Goal: Task Accomplishment & Management: Manage account settings

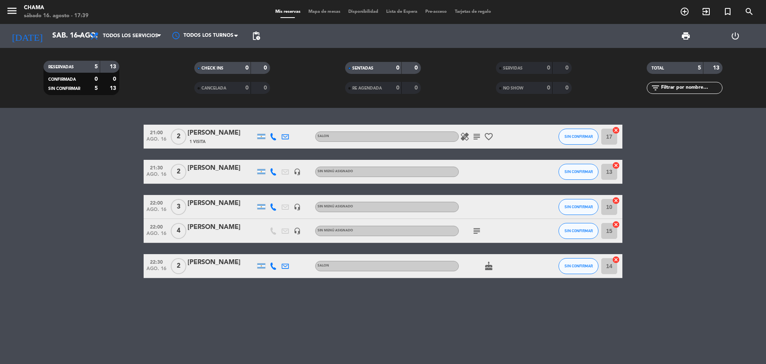
click at [467, 136] on icon "healing" at bounding box center [465, 137] width 10 height 10
click at [477, 136] on icon "subject" at bounding box center [477, 137] width 10 height 10
click at [491, 136] on icon "favorite_border" at bounding box center [489, 137] width 10 height 10
click at [480, 226] on icon "subject" at bounding box center [477, 231] width 10 height 10
click at [491, 267] on icon "cake" at bounding box center [489, 266] width 10 height 10
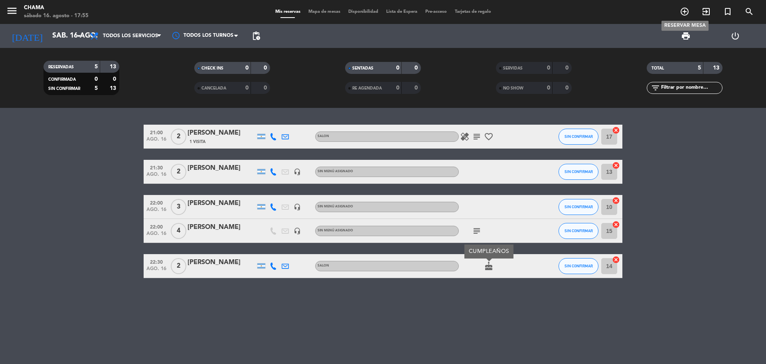
click at [690, 11] on span "add_circle_outline" at bounding box center [685, 12] width 22 height 14
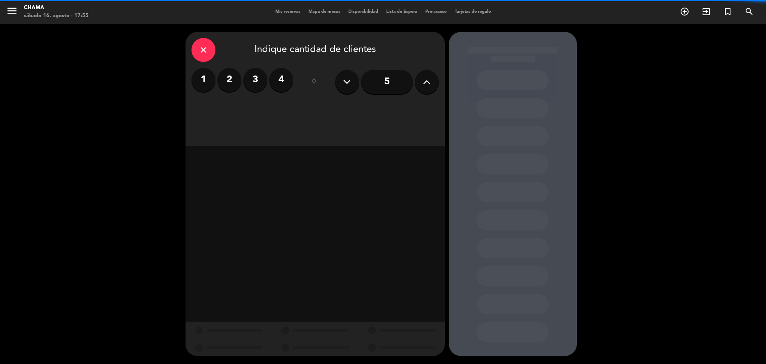
click at [421, 76] on button at bounding box center [427, 82] width 24 height 24
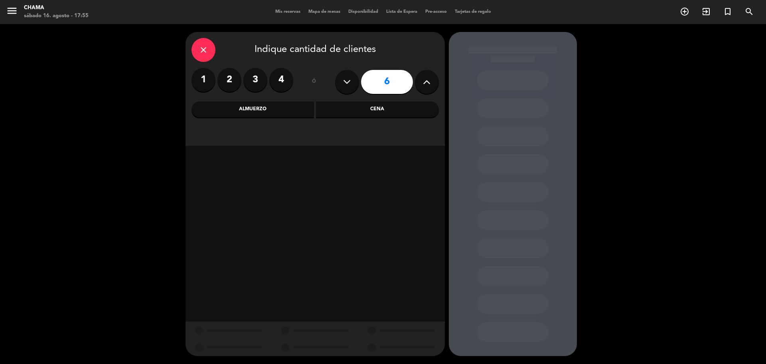
click at [421, 76] on button at bounding box center [427, 82] width 24 height 24
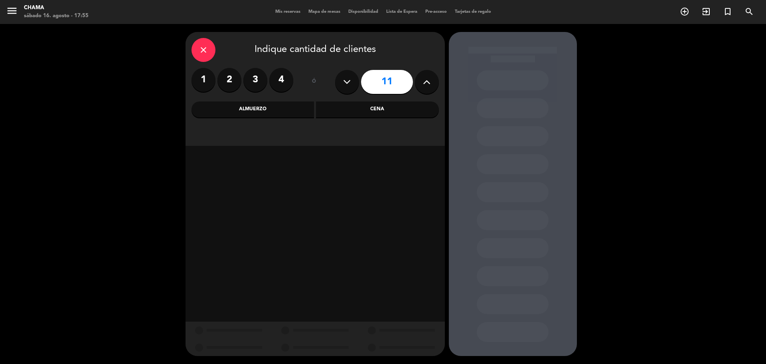
click at [421, 76] on button at bounding box center [427, 82] width 24 height 24
click at [419, 79] on button at bounding box center [427, 82] width 24 height 24
type input "14"
click at [372, 109] on div "Cena" at bounding box center [377, 109] width 123 height 16
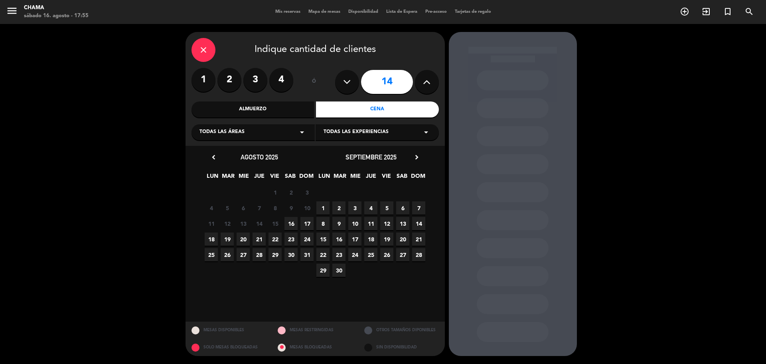
drag, startPoint x: 290, startPoint y: 223, endPoint x: 292, endPoint y: 227, distance: 4.1
click at [291, 223] on span "16" at bounding box center [291, 223] width 13 height 13
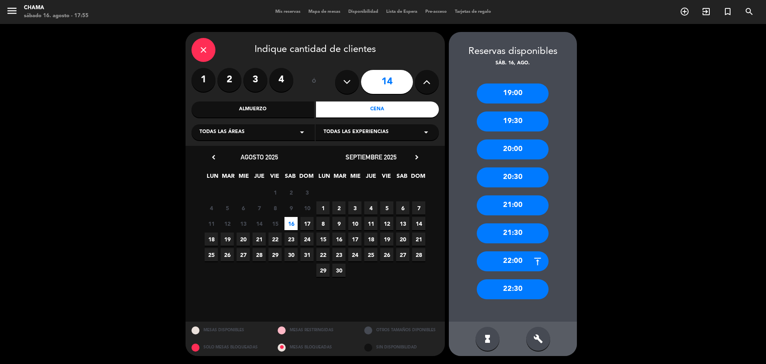
click at [512, 148] on div "20:00" at bounding box center [513, 149] width 72 height 20
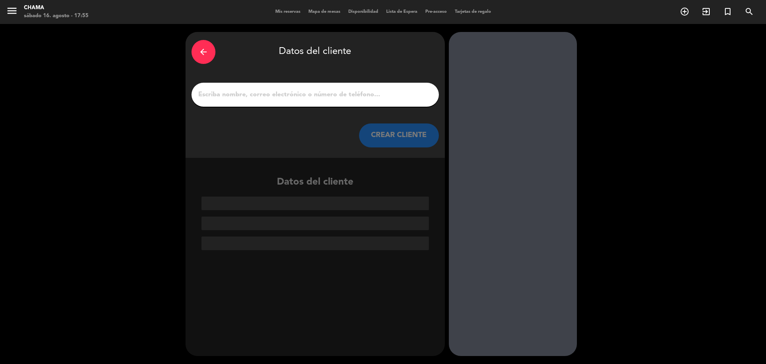
click at [283, 96] on input "1" at bounding box center [315, 94] width 235 height 11
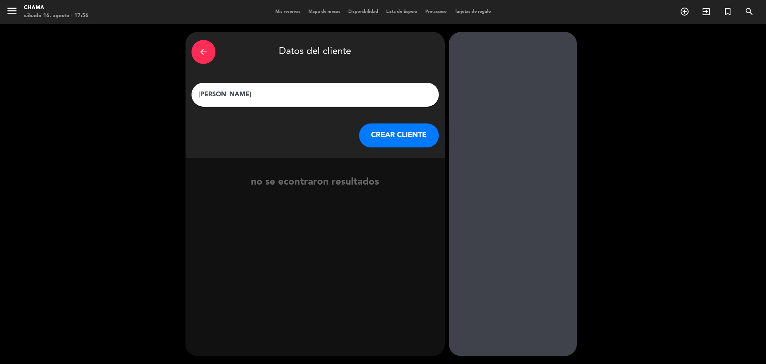
type input "[PERSON_NAME]"
click at [411, 140] on button "CREAR CLIENTE" at bounding box center [399, 135] width 80 height 24
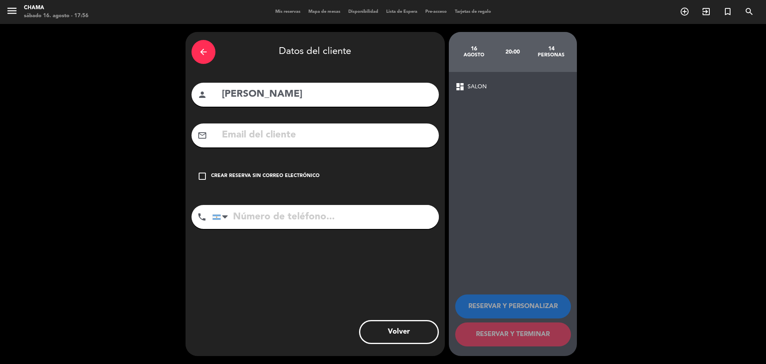
click at [199, 175] on icon "check_box_outline_blank" at bounding box center [203, 176] width 10 height 10
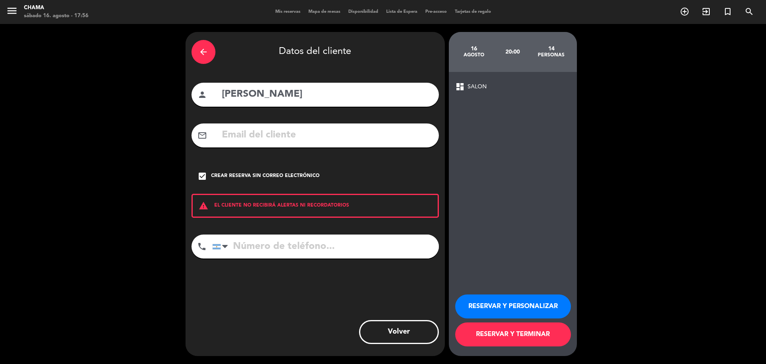
click at [526, 311] on button "RESERVAR Y PERSONALIZAR" at bounding box center [513, 306] width 116 height 24
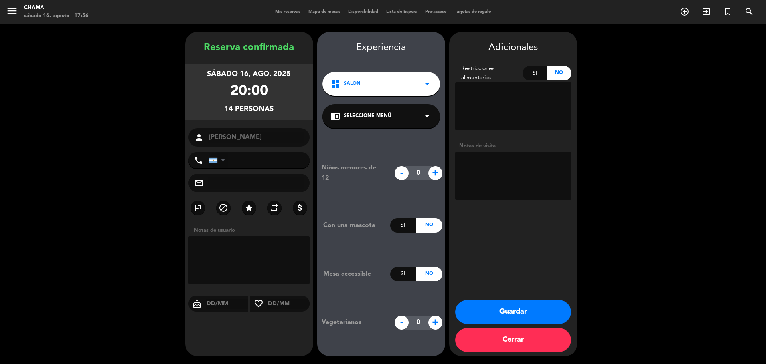
click at [214, 162] on div at bounding box center [214, 160] width 8 height 5
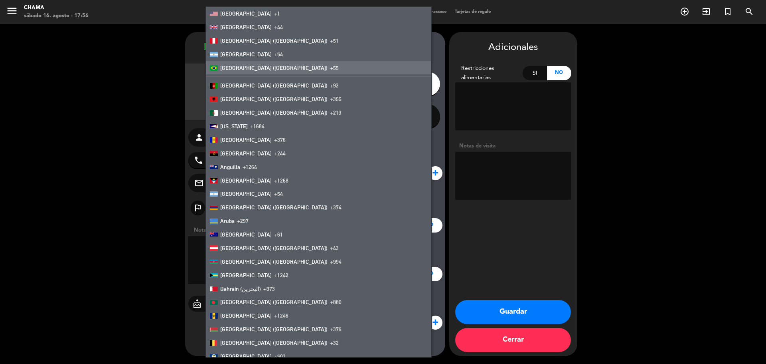
click at [251, 69] on span "[GEOGRAPHIC_DATA] ([GEOGRAPHIC_DATA])" at bounding box center [273, 68] width 107 height 6
type input "+55"
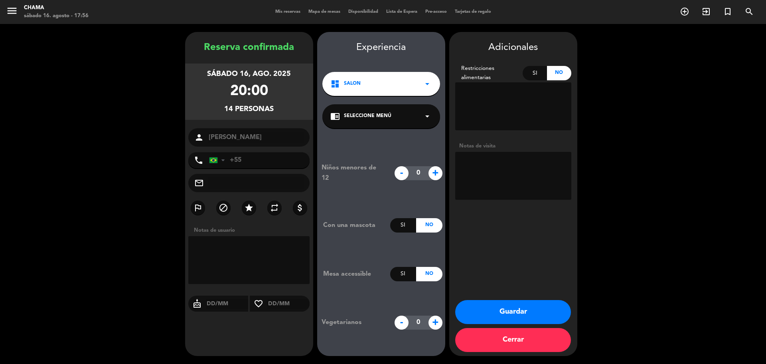
click at [526, 317] on button "Guardar" at bounding box center [513, 312] width 116 height 24
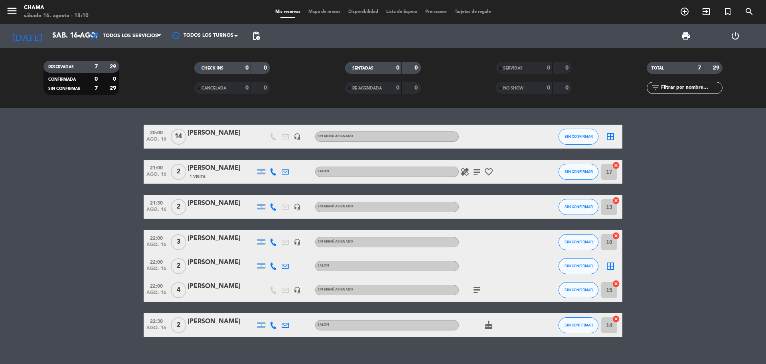
click at [466, 173] on icon "healing" at bounding box center [465, 172] width 10 height 10
click at [489, 171] on icon "favorite_border" at bounding box center [489, 172] width 10 height 10
click at [615, 164] on icon "cancel" at bounding box center [616, 165] width 8 height 8
click at [617, 200] on icon "cancel" at bounding box center [616, 200] width 8 height 8
click at [617, 236] on icon "cancel" at bounding box center [616, 235] width 8 height 8
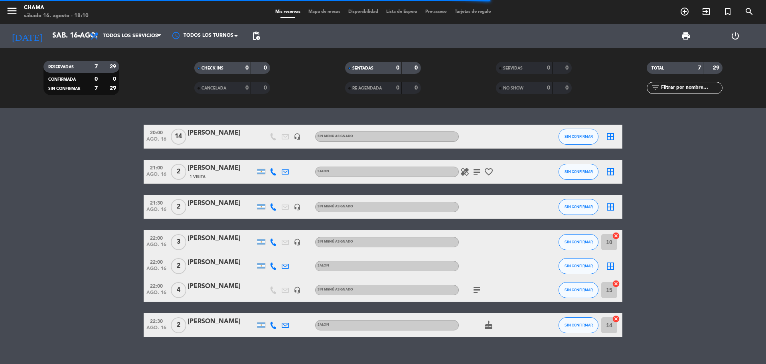
click at [615, 282] on icon "cancel" at bounding box center [616, 283] width 8 height 8
click at [618, 317] on icon "cancel" at bounding box center [616, 319] width 8 height 8
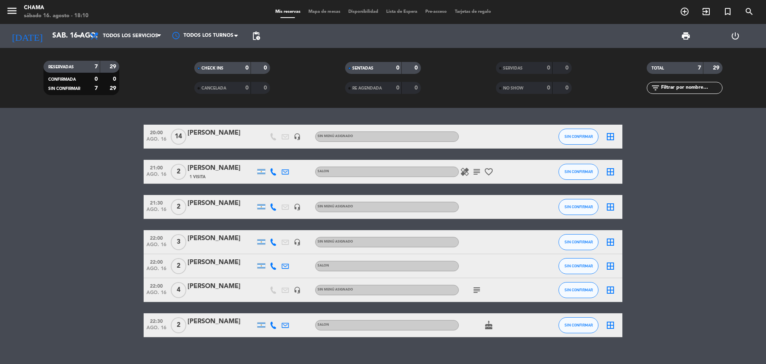
click at [611, 134] on icon "border_all" at bounding box center [611, 137] width 10 height 10
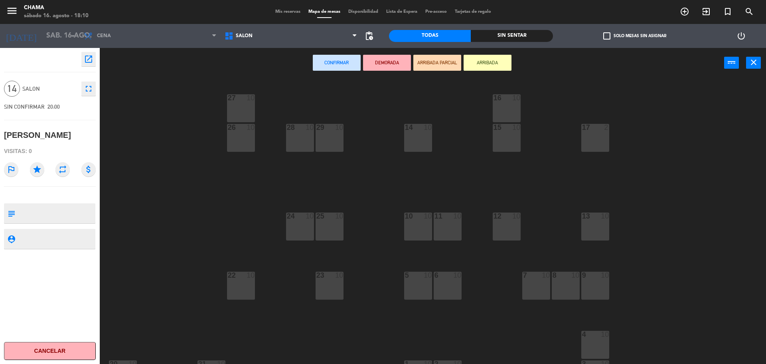
scroll to position [22, 0]
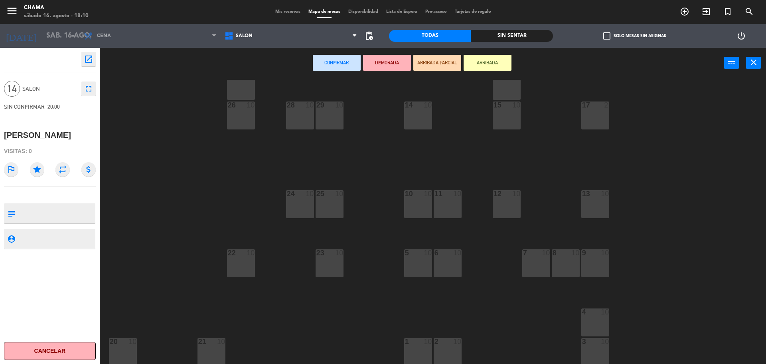
click at [600, 347] on div "3 10" at bounding box center [596, 352] width 28 height 28
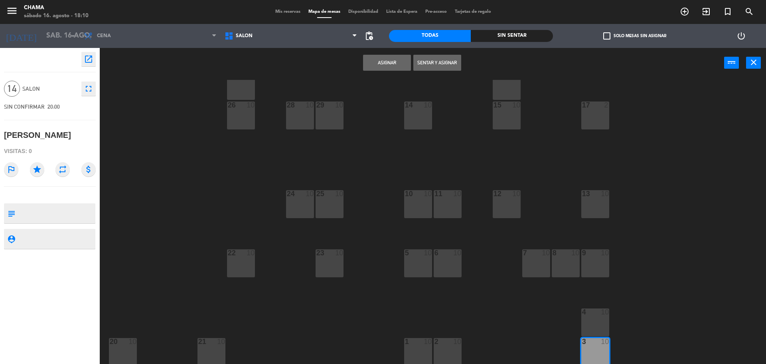
click at [597, 330] on div "4 10" at bounding box center [596, 322] width 28 height 28
click at [529, 265] on div "7 10" at bounding box center [536, 263] width 28 height 28
click at [566, 263] on div "8 10" at bounding box center [566, 263] width 28 height 28
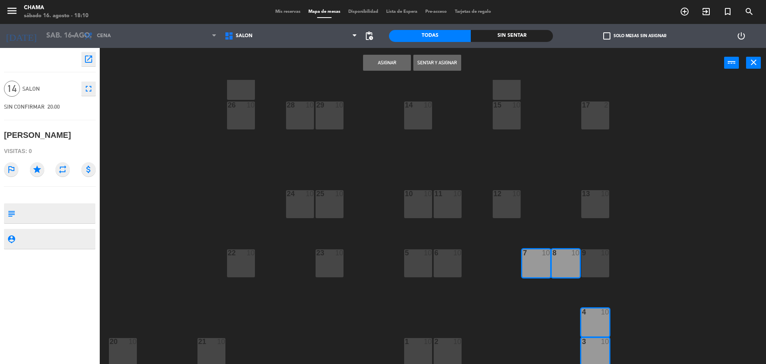
click at [600, 264] on div "9 10" at bounding box center [596, 263] width 28 height 28
click at [514, 216] on div "12 10" at bounding box center [507, 204] width 28 height 28
click at [602, 212] on div "13 10" at bounding box center [596, 204] width 28 height 28
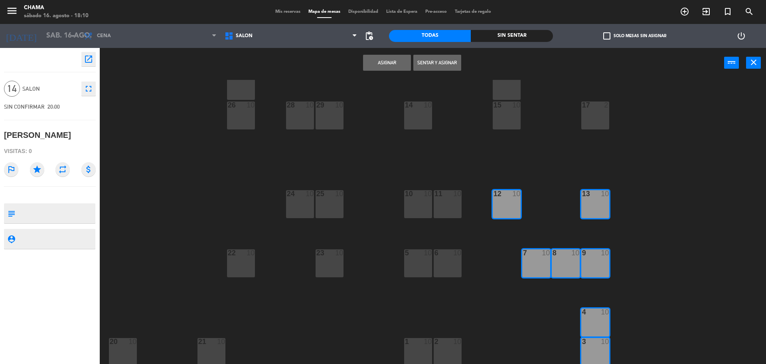
click at [398, 61] on button "Asignar" at bounding box center [387, 63] width 48 height 16
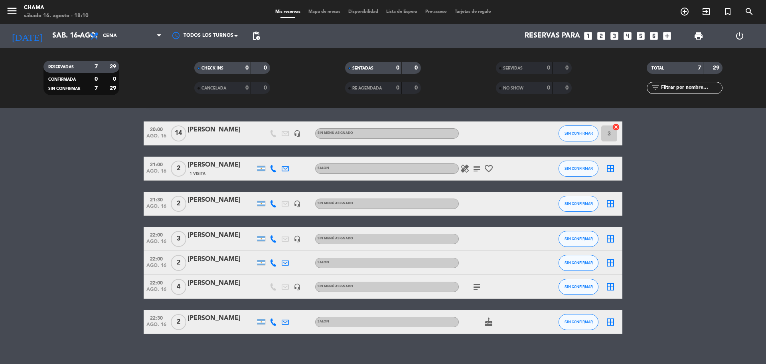
scroll to position [33, 0]
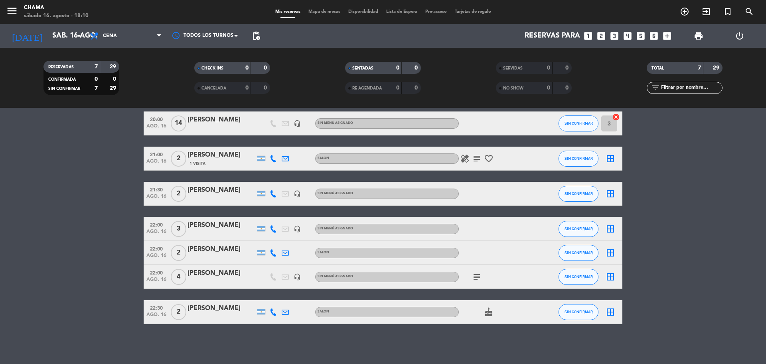
click at [611, 279] on icon "border_all" at bounding box center [611, 277] width 10 height 10
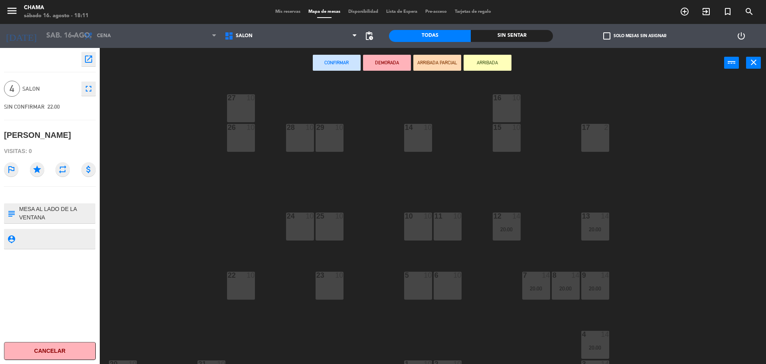
click at [512, 114] on div "16 10" at bounding box center [507, 108] width 28 height 28
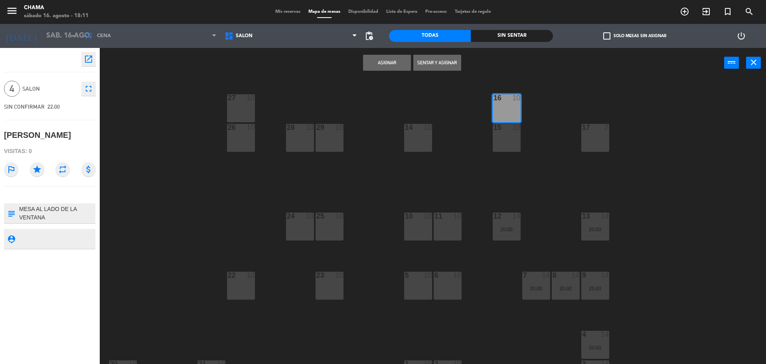
click at [514, 139] on div "15 10" at bounding box center [507, 138] width 28 height 28
click at [398, 61] on button "Asignar" at bounding box center [387, 63] width 48 height 16
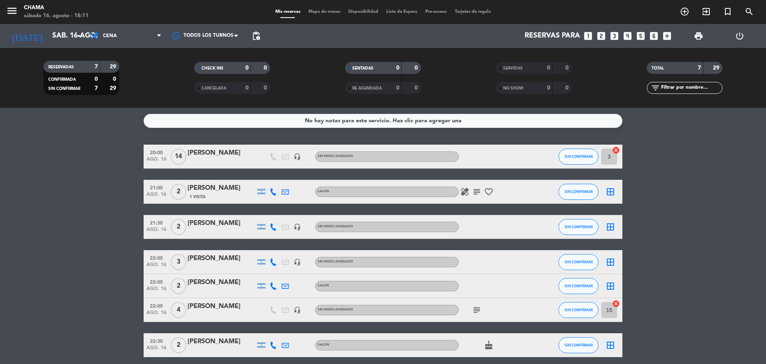
click at [611, 191] on icon "border_all" at bounding box center [611, 192] width 10 height 10
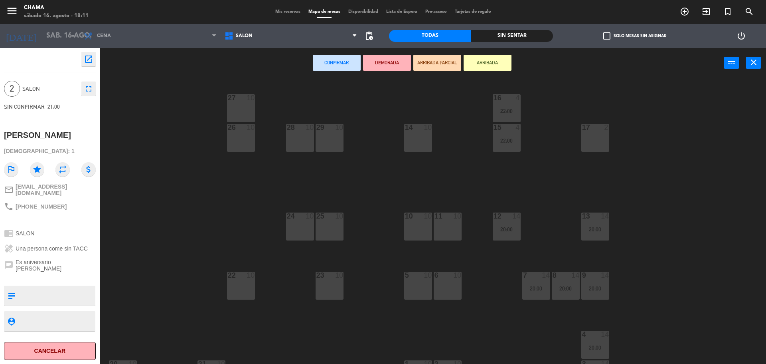
click at [607, 139] on div "17 2" at bounding box center [596, 138] width 28 height 28
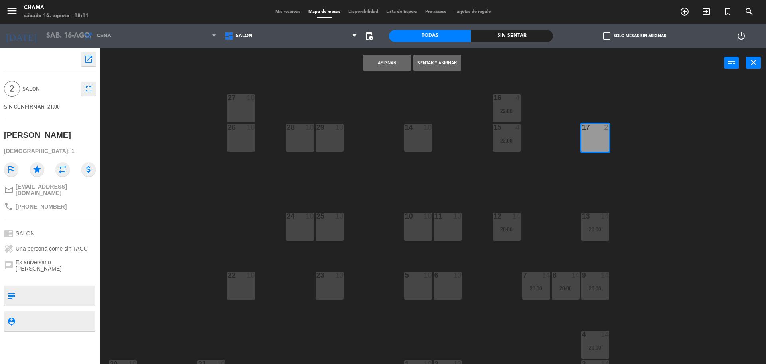
click at [395, 63] on button "Asignar" at bounding box center [387, 63] width 48 height 16
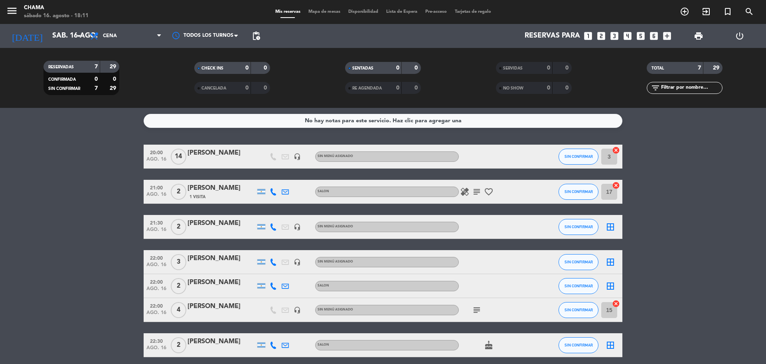
click at [611, 228] on icon "border_all" at bounding box center [611, 227] width 10 height 10
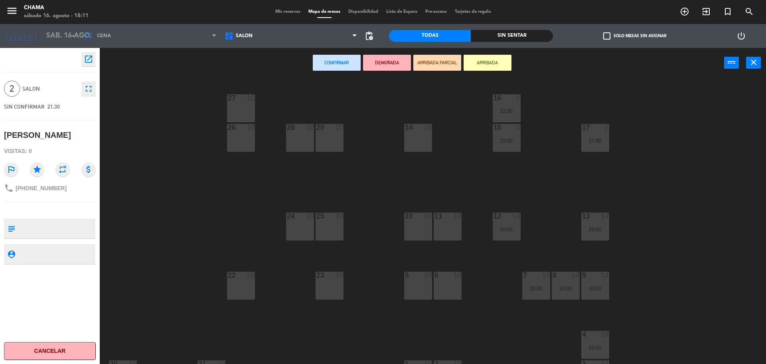
click at [419, 139] on div "14 10" at bounding box center [418, 138] width 28 height 28
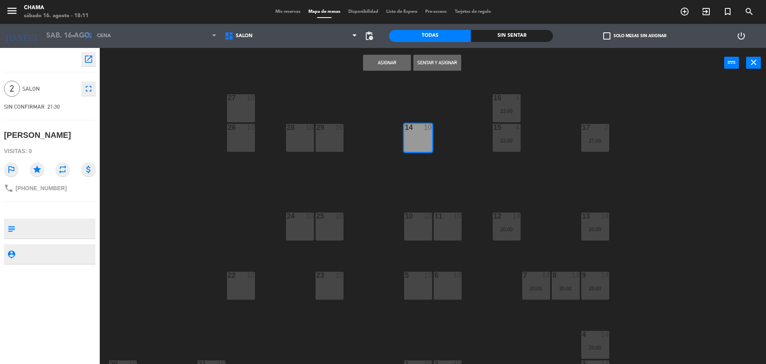
click at [394, 67] on button "Asignar" at bounding box center [387, 63] width 48 height 16
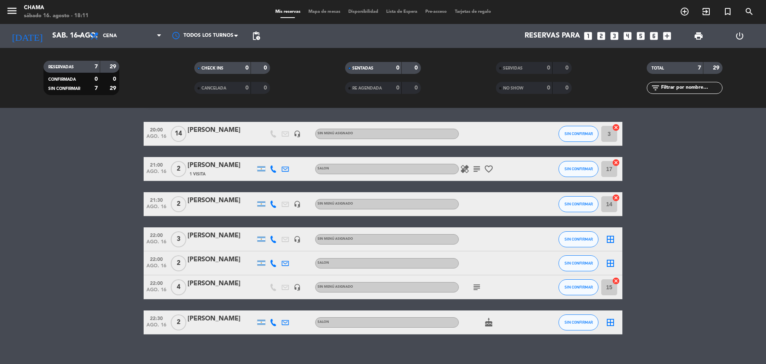
scroll to position [33, 0]
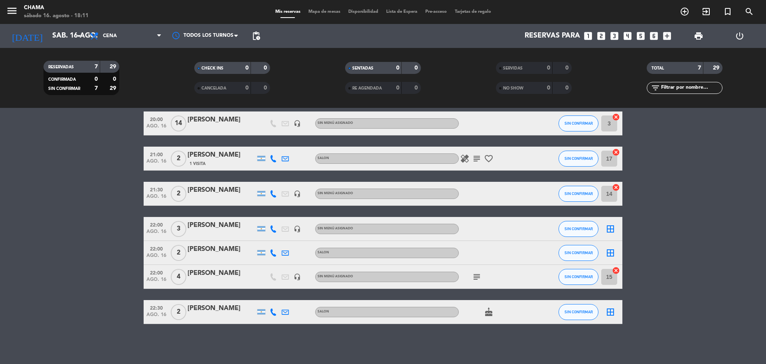
click at [607, 230] on icon "border_all" at bounding box center [611, 229] width 10 height 10
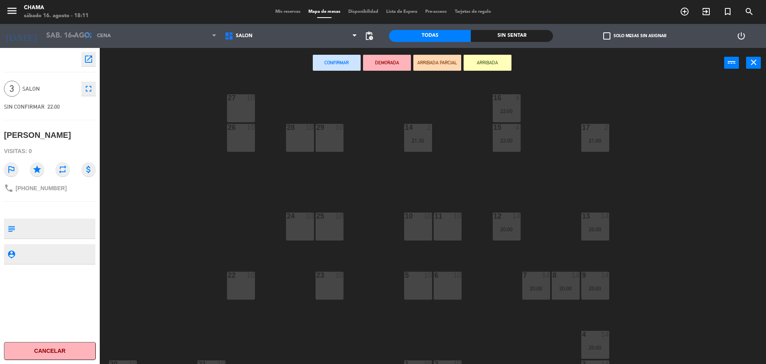
click at [426, 231] on div "10 10" at bounding box center [418, 226] width 28 height 28
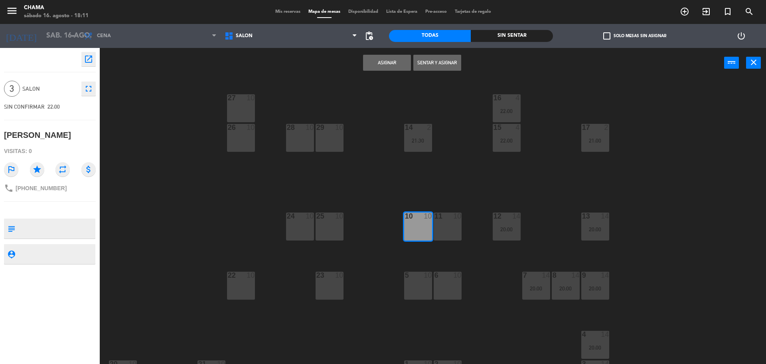
click at [448, 228] on div "11 10" at bounding box center [448, 226] width 28 height 28
click at [385, 60] on button "Asignar" at bounding box center [387, 63] width 48 height 16
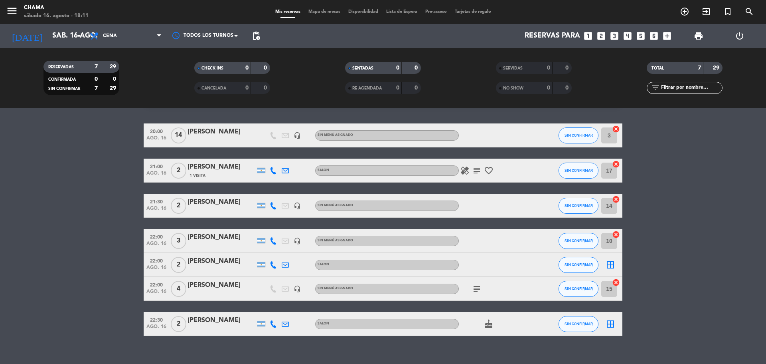
scroll to position [33, 0]
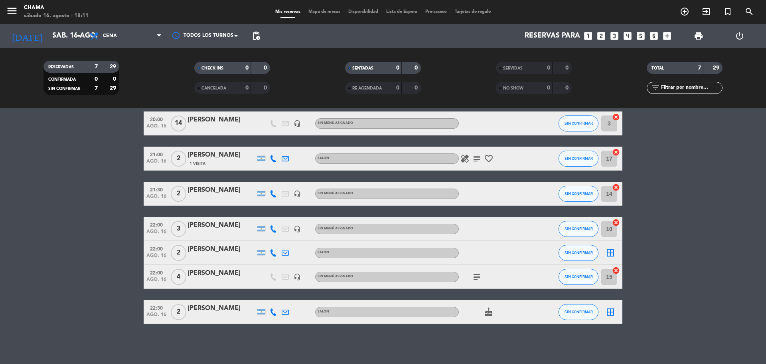
click at [612, 251] on icon "border_all" at bounding box center [611, 253] width 10 height 10
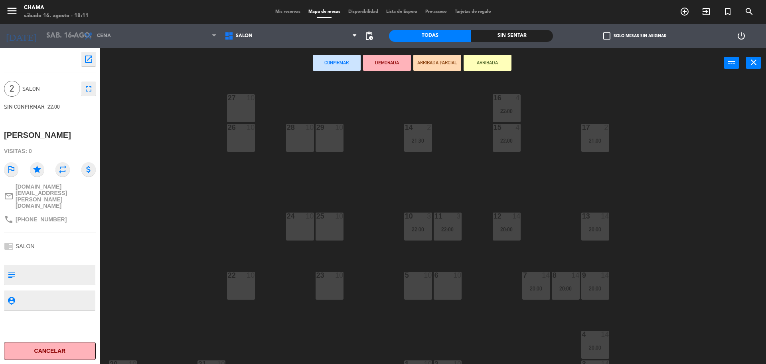
click at [417, 287] on div "5 10" at bounding box center [418, 285] width 28 height 28
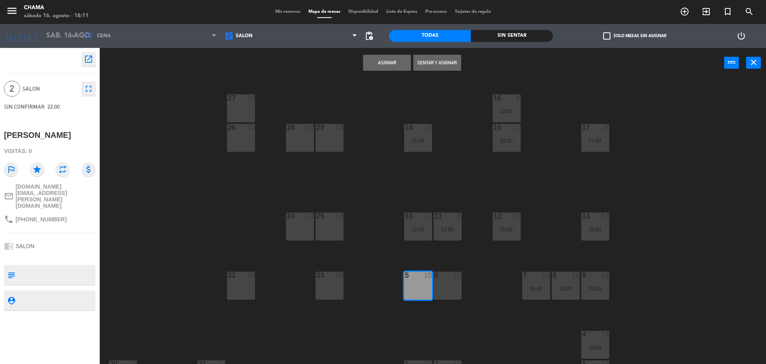
click at [386, 57] on button "Asignar" at bounding box center [387, 63] width 48 height 16
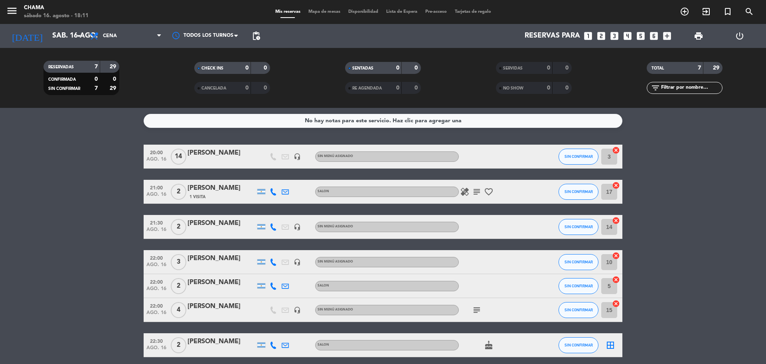
click at [611, 346] on icon "border_all" at bounding box center [611, 345] width 10 height 10
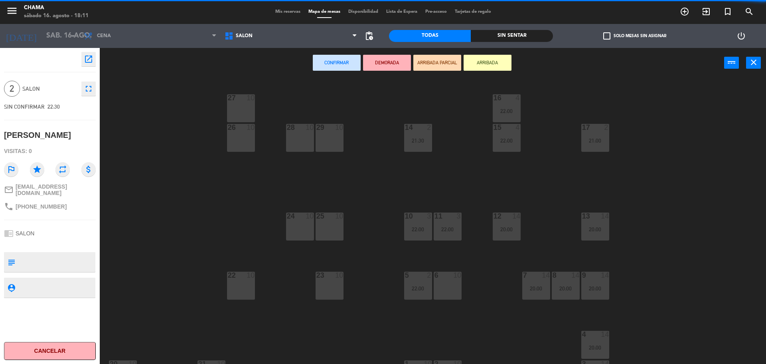
click at [455, 288] on div "6 10" at bounding box center [448, 285] width 28 height 28
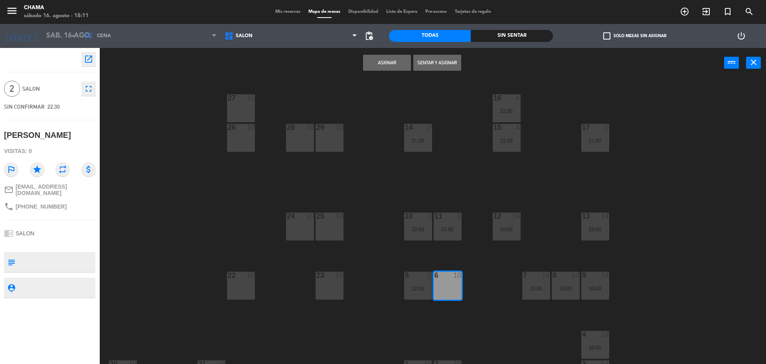
click at [392, 53] on div "Asignar Sentar y Asignar power_input close" at bounding box center [412, 63] width 625 height 30
click at [392, 58] on button "Asignar" at bounding box center [387, 63] width 48 height 16
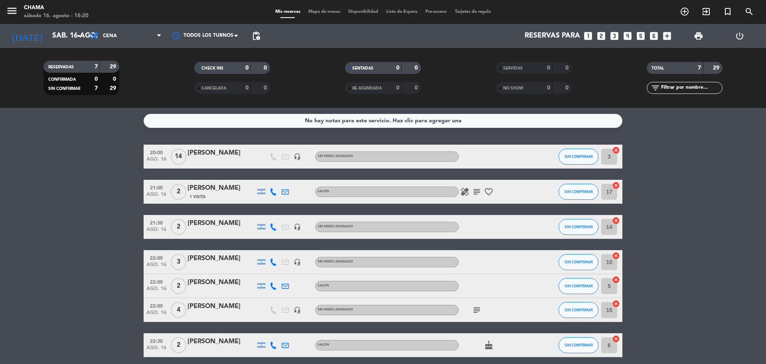
click at [323, 13] on span "Mapa de mesas" at bounding box center [325, 12] width 40 height 4
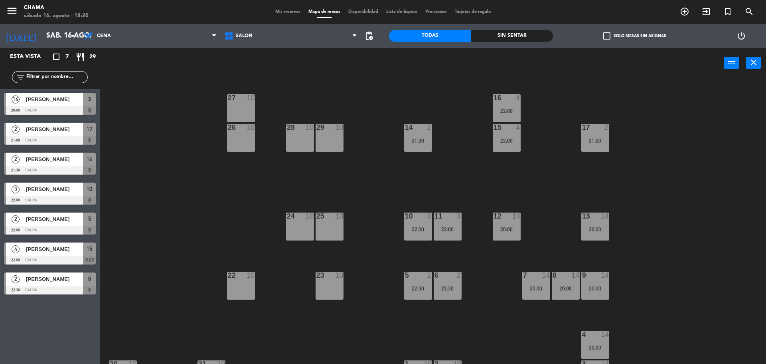
click at [235, 103] on div "27 10" at bounding box center [241, 108] width 28 height 28
drag, startPoint x: 246, startPoint y: 139, endPoint x: 370, endPoint y: 93, distance: 132.4
click at [246, 138] on div "26 10" at bounding box center [241, 138] width 28 height 28
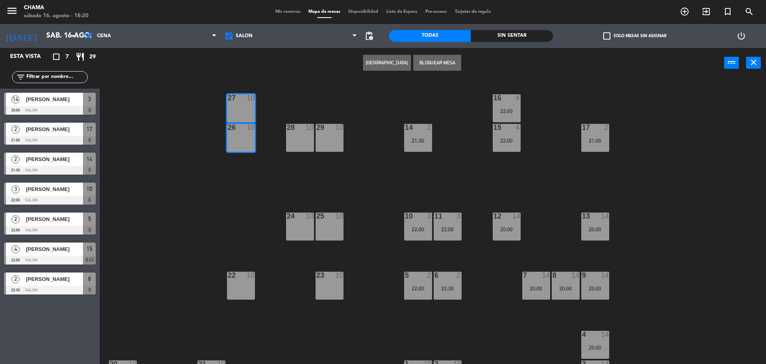
click at [428, 60] on button "Bloquear Mesa" at bounding box center [438, 63] width 48 height 16
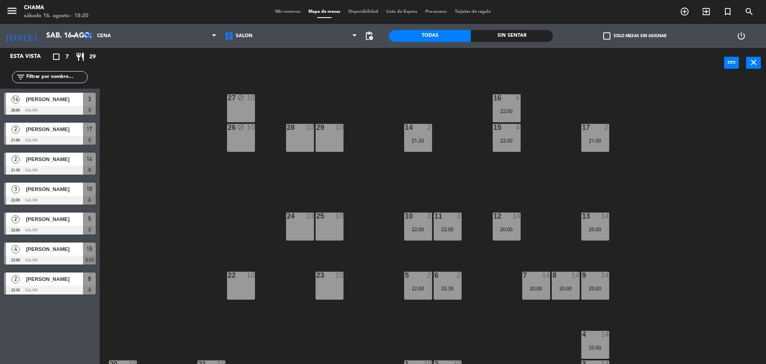
drag, startPoint x: 295, startPoint y: 140, endPoint x: 325, endPoint y: 140, distance: 30.3
click at [296, 140] on div "28 10" at bounding box center [300, 138] width 28 height 28
drag, startPoint x: 327, startPoint y: 139, endPoint x: 398, endPoint y: 75, distance: 95.5
click at [327, 139] on div "29 10" at bounding box center [330, 138] width 28 height 28
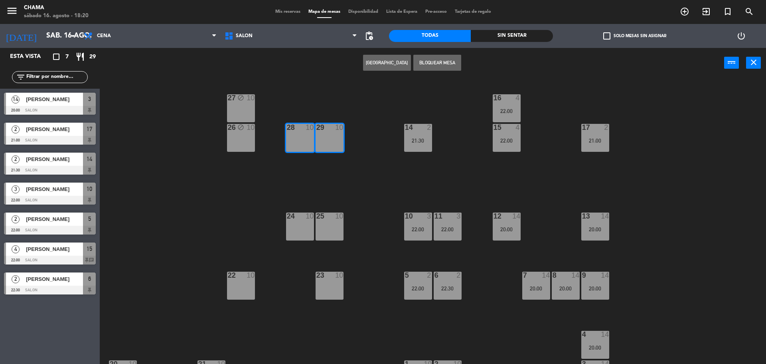
click at [450, 57] on button "Bloquear Mesa" at bounding box center [438, 63] width 48 height 16
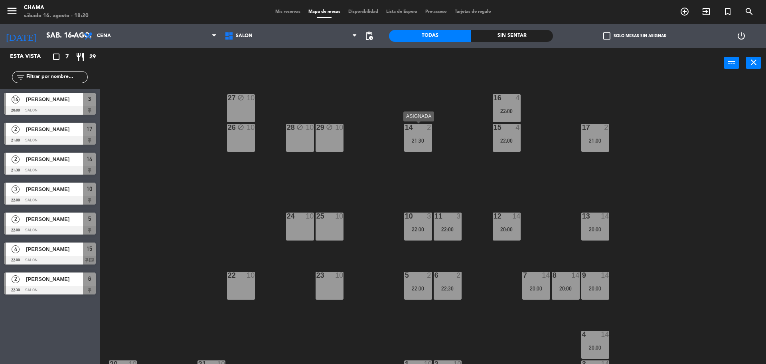
click at [422, 136] on div "14 2 21:30" at bounding box center [418, 138] width 28 height 28
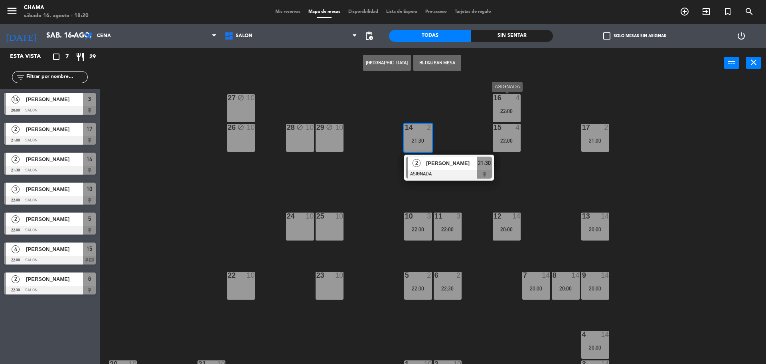
click at [515, 109] on div "22:00" at bounding box center [507, 111] width 28 height 6
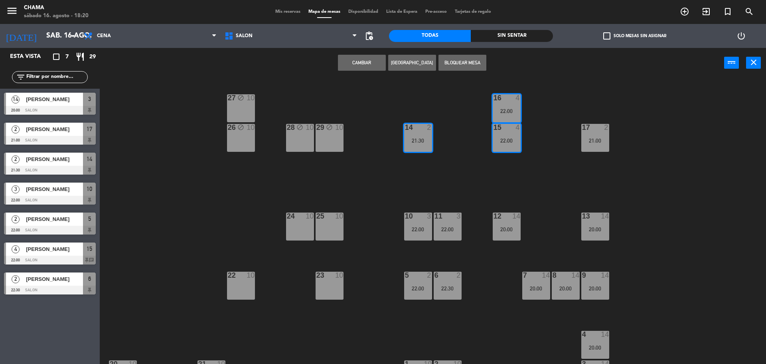
click at [466, 67] on button "Bloquear Mesa" at bounding box center [463, 63] width 48 height 16
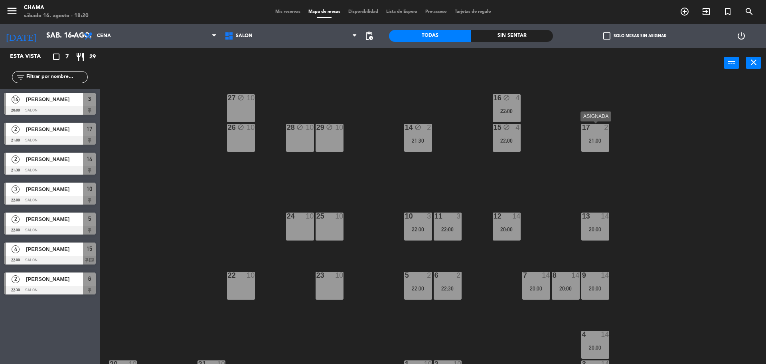
click at [592, 135] on div "17 2 21:00" at bounding box center [596, 138] width 28 height 28
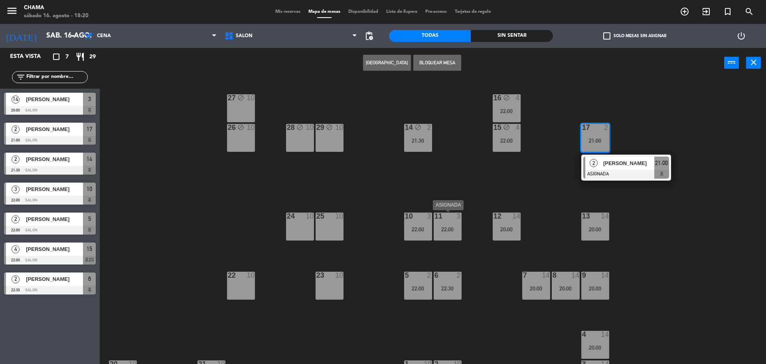
click at [440, 231] on div "22:00" at bounding box center [448, 229] width 28 height 6
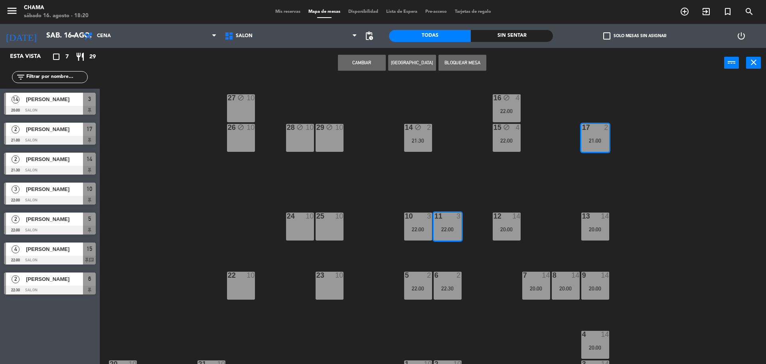
click at [453, 65] on button "Bloquear Mesa" at bounding box center [463, 63] width 48 height 16
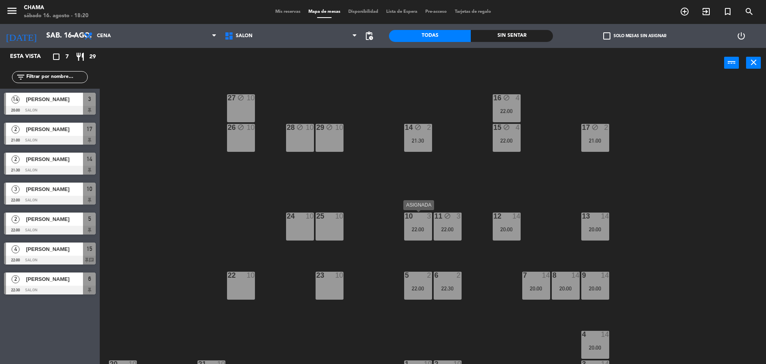
drag, startPoint x: 415, startPoint y: 226, endPoint x: 513, endPoint y: 230, distance: 98.3
click at [416, 226] on div "22:00" at bounding box center [418, 229] width 28 height 6
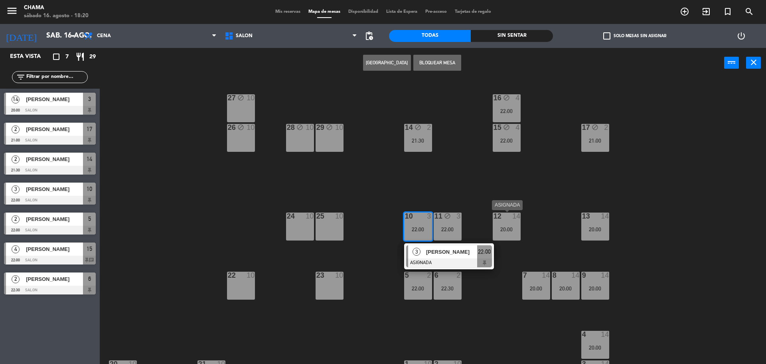
click at [514, 230] on div "20:00" at bounding box center [507, 229] width 28 height 6
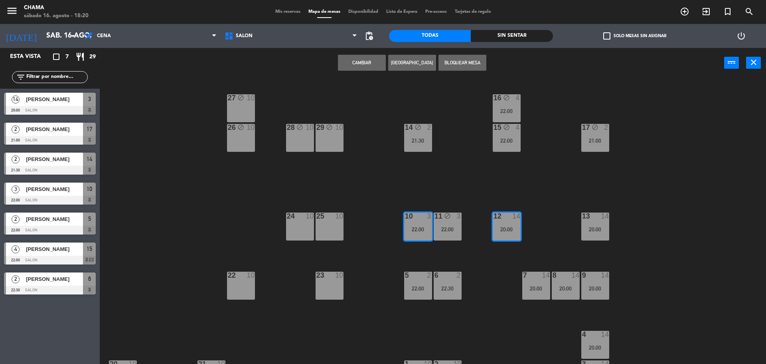
click at [473, 61] on button "Bloquear Mesa" at bounding box center [463, 63] width 48 height 16
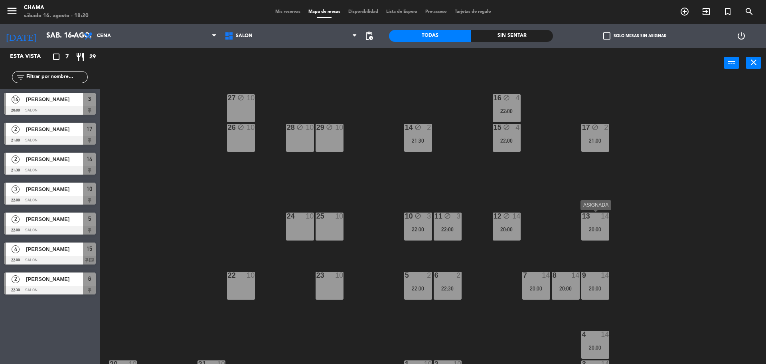
click at [596, 227] on div "20:00" at bounding box center [596, 229] width 28 height 6
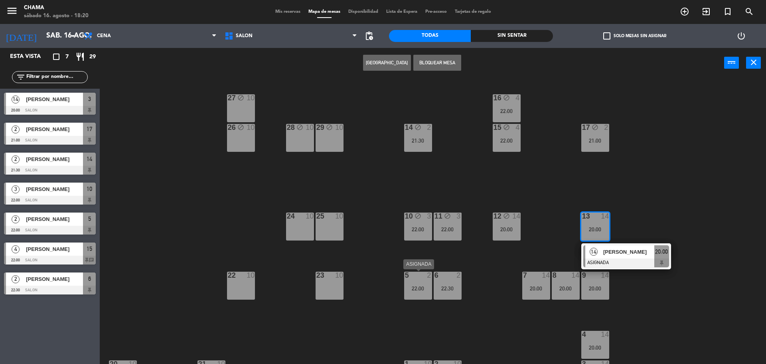
click at [417, 283] on div "5 2 22:00" at bounding box center [418, 285] width 28 height 28
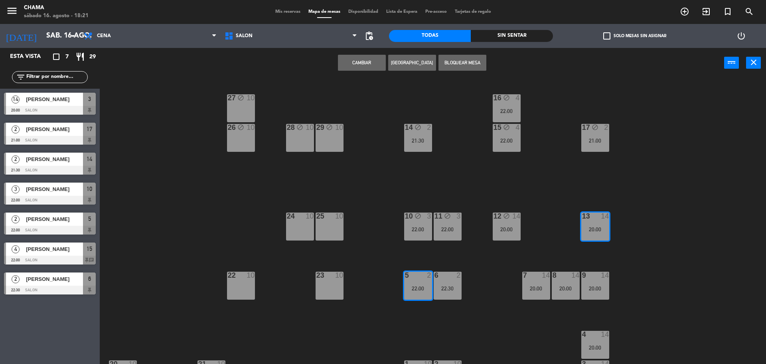
click at [459, 65] on button "Bloquear Mesa" at bounding box center [463, 63] width 48 height 16
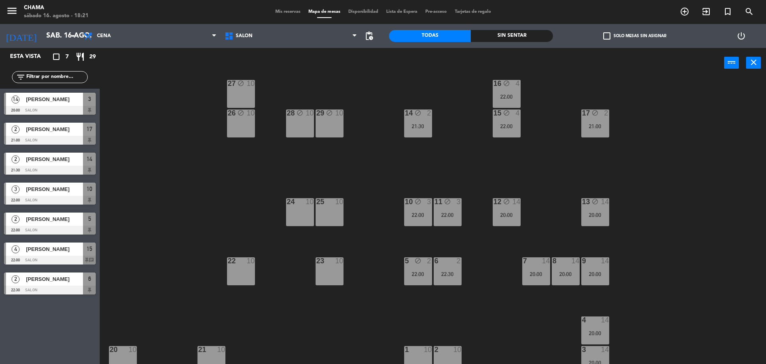
scroll to position [22, 0]
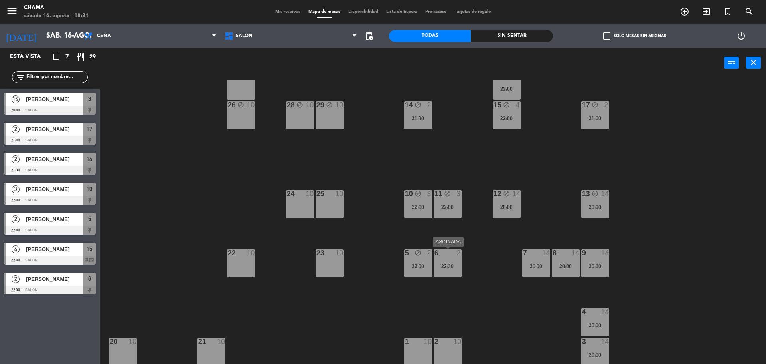
drag, startPoint x: 460, startPoint y: 260, endPoint x: 502, endPoint y: 261, distance: 41.5
click at [461, 260] on div "6 2 22:30" at bounding box center [448, 263] width 28 height 28
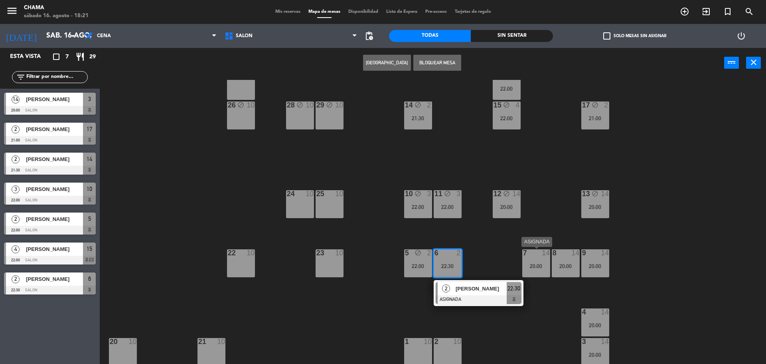
click at [546, 263] on div "20:00" at bounding box center [536, 266] width 28 height 6
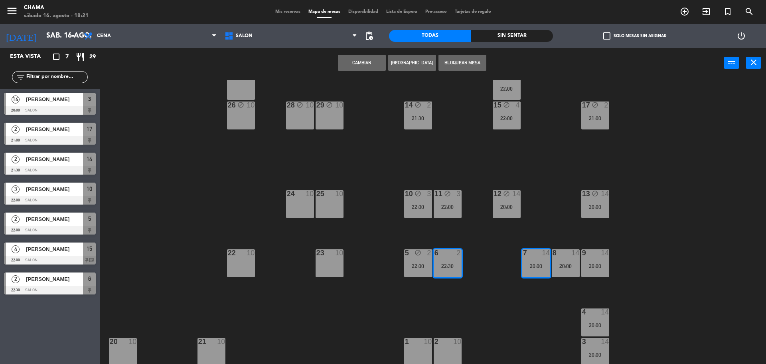
click at [477, 65] on button "Bloquear Mesa" at bounding box center [463, 63] width 48 height 16
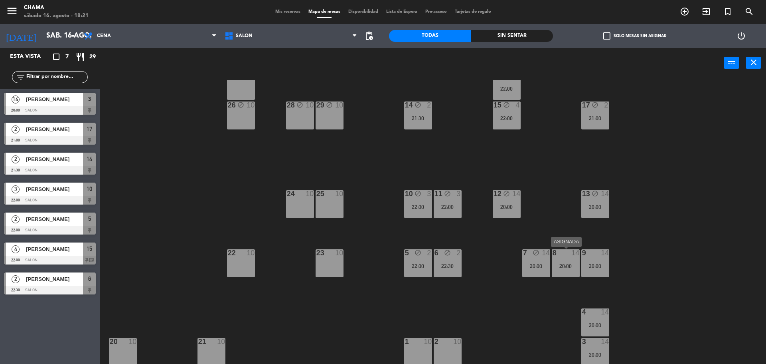
drag, startPoint x: 572, startPoint y: 272, endPoint x: 588, endPoint y: 269, distance: 16.2
click at [577, 272] on div "8 14 20:00" at bounding box center [566, 263] width 28 height 28
click at [591, 267] on div "20:00" at bounding box center [596, 266] width 28 height 6
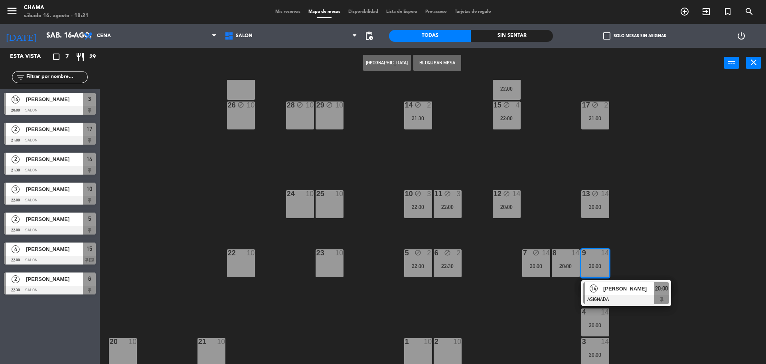
click at [560, 268] on div "20:00" at bounding box center [566, 266] width 28 height 6
click at [451, 62] on button "Bloquear Mesa" at bounding box center [438, 63] width 48 height 16
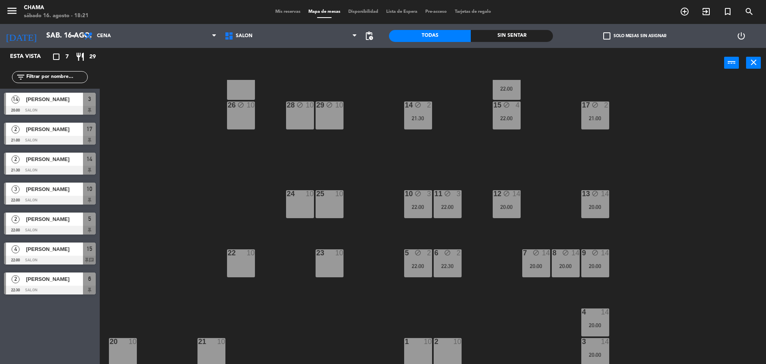
click at [592, 345] on div "3 14" at bounding box center [596, 342] width 28 height 8
click at [596, 326] on div "20:00" at bounding box center [596, 325] width 28 height 6
click at [444, 63] on button "Bloquear Mesa" at bounding box center [438, 63] width 48 height 16
click at [293, 13] on span "Mis reservas" at bounding box center [287, 12] width 33 height 4
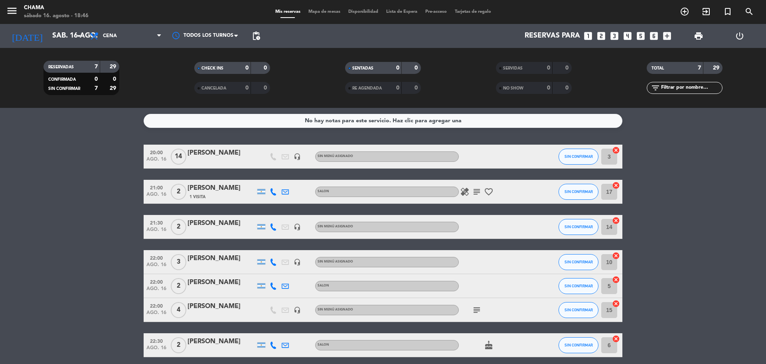
click at [476, 191] on icon "subject" at bounding box center [477, 192] width 10 height 10
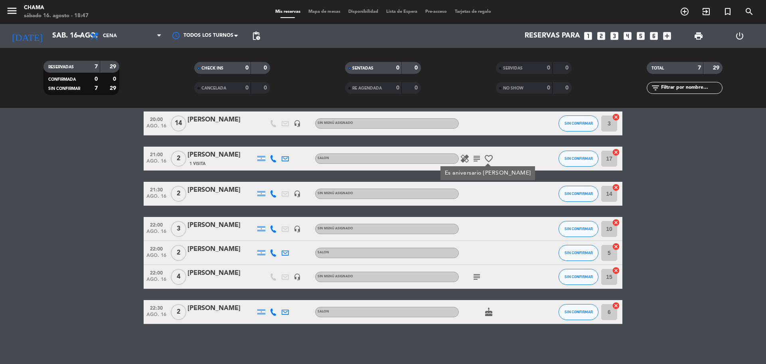
click at [475, 276] on icon "subject" at bounding box center [477, 277] width 10 height 10
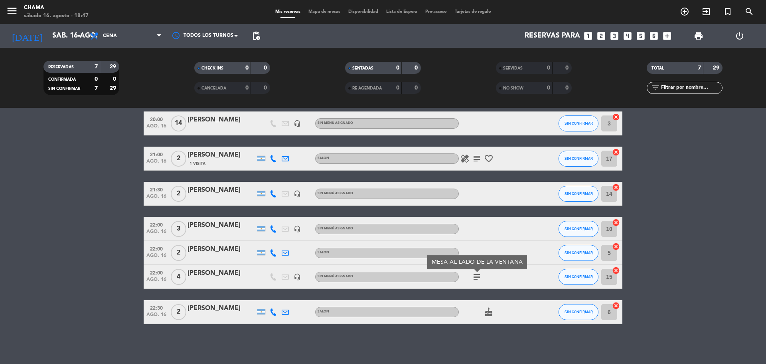
click at [693, 270] on bookings-row "20:00 ago. 16 14 [PERSON_NAME] headset_mic Sin menú asignado SIN CONFIRMAR 3 ca…" at bounding box center [383, 217] width 766 height 212
click at [631, 38] on icon "looks_4" at bounding box center [628, 36] width 10 height 10
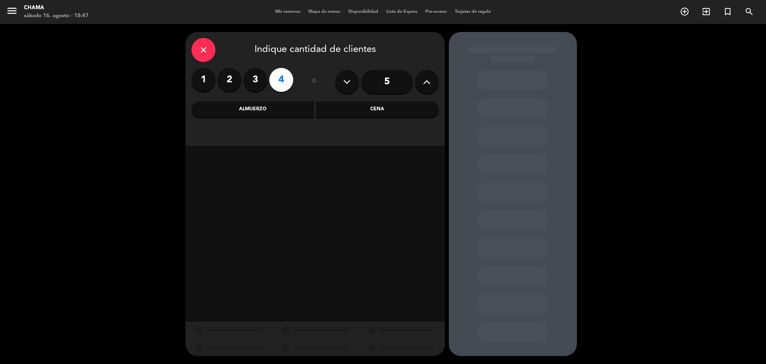
click at [364, 115] on div "Cena" at bounding box center [377, 109] width 123 height 16
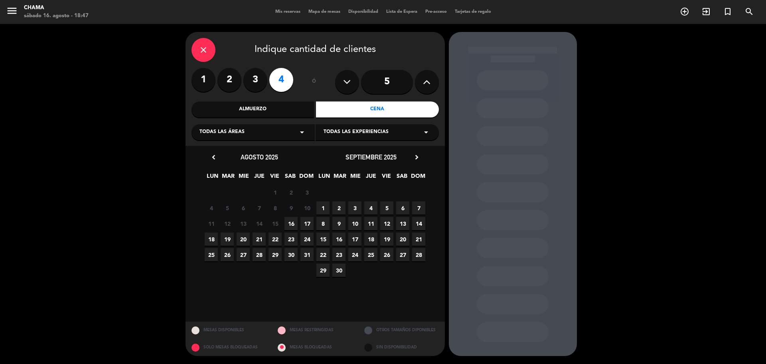
click at [291, 223] on span "16" at bounding box center [291, 223] width 13 height 13
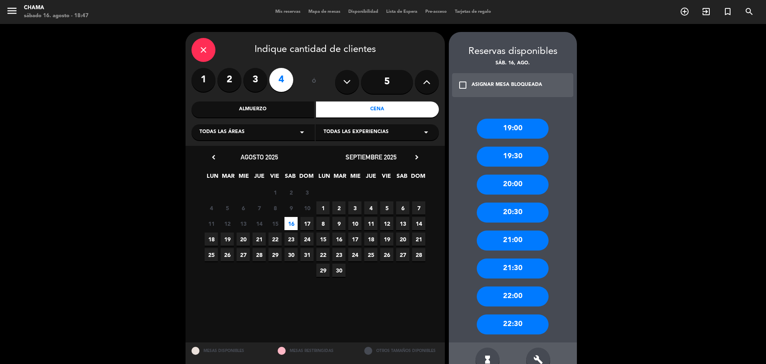
click at [518, 321] on div "22:30" at bounding box center [513, 324] width 72 height 20
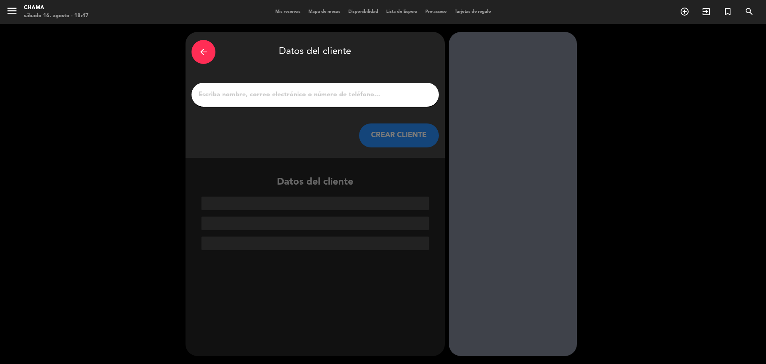
click at [329, 97] on input "1" at bounding box center [315, 94] width 235 height 11
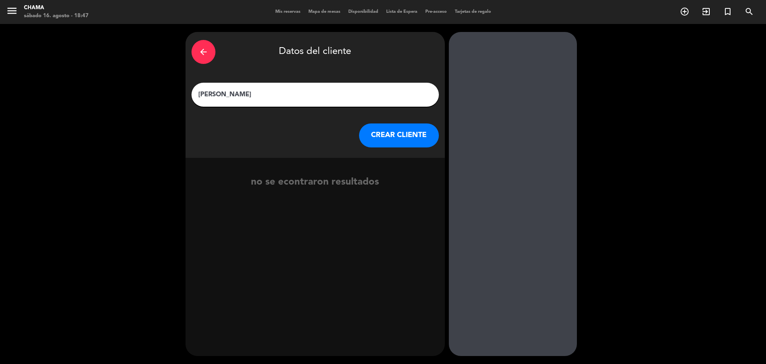
type input "[PERSON_NAME]"
click at [415, 143] on button "CREAR CLIENTE" at bounding box center [399, 135] width 80 height 24
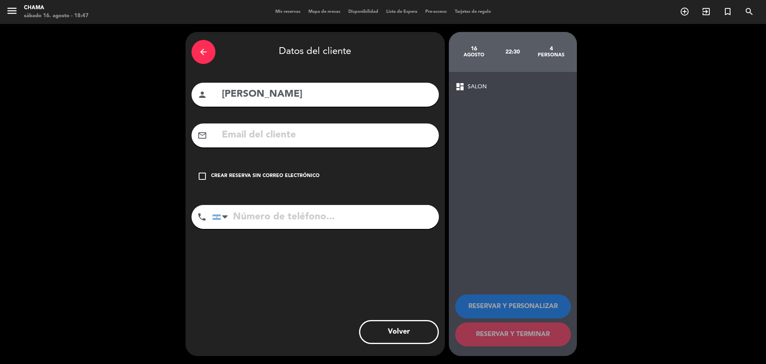
click at [203, 176] on icon "check_box_outline_blank" at bounding box center [203, 176] width 10 height 10
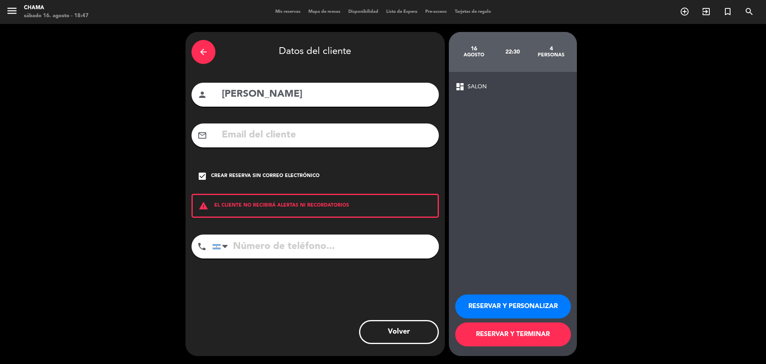
click at [496, 335] on button "RESERVAR Y TERMINAR" at bounding box center [513, 334] width 116 height 24
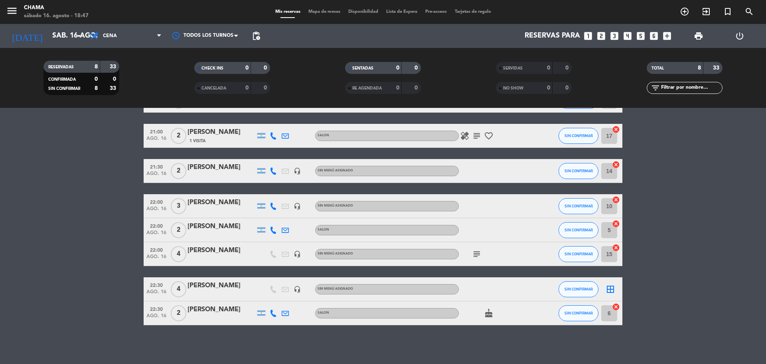
scroll to position [57, 0]
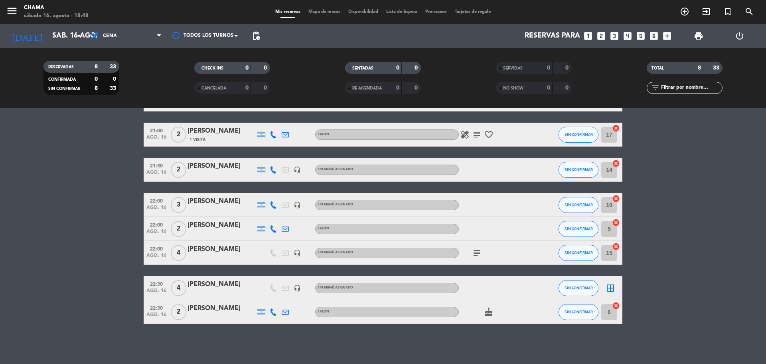
click at [609, 287] on icon "border_all" at bounding box center [611, 288] width 10 height 10
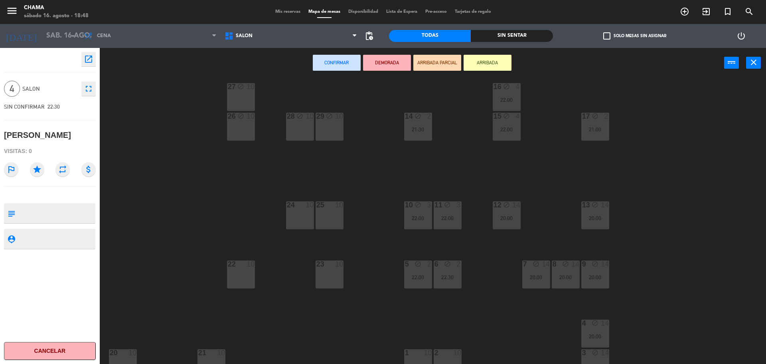
scroll to position [22, 0]
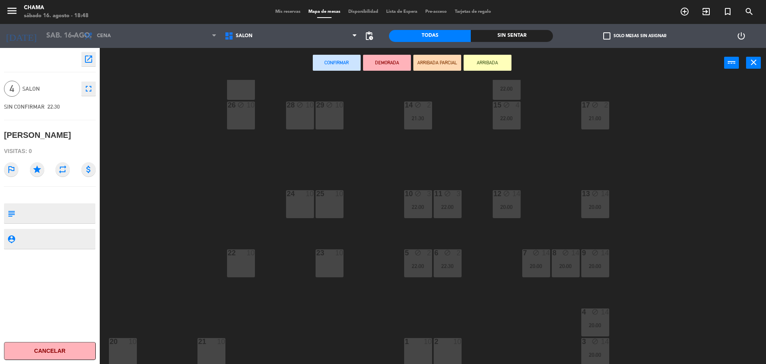
drag, startPoint x: 426, startPoint y: 353, endPoint x: 447, endPoint y: 353, distance: 21.2
click at [428, 353] on div "1 10" at bounding box center [418, 352] width 28 height 28
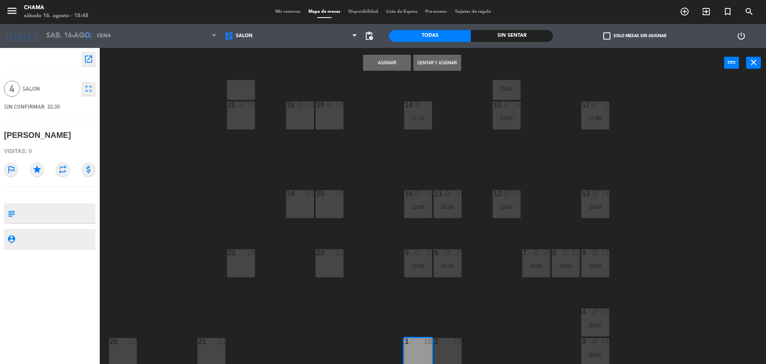
click at [447, 353] on div "2 10" at bounding box center [448, 352] width 28 height 28
click at [392, 61] on button "Asignar" at bounding box center [387, 63] width 48 height 16
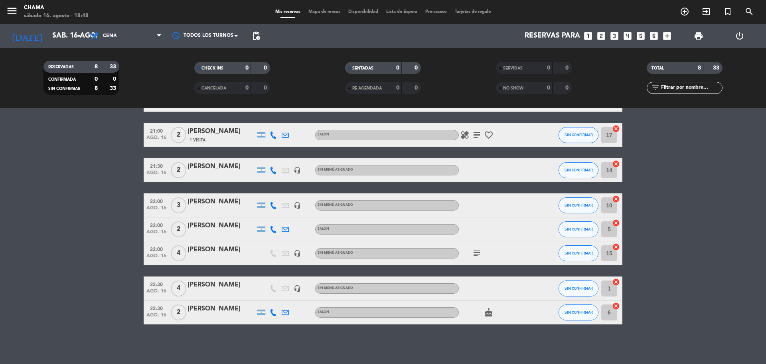
scroll to position [57, 0]
click at [489, 313] on icon "cake" at bounding box center [489, 312] width 10 height 10
drag, startPoint x: 674, startPoint y: 234, endPoint x: 454, endPoint y: 239, distance: 220.4
click at [674, 233] on bookings-row "20:00 ago. 16 14 [PERSON_NAME] headset_mic Sin menú asignado SIN CONFIRMAR 3 ca…" at bounding box center [383, 205] width 766 height 236
click at [471, 253] on span "subject" at bounding box center [477, 253] width 12 height 10
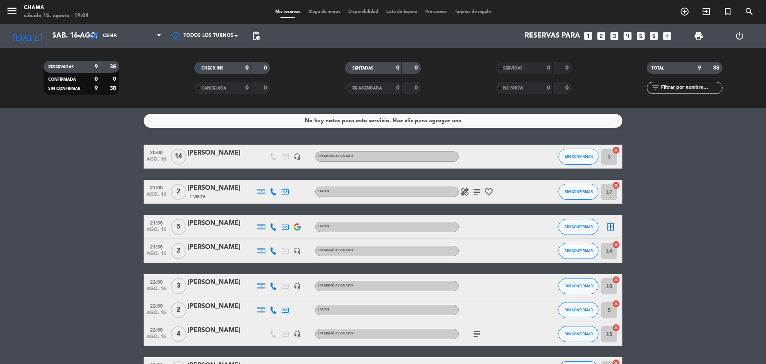
scroll to position [80, 0]
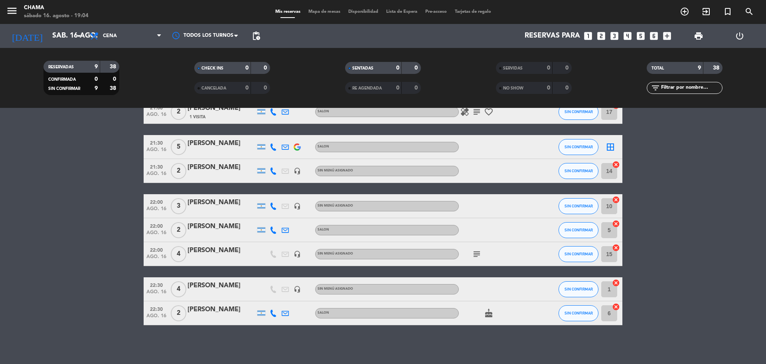
click at [614, 224] on icon "cancel" at bounding box center [616, 224] width 8 height 8
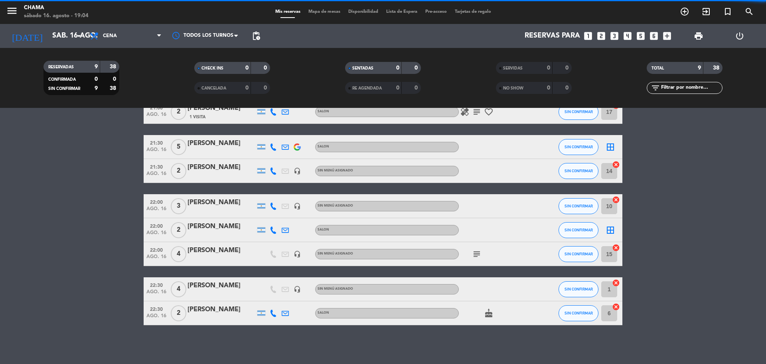
click at [615, 305] on icon "cancel" at bounding box center [616, 307] width 8 height 8
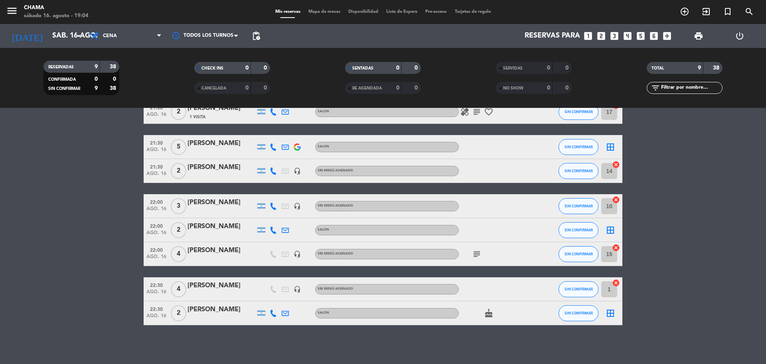
click at [607, 149] on icon "border_all" at bounding box center [611, 147] width 10 height 10
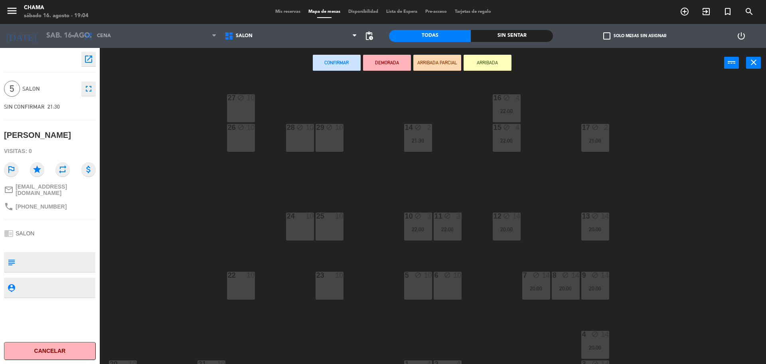
click at [424, 273] on div "10" at bounding box center [428, 274] width 8 height 7
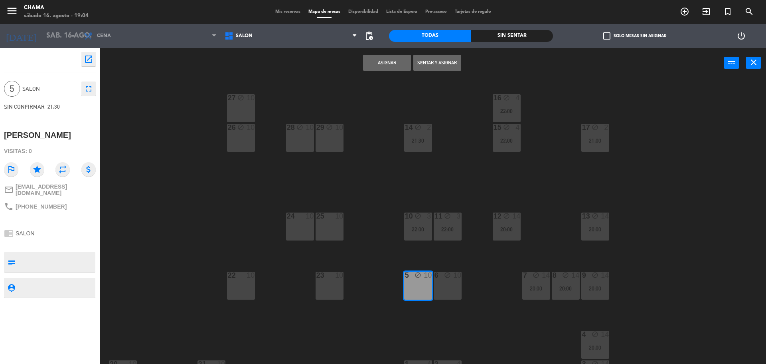
click at [447, 277] on icon "block" at bounding box center [447, 274] width 7 height 7
click at [395, 64] on button "Asignar" at bounding box center [387, 63] width 48 height 16
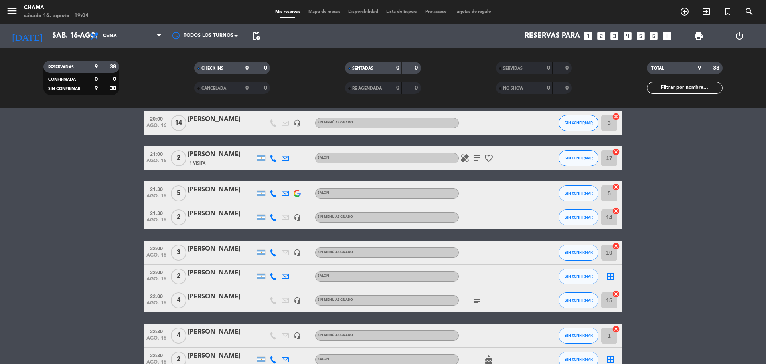
scroll to position [81, 0]
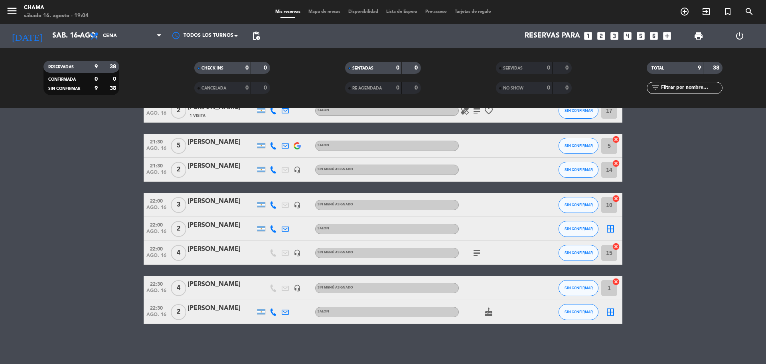
click at [611, 227] on icon "border_all" at bounding box center [611, 229] width 10 height 10
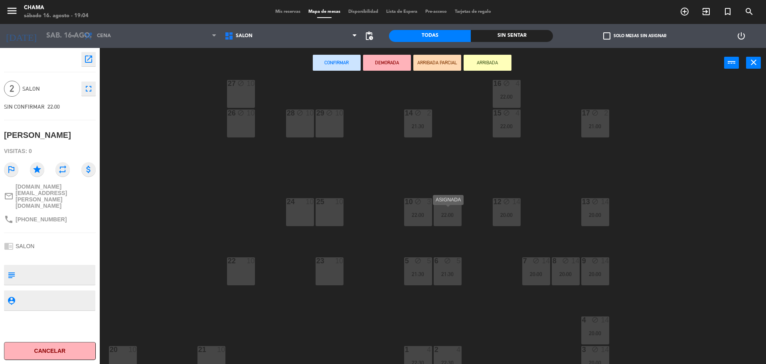
scroll to position [22, 0]
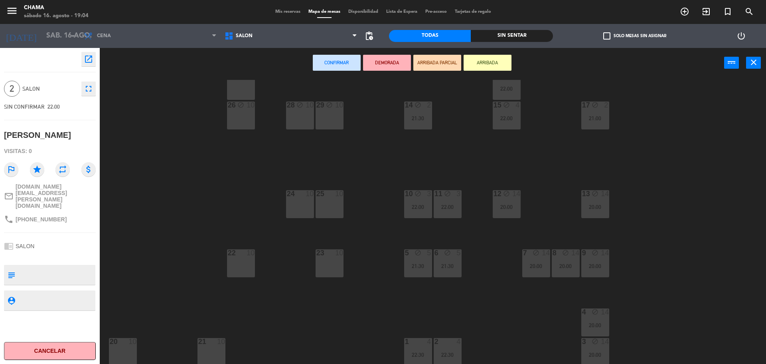
click at [118, 345] on div "20 10" at bounding box center [123, 342] width 28 height 8
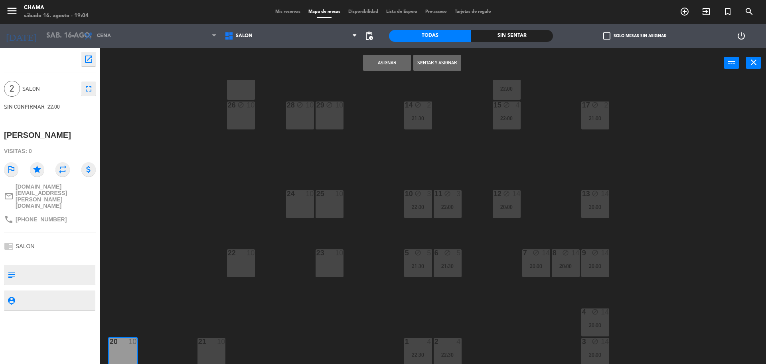
click at [366, 63] on button "Asignar" at bounding box center [387, 63] width 48 height 16
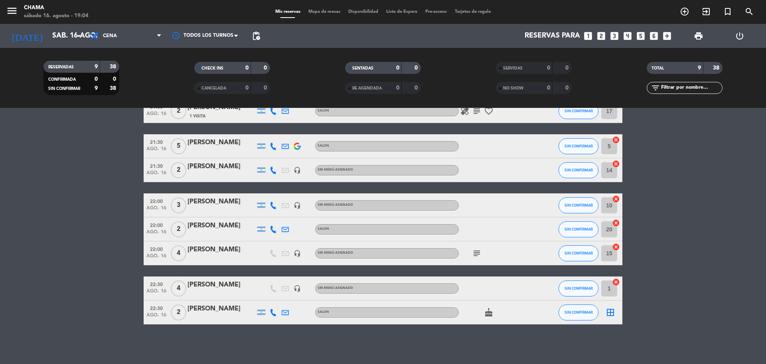
scroll to position [81, 0]
click at [609, 310] on icon "border_all" at bounding box center [611, 312] width 10 height 10
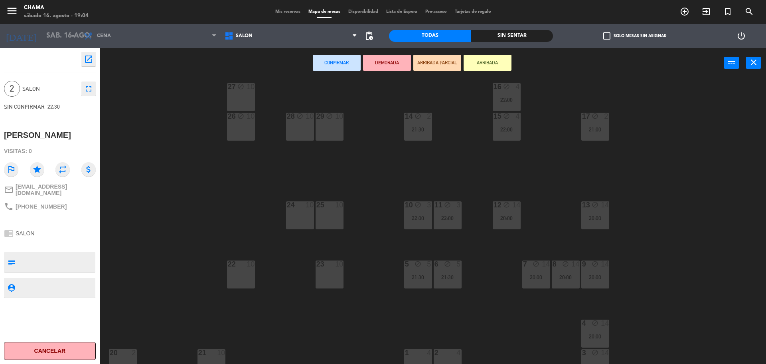
scroll to position [22, 0]
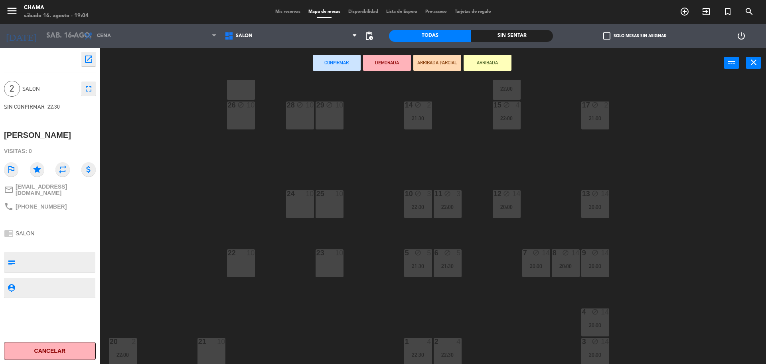
click at [221, 345] on div "10" at bounding box center [221, 341] width 8 height 7
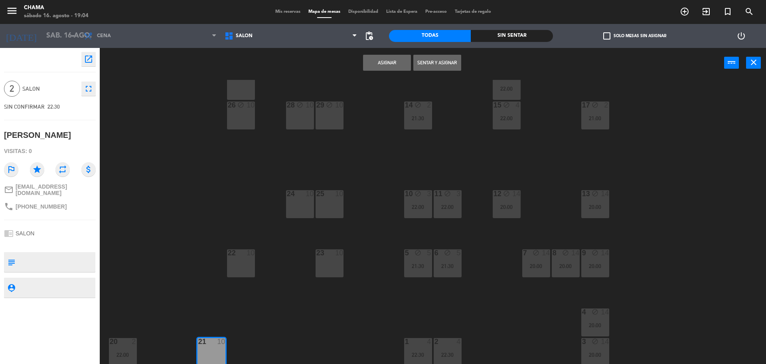
click at [405, 64] on button "Asignar" at bounding box center [387, 63] width 48 height 16
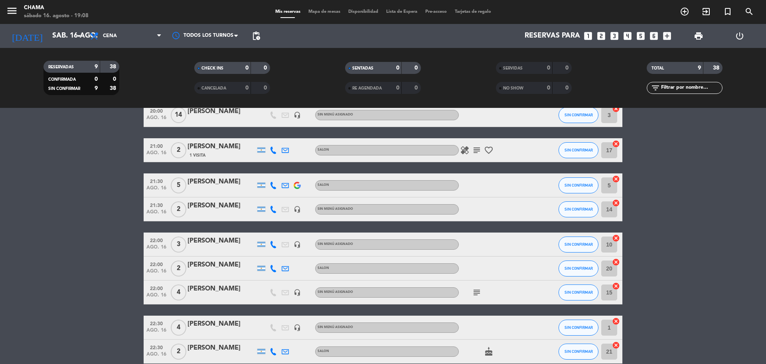
scroll to position [81, 0]
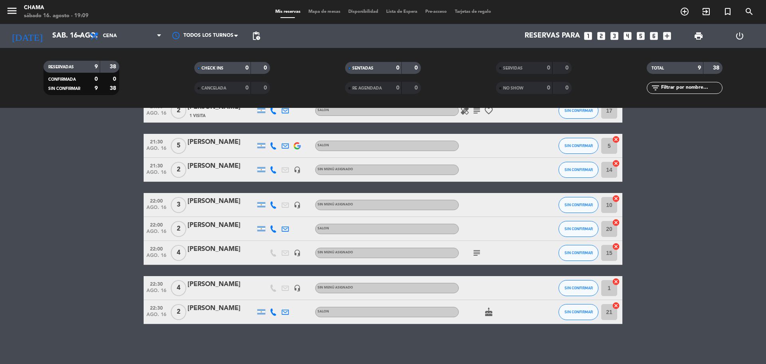
click at [603, 33] on icon "looks_two" at bounding box center [601, 36] width 10 height 10
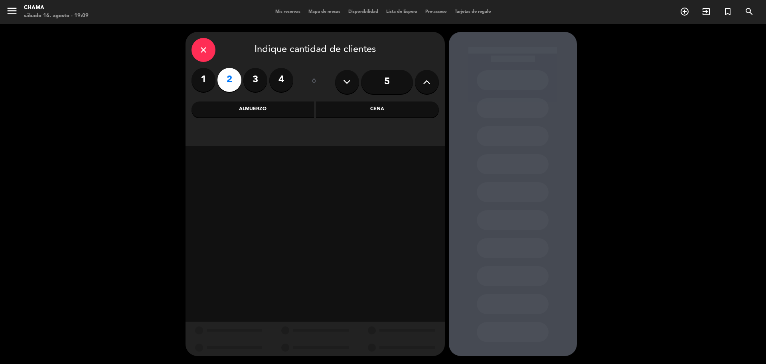
click at [358, 110] on div "Cena" at bounding box center [377, 109] width 123 height 16
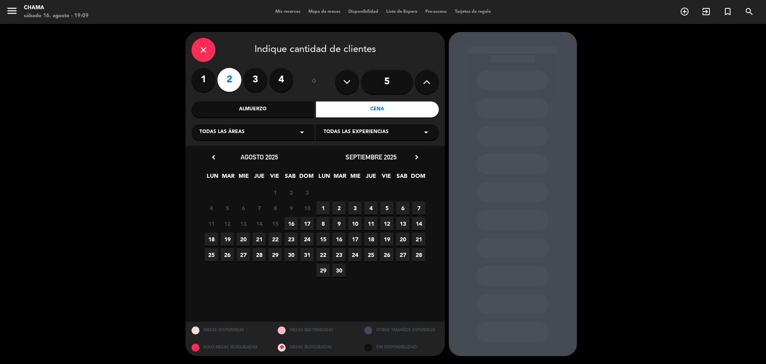
click at [293, 223] on span "16" at bounding box center [291, 223] width 13 height 13
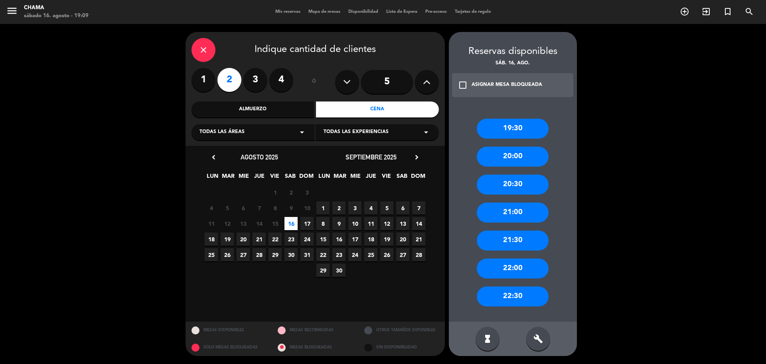
click at [519, 239] on div "21:30" at bounding box center [513, 240] width 72 height 20
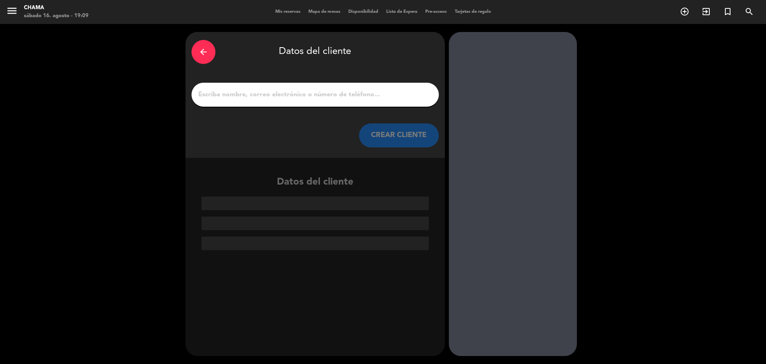
click at [299, 99] on input "1" at bounding box center [315, 94] width 235 height 11
paste input "[PERSON_NAME]"
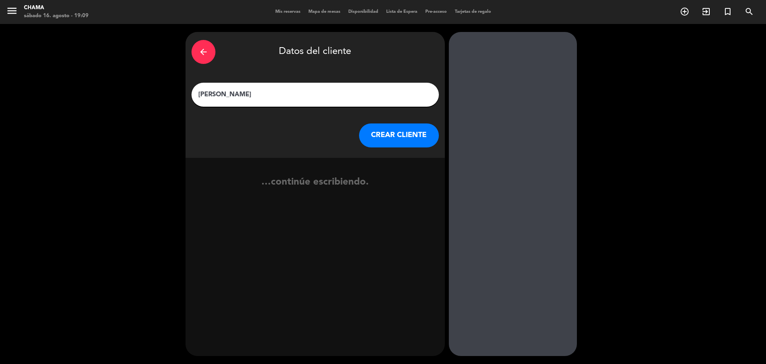
type input "[PERSON_NAME]"
click at [401, 134] on button "CREAR CLIENTE" at bounding box center [399, 135] width 80 height 24
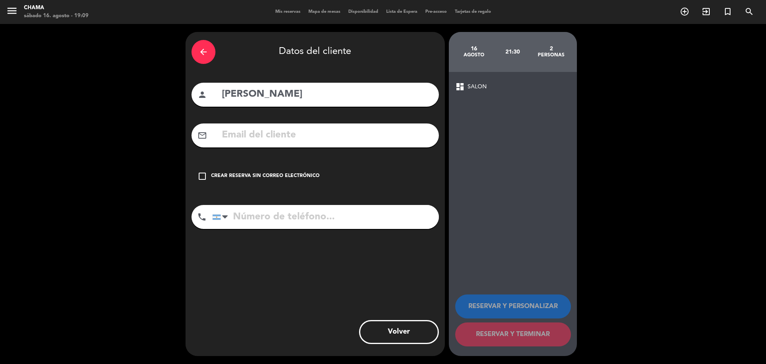
click at [202, 176] on icon "check_box_outline_blank" at bounding box center [203, 176] width 10 height 10
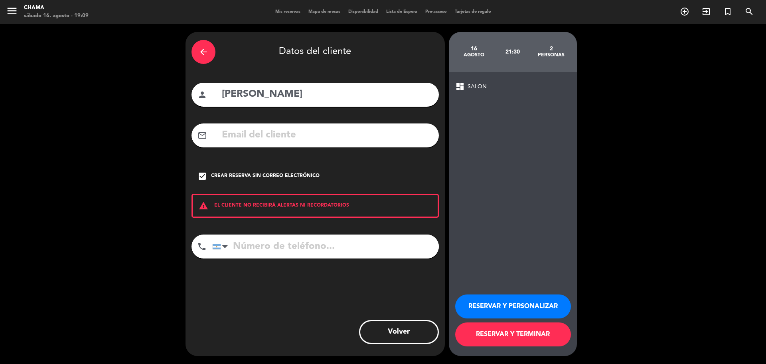
click at [497, 338] on button "RESERVAR Y TERMINAR" at bounding box center [513, 334] width 116 height 24
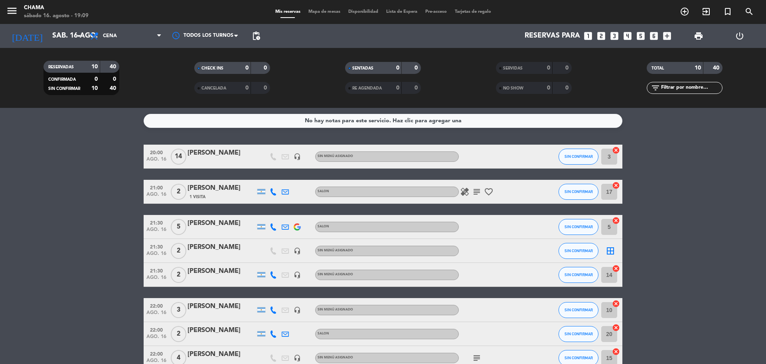
click at [611, 250] on icon "border_all" at bounding box center [611, 251] width 10 height 10
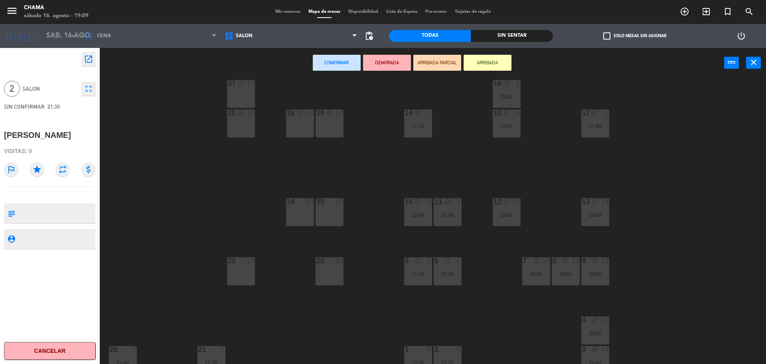
scroll to position [22, 0]
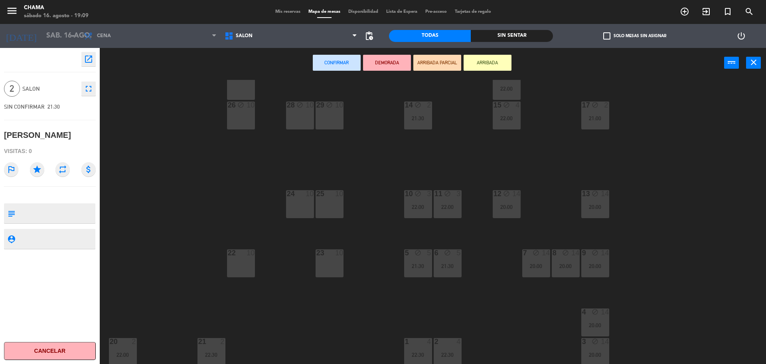
click at [246, 273] on div "22 10" at bounding box center [241, 263] width 28 height 28
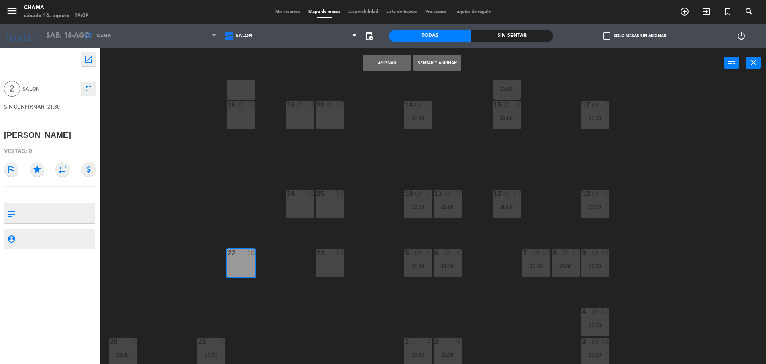
click at [374, 65] on button "Asignar" at bounding box center [387, 63] width 48 height 16
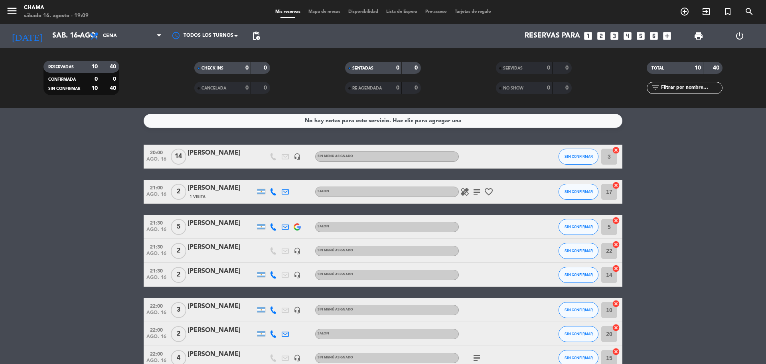
click at [629, 34] on icon "looks_4" at bounding box center [628, 36] width 10 height 10
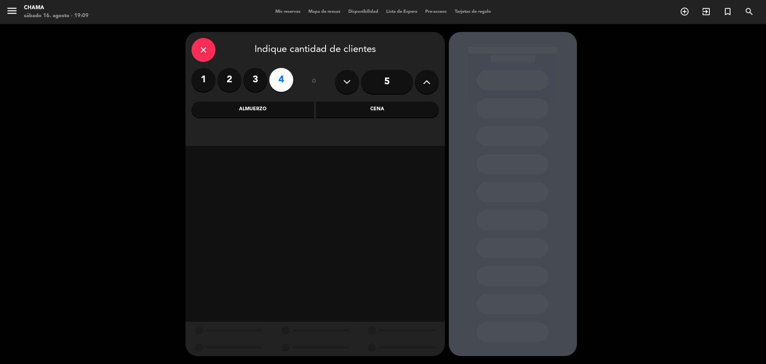
click at [228, 108] on div "Almuerzo" at bounding box center [253, 109] width 123 height 16
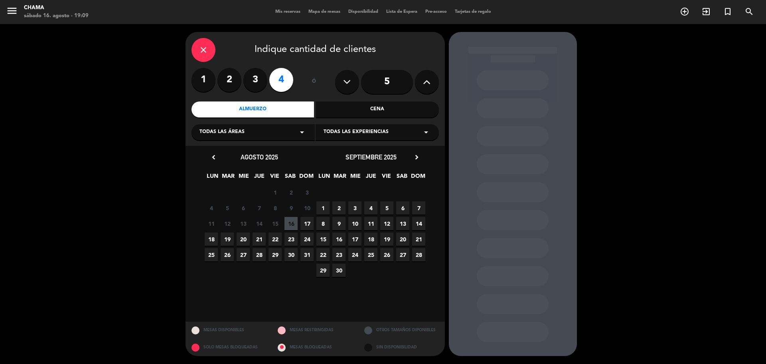
click at [212, 238] on span "18" at bounding box center [211, 238] width 13 height 13
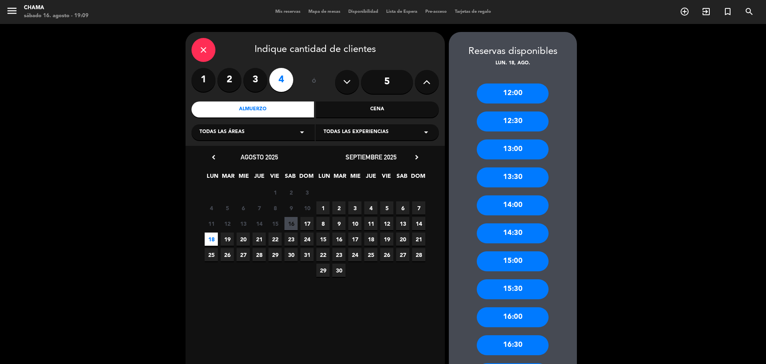
click at [517, 179] on div "13:30" at bounding box center [513, 177] width 72 height 20
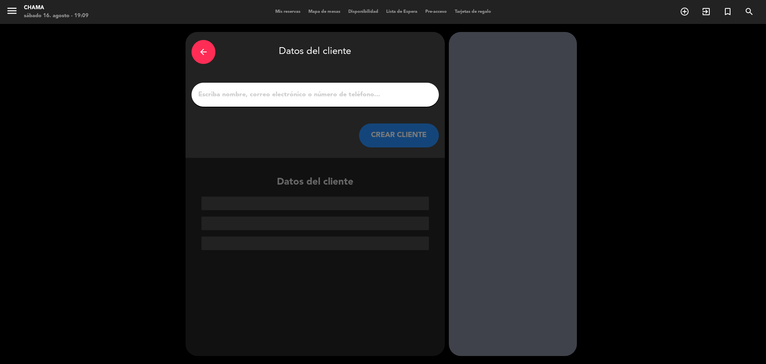
click at [267, 86] on div at bounding box center [315, 95] width 247 height 24
click at [269, 95] on input "1" at bounding box center [315, 94] width 235 height 11
paste input "[PERSON_NAME]"
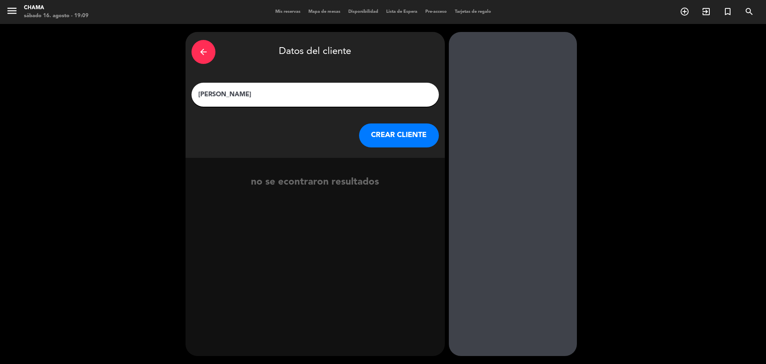
type input "[PERSON_NAME]"
click at [402, 140] on button "CREAR CLIENTE" at bounding box center [399, 135] width 80 height 24
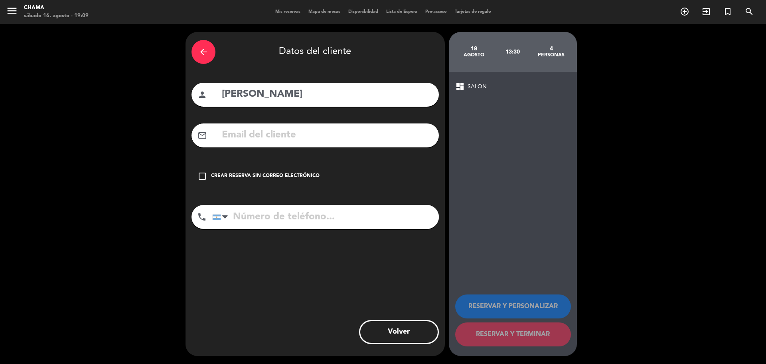
click at [212, 179] on div "Crear reserva sin correo electrónico" at bounding box center [265, 176] width 109 height 8
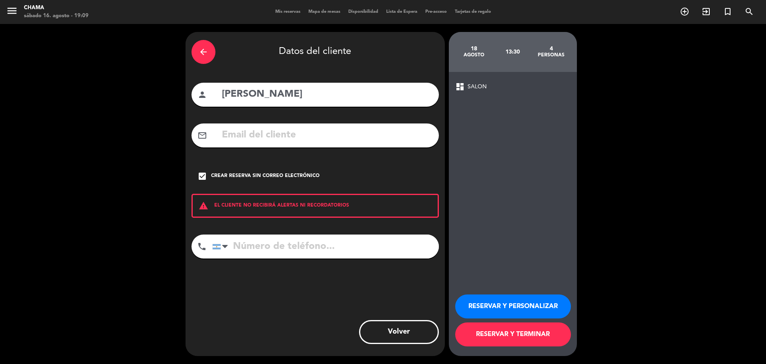
click at [559, 332] on button "RESERVAR Y TERMINAR" at bounding box center [513, 334] width 116 height 24
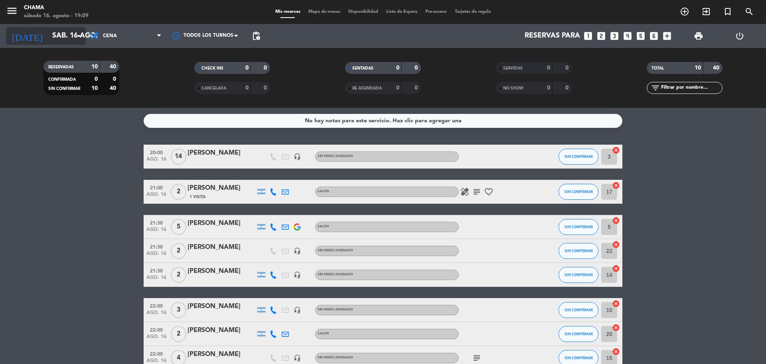
click at [48, 36] on input "sáb. 16 ago." at bounding box center [94, 36] width 93 height 16
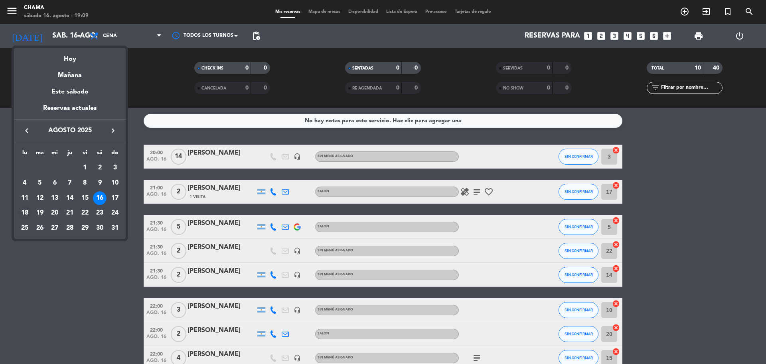
click at [24, 214] on div "18" at bounding box center [25, 213] width 14 height 14
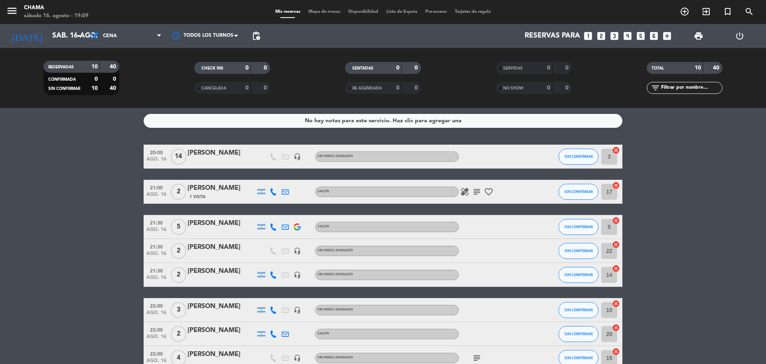
type input "lun. 18 ago."
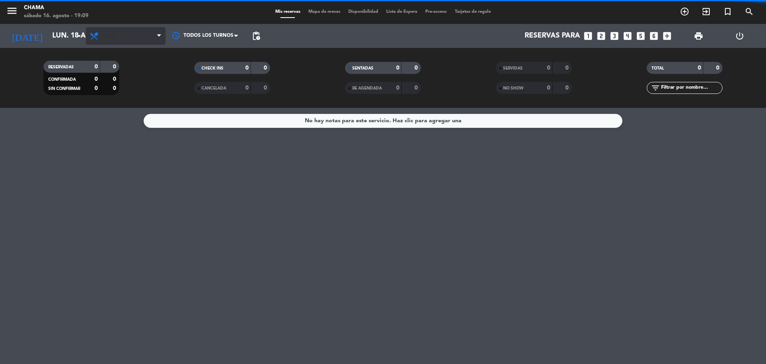
click at [128, 33] on span "Cena" at bounding box center [126, 36] width 80 height 18
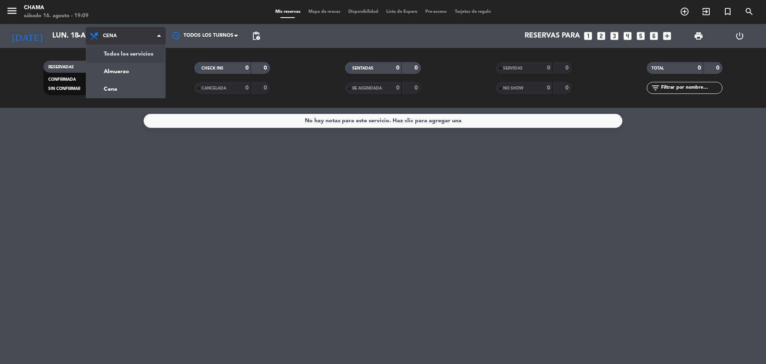
click at [137, 50] on div "menu CHAMA sábado 16. agosto - 19:09 Mis reservas Mapa de mesas Disponibilidad …" at bounding box center [383, 54] width 766 height 108
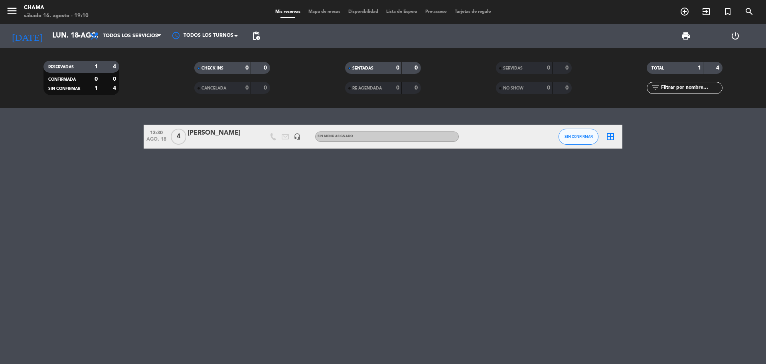
click at [206, 139] on div at bounding box center [222, 142] width 68 height 6
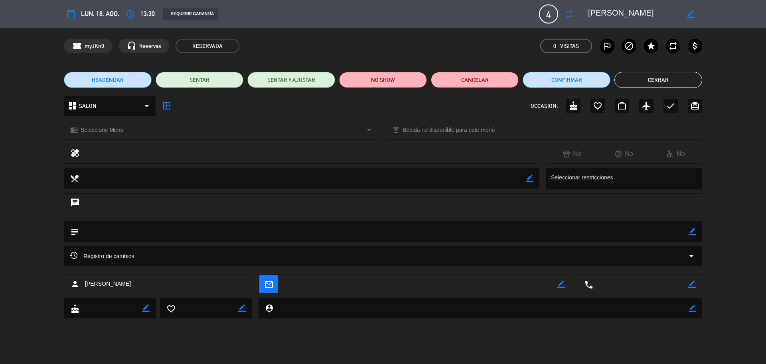
click at [694, 232] on icon "border_color" at bounding box center [693, 232] width 8 height 8
click at [345, 231] on textarea at bounding box center [384, 231] width 610 height 20
type textarea "Cometa Chofer Soledad Transportista"
click at [694, 231] on icon at bounding box center [693, 232] width 8 height 8
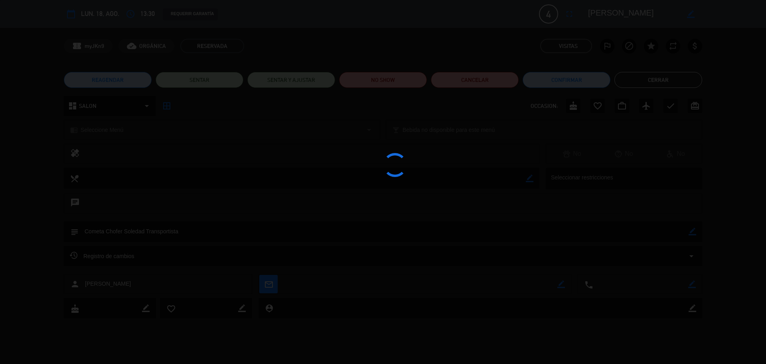
click at [644, 79] on button "Cerrar" at bounding box center [659, 80] width 88 height 16
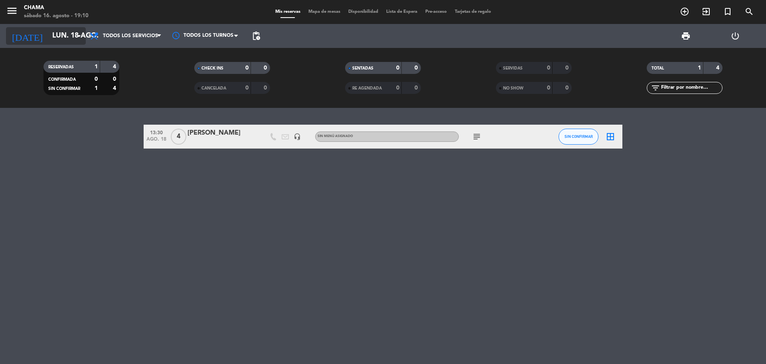
click at [48, 31] on input "lun. 18 ago." at bounding box center [94, 36] width 93 height 16
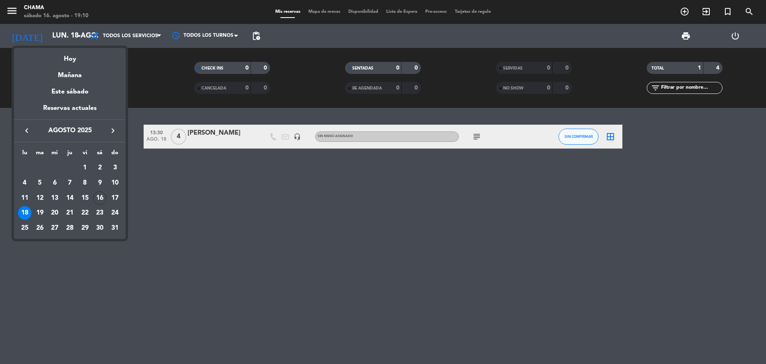
click at [71, 56] on div "Hoy" at bounding box center [70, 56] width 112 height 16
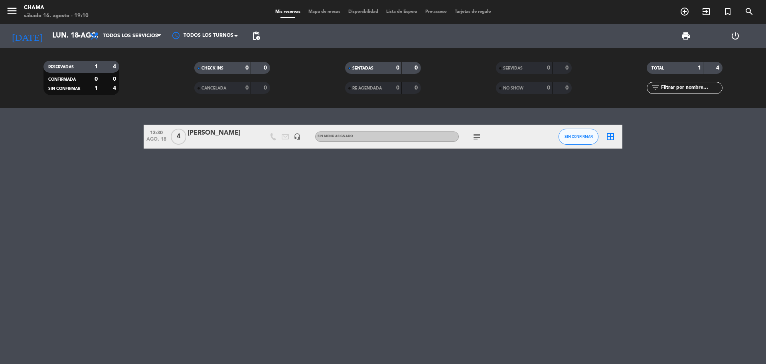
type input "sáb. 16 ago."
click at [142, 35] on span "Todos los servicios" at bounding box center [130, 36] width 55 height 6
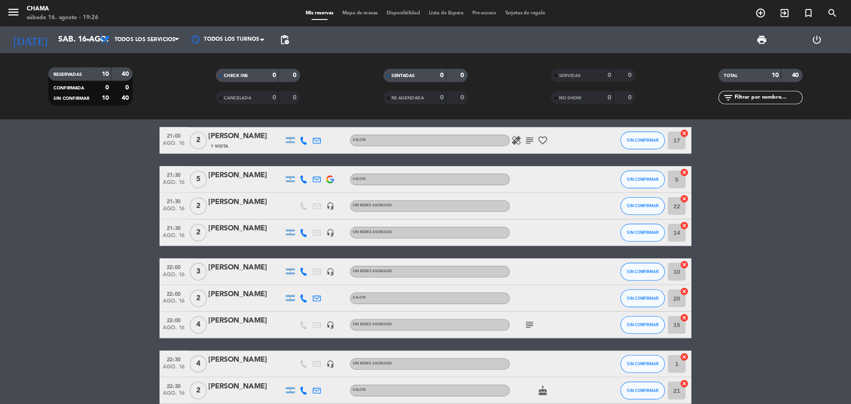
scroll to position [45, 0]
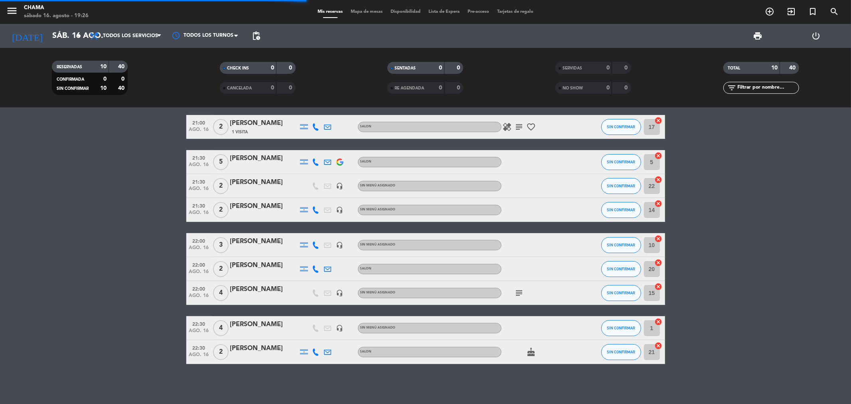
drag, startPoint x: 737, startPoint y: 2, endPoint x: 715, endPoint y: 317, distance: 316.5
click at [730, 322] on bookings-row "20:00 ago. 16 14 [PERSON_NAME] headset_mic Sin menú asignado SIN CONFIRMAR 3 ca…" at bounding box center [425, 222] width 851 height 284
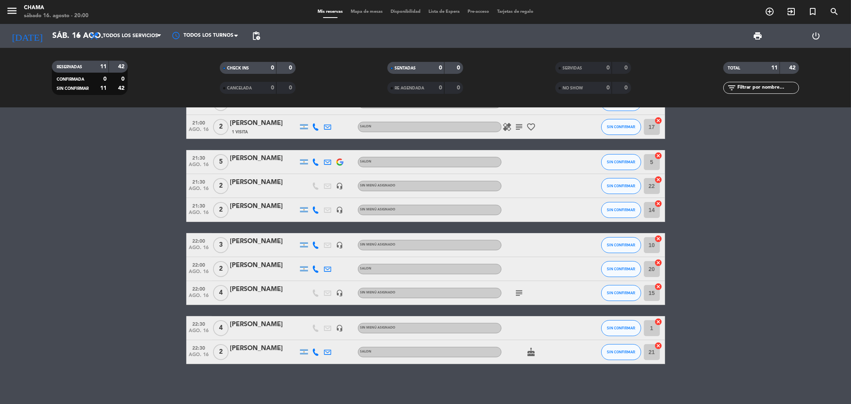
scroll to position [0, 0]
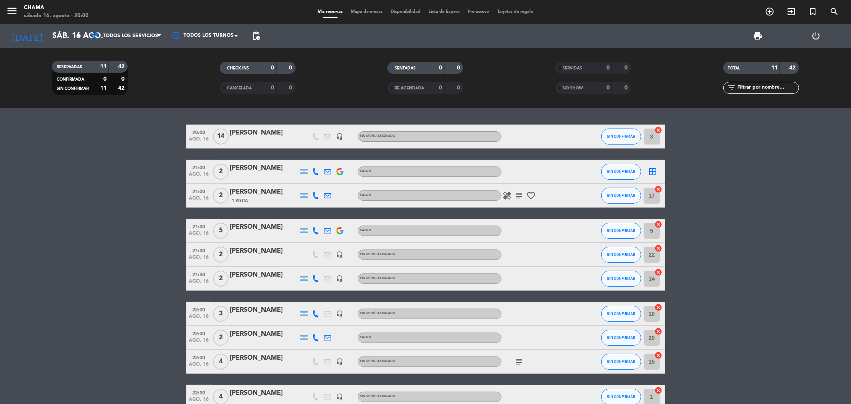
click at [652, 169] on icon "border_all" at bounding box center [654, 172] width 10 height 10
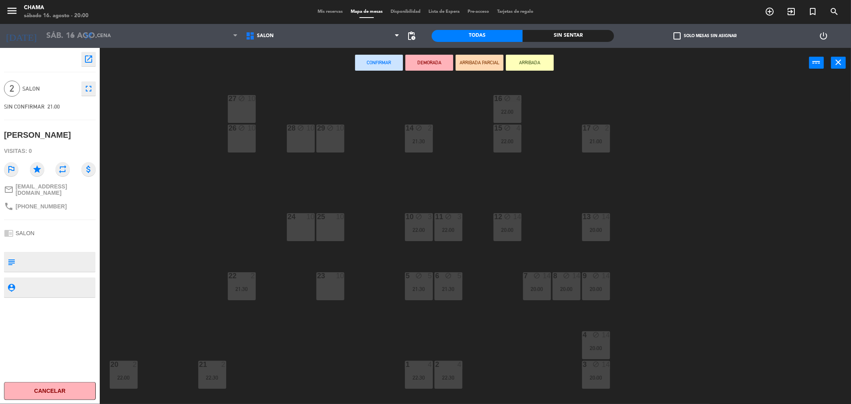
click at [329, 293] on div "23 10" at bounding box center [331, 286] width 28 height 28
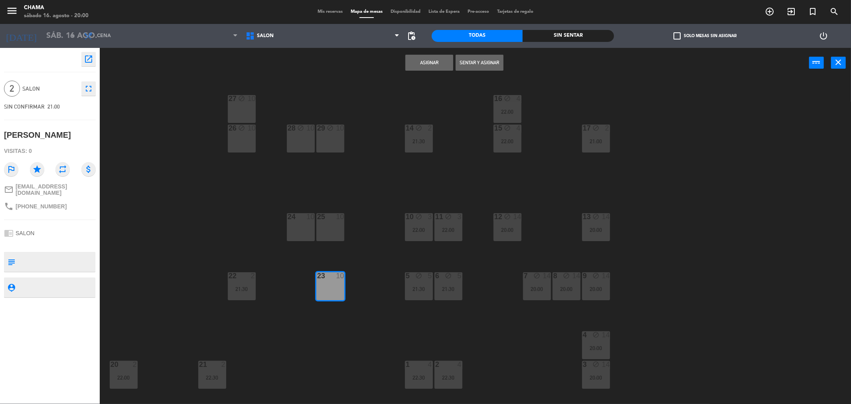
click at [443, 61] on button "Asignar" at bounding box center [430, 63] width 48 height 16
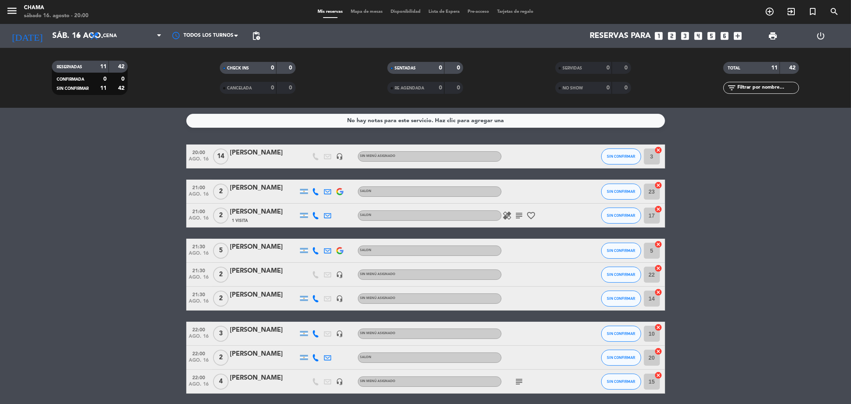
click at [376, 10] on span "Mapa de mesas" at bounding box center [367, 12] width 40 height 4
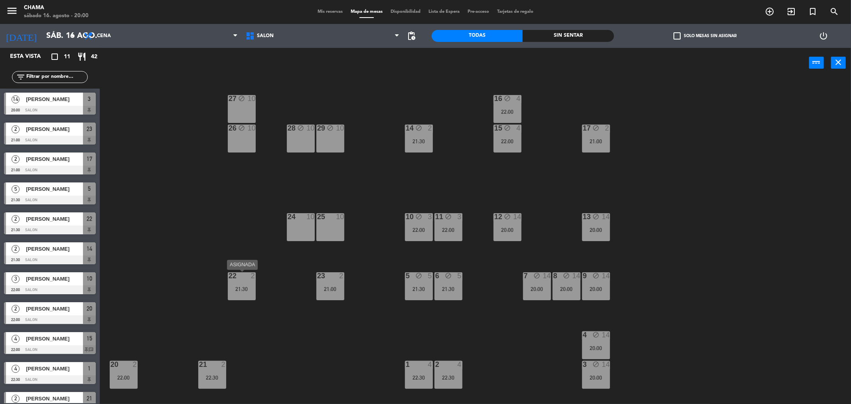
click at [246, 289] on div "21:30" at bounding box center [242, 289] width 28 height 6
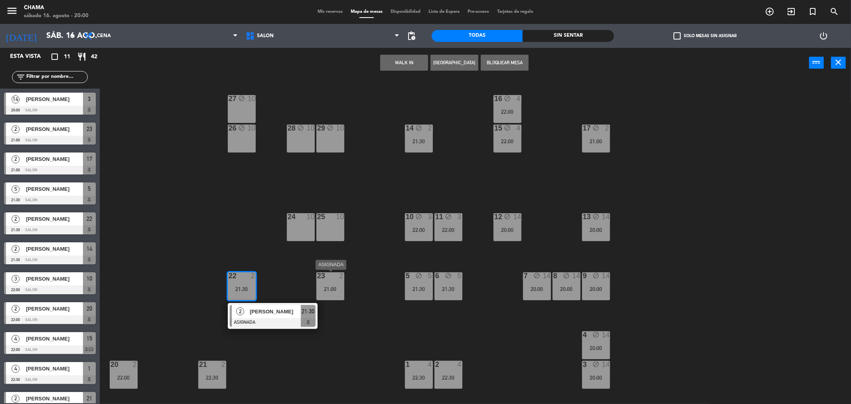
click at [321, 281] on div "23 2 21:00" at bounding box center [331, 286] width 28 height 28
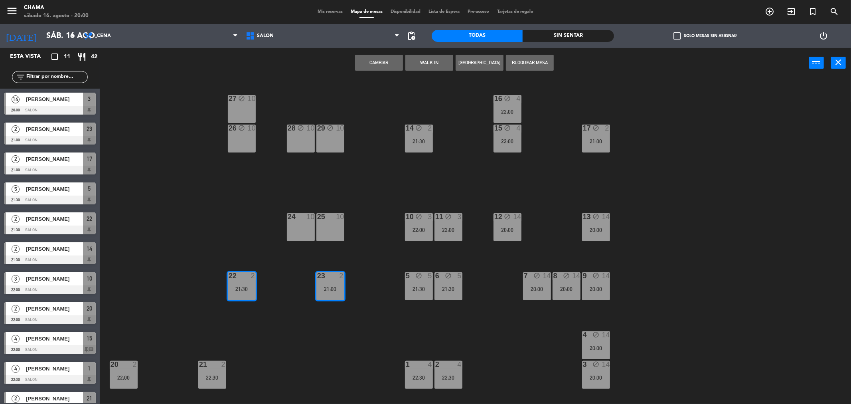
click at [533, 66] on button "Bloquear Mesa" at bounding box center [530, 63] width 48 height 16
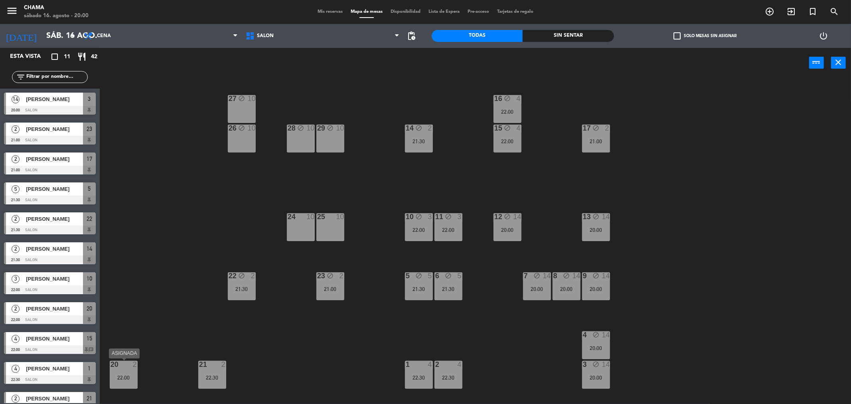
click at [125, 363] on div "22:00" at bounding box center [124, 378] width 28 height 6
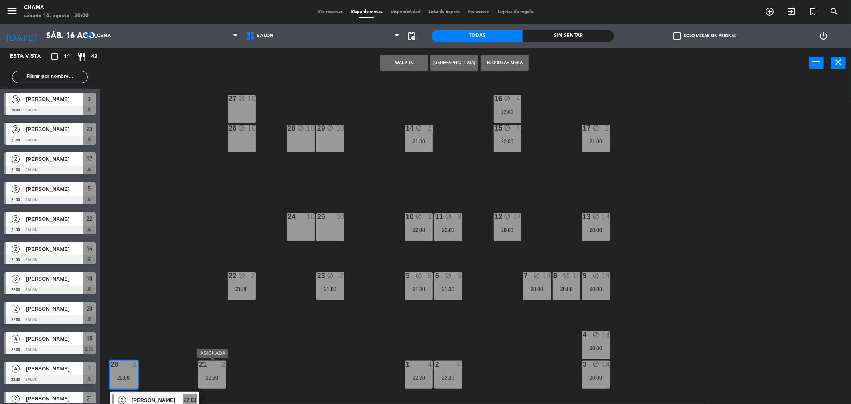
drag, startPoint x: 206, startPoint y: 367, endPoint x: 224, endPoint y: 355, distance: 21.3
click at [207, 363] on div at bounding box center [212, 364] width 13 height 7
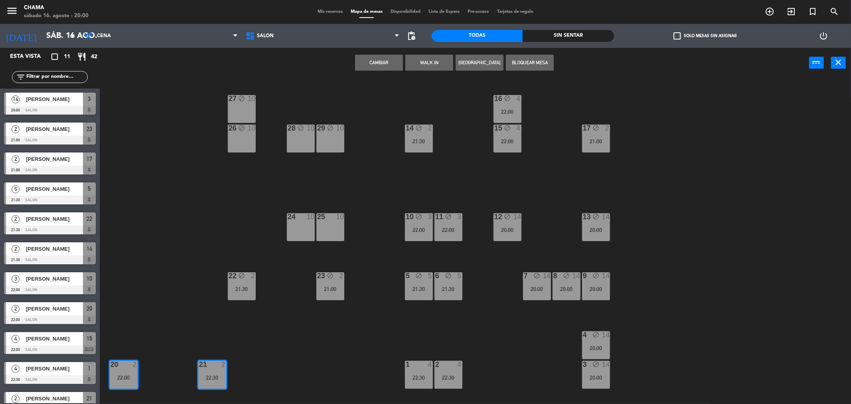
click at [521, 57] on button "Bloquear Mesa" at bounding box center [530, 63] width 48 height 16
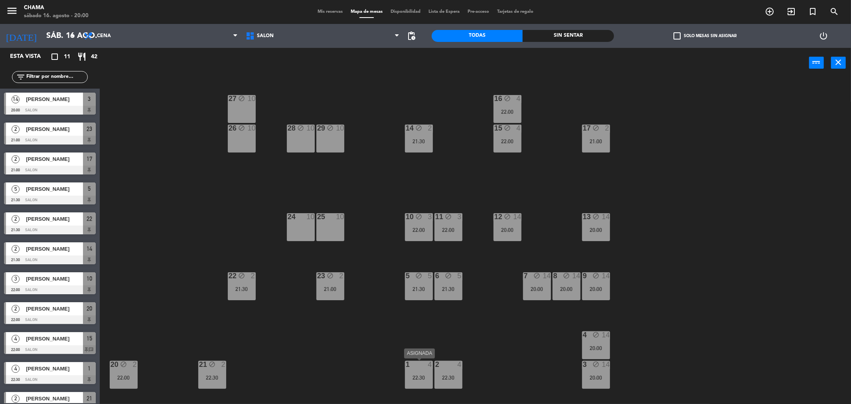
drag, startPoint x: 412, startPoint y: 377, endPoint x: 433, endPoint y: 370, distance: 22.3
click at [414, 363] on div "22:30" at bounding box center [419, 378] width 28 height 6
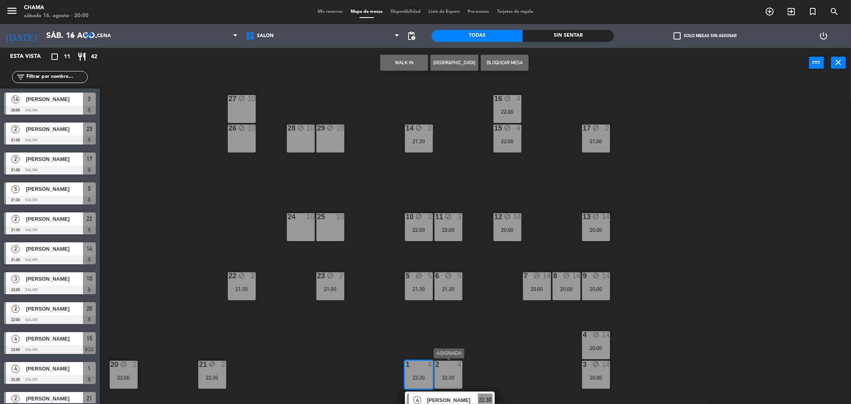
click at [446, 363] on div at bounding box center [448, 364] width 13 height 7
click at [504, 61] on button "Bloquear Mesa" at bounding box center [505, 63] width 48 height 16
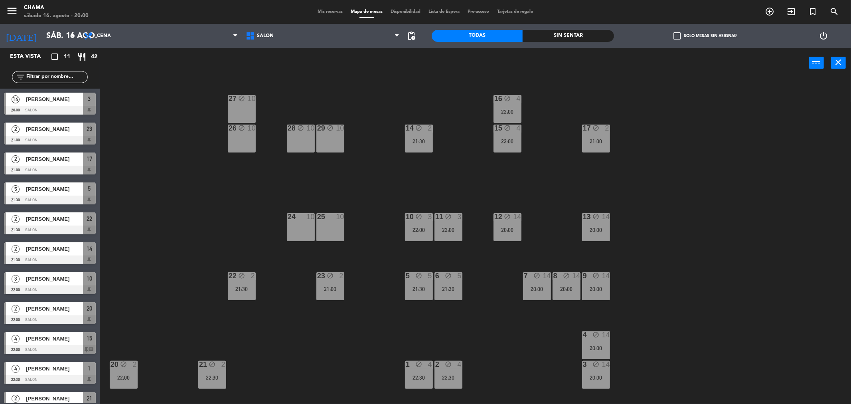
click at [324, 13] on span "Mis reservas" at bounding box center [330, 12] width 33 height 4
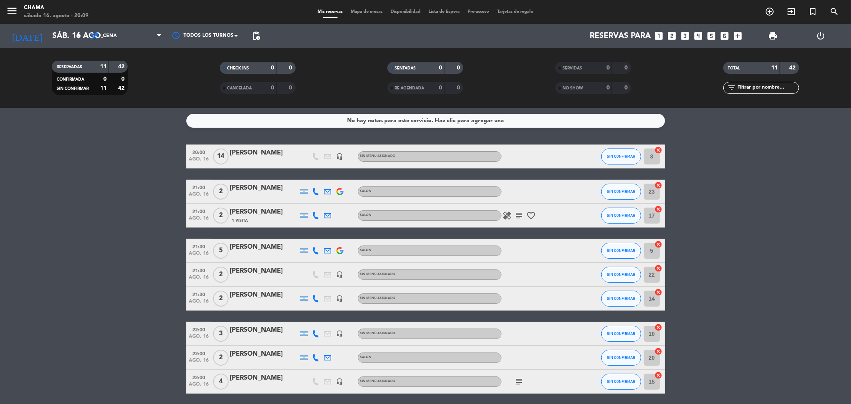
click at [357, 14] on div "Mis reservas Mapa de mesas Disponibilidad Lista de Espera Pre-acceso Tarjetas d…" at bounding box center [426, 11] width 224 height 7
click at [362, 11] on span "Mapa de mesas" at bounding box center [367, 12] width 40 height 4
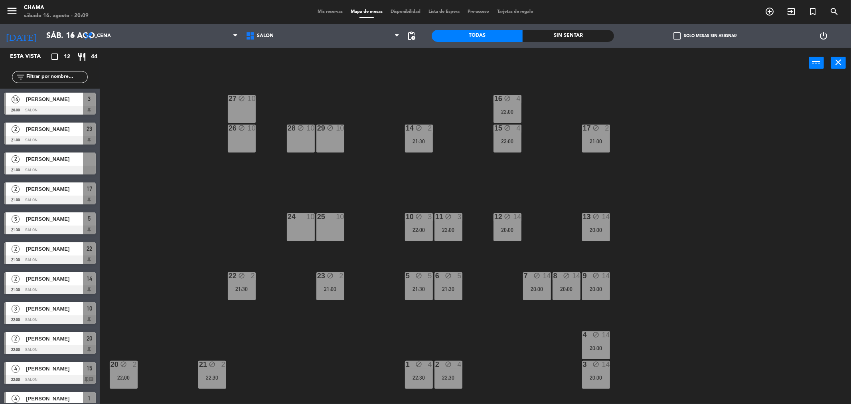
click at [298, 233] on div "24 10" at bounding box center [301, 227] width 28 height 28
click at [323, 225] on div "25 10" at bounding box center [331, 227] width 28 height 28
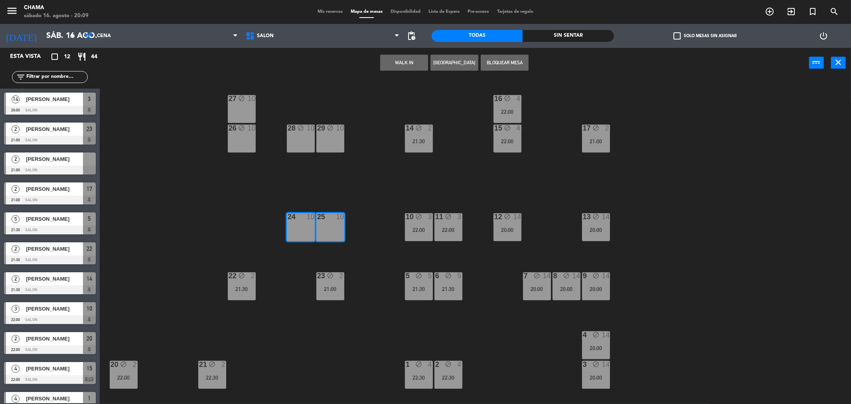
click at [502, 65] on button "Bloquear Mesa" at bounding box center [505, 63] width 48 height 16
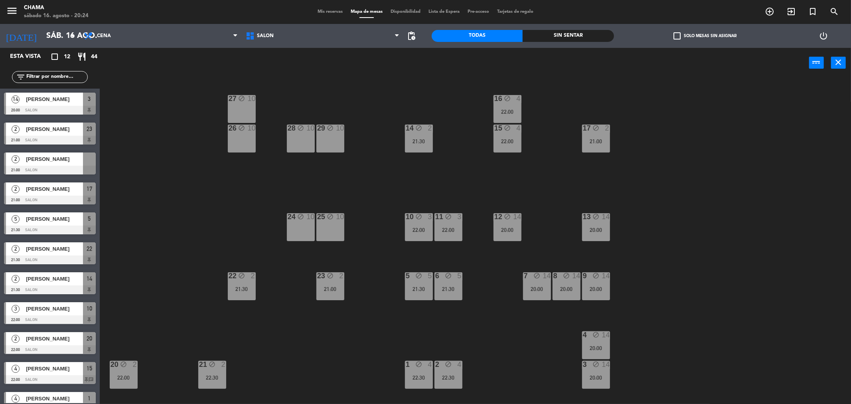
click at [324, 10] on span "Mis reservas" at bounding box center [330, 12] width 33 height 4
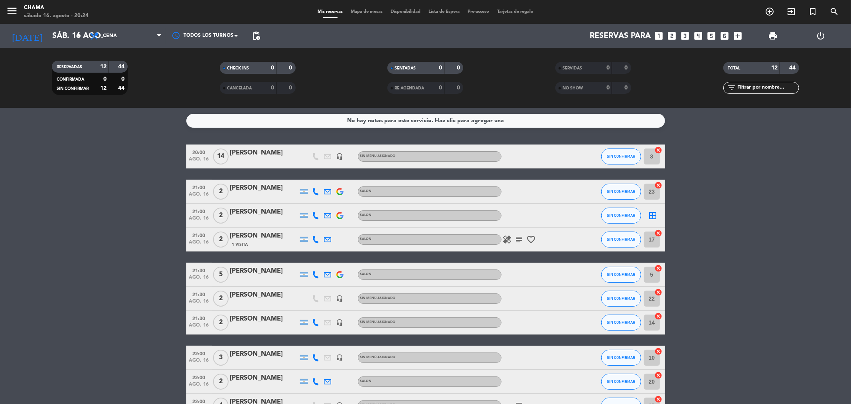
click at [370, 10] on span "Mapa de mesas" at bounding box center [367, 12] width 40 height 4
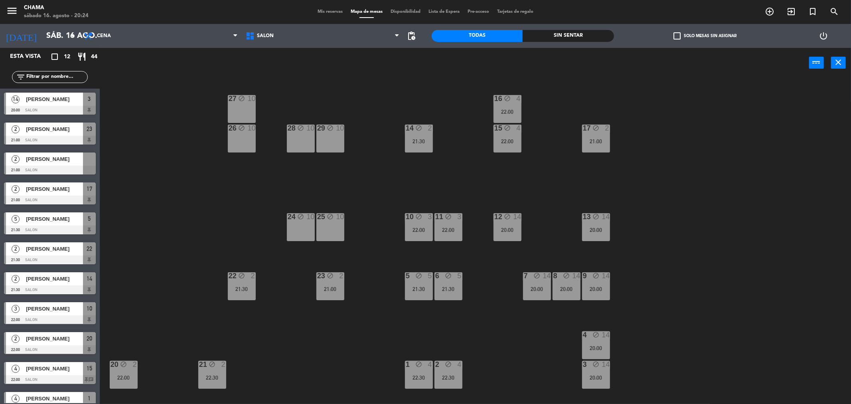
click at [328, 11] on span "Mis reservas" at bounding box center [330, 12] width 33 height 4
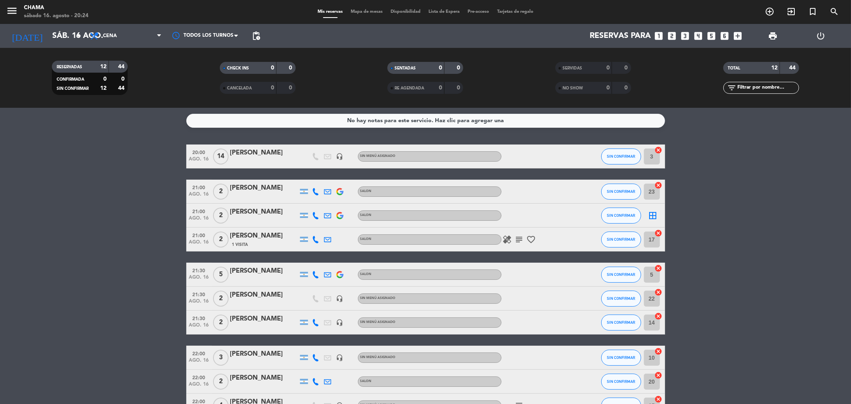
click at [250, 35] on span "pending_actions" at bounding box center [256, 36] width 16 height 16
click at [257, 36] on span "pending_actions" at bounding box center [256, 36] width 10 height 10
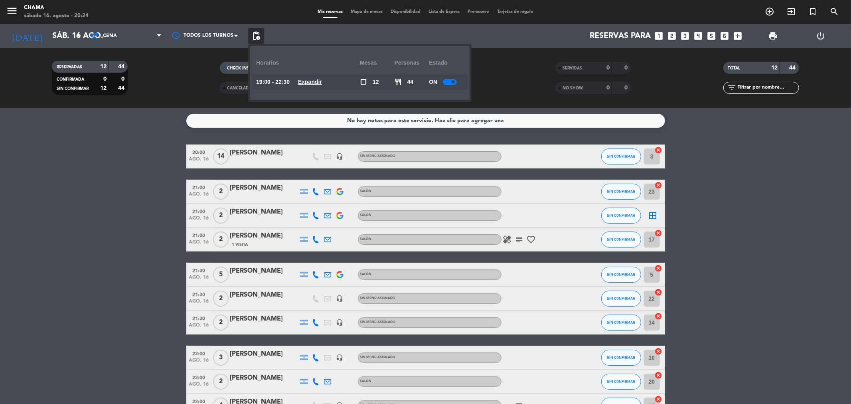
click at [449, 77] on div "ON" at bounding box center [446, 82] width 35 height 16
click at [449, 80] on div at bounding box center [450, 82] width 14 height 6
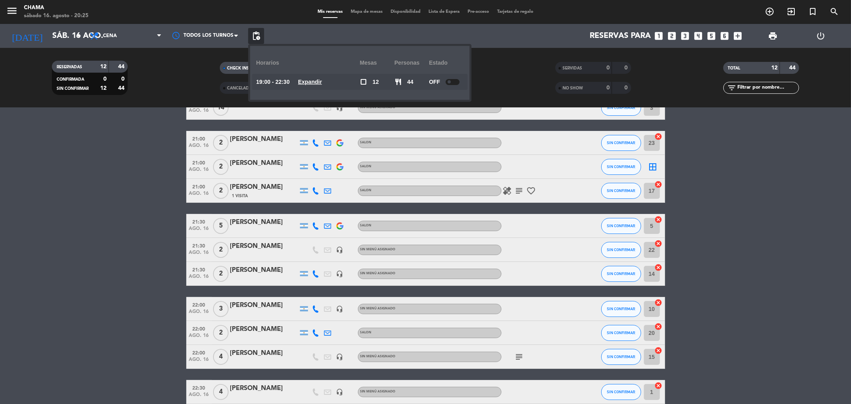
scroll to position [113, 0]
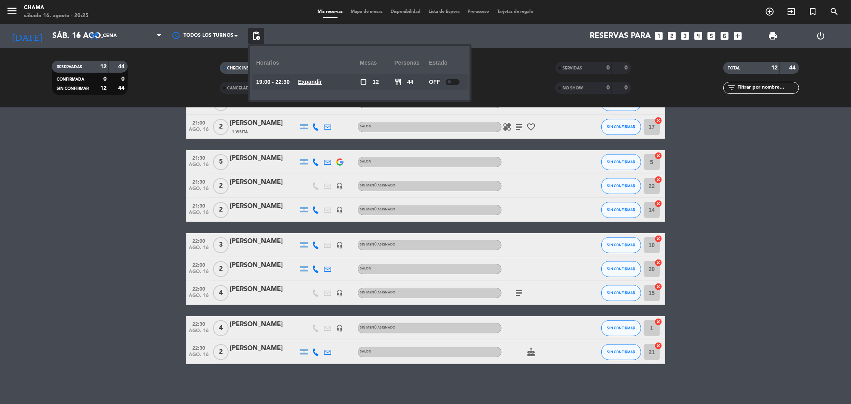
click at [766, 192] on bookings-row "20:00 ago. 16 14 [PERSON_NAME] headset_mic Sin menú asignado SIN CONFIRMAR 3 ca…" at bounding box center [425, 198] width 851 height 332
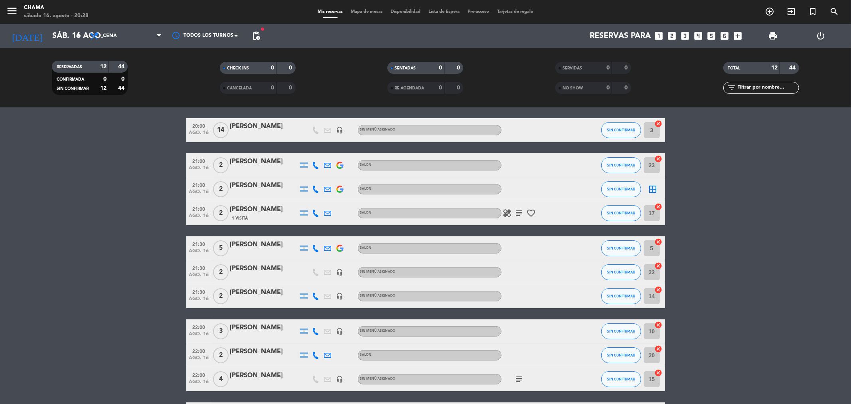
scroll to position [0, 0]
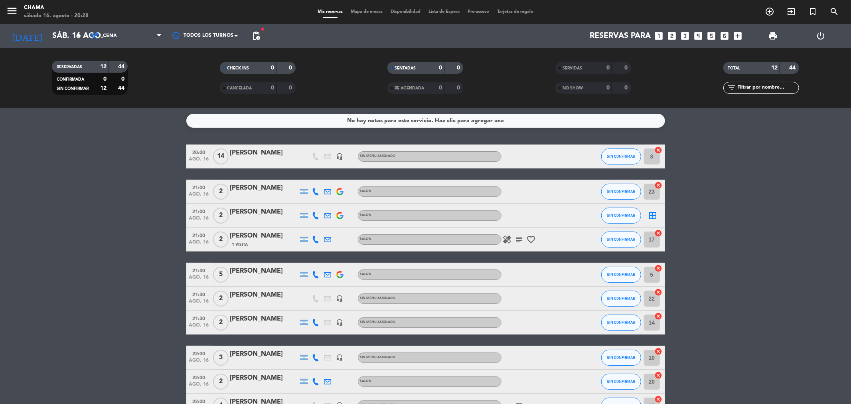
click at [650, 214] on icon "border_all" at bounding box center [654, 216] width 10 height 10
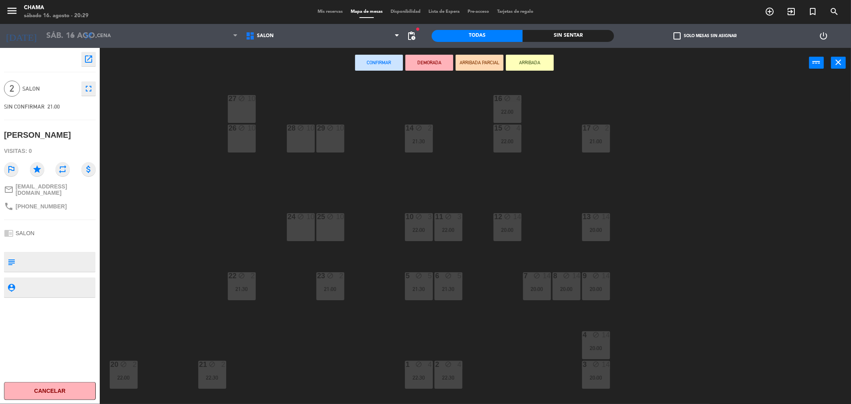
click at [329, 225] on div "25 block 10" at bounding box center [331, 227] width 28 height 28
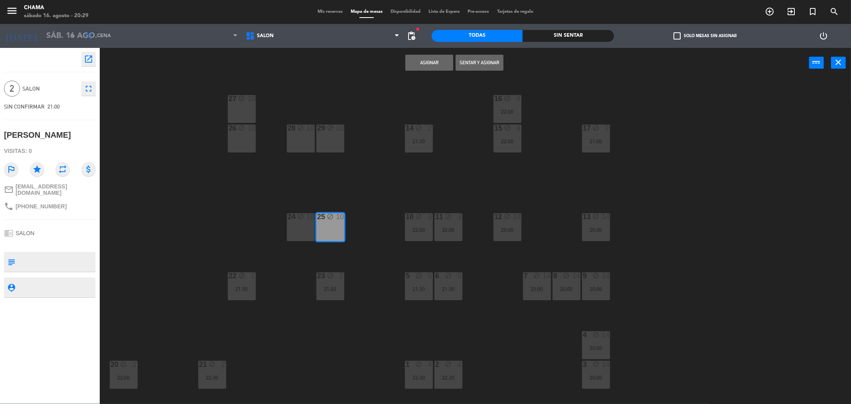
click at [437, 64] on button "Asignar" at bounding box center [430, 63] width 48 height 16
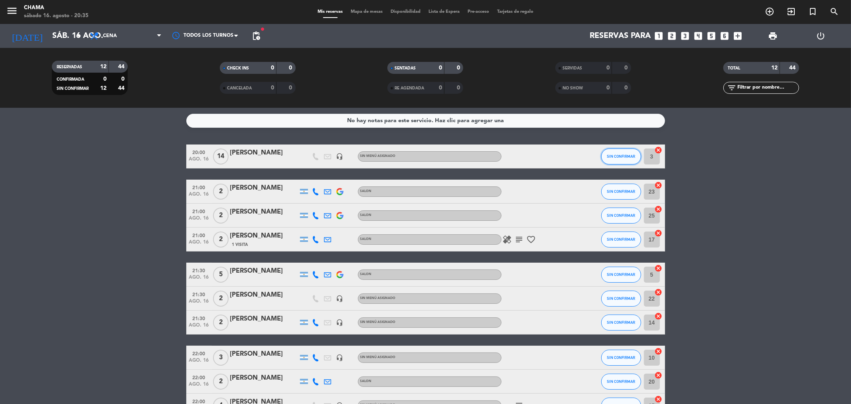
click at [621, 161] on button "SIN CONFIRMAR" at bounding box center [621, 156] width 40 height 16
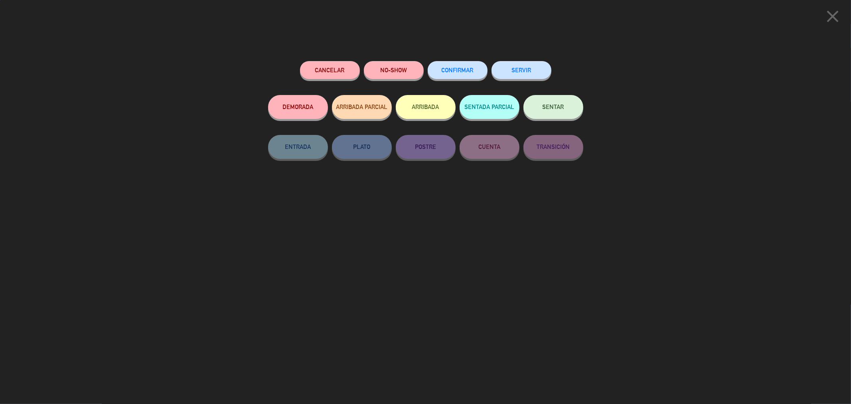
click at [572, 112] on button "SENTAR" at bounding box center [554, 107] width 60 height 24
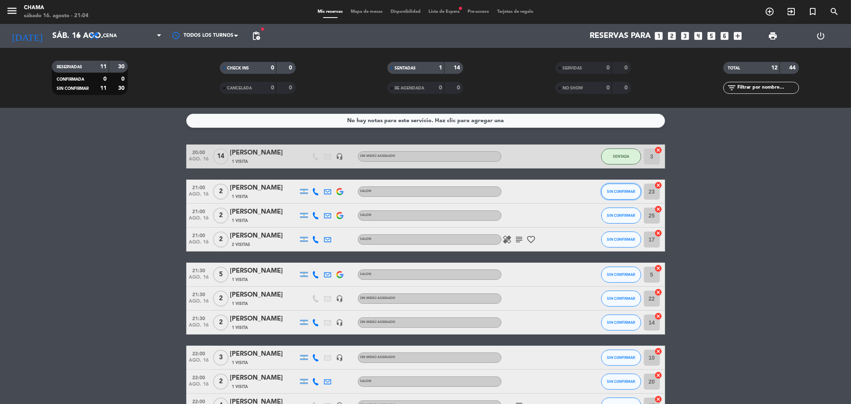
click at [629, 192] on span "SIN CONFIRMAR" at bounding box center [621, 191] width 28 height 4
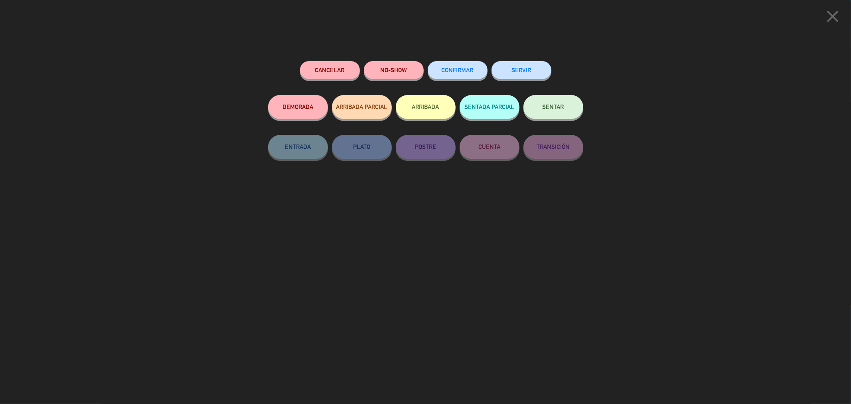
click at [561, 103] on button "SENTAR" at bounding box center [554, 107] width 60 height 24
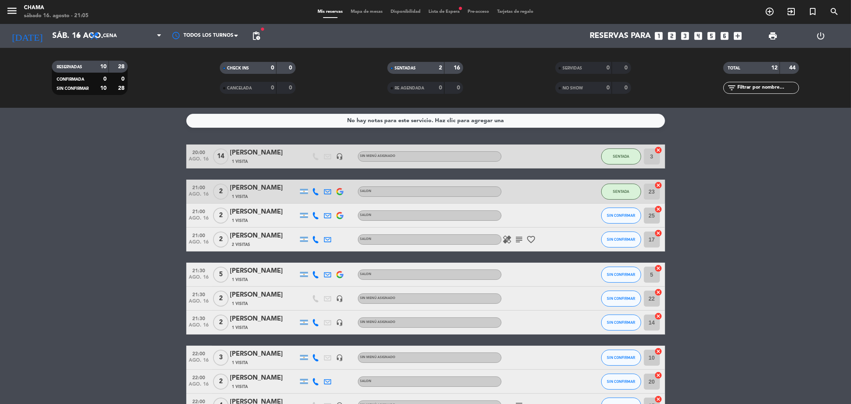
click at [506, 236] on icon "healing" at bounding box center [508, 240] width 10 height 10
click at [519, 240] on icon "subject" at bounding box center [520, 240] width 10 height 10
click at [530, 240] on icon "favorite_border" at bounding box center [532, 240] width 10 height 10
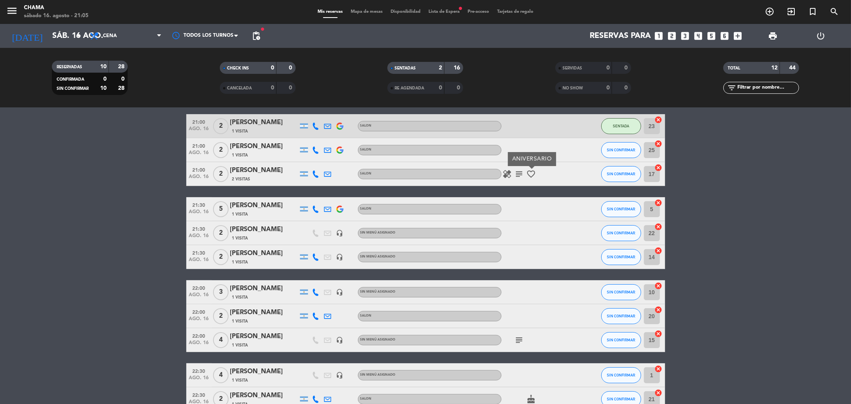
scroll to position [113, 0]
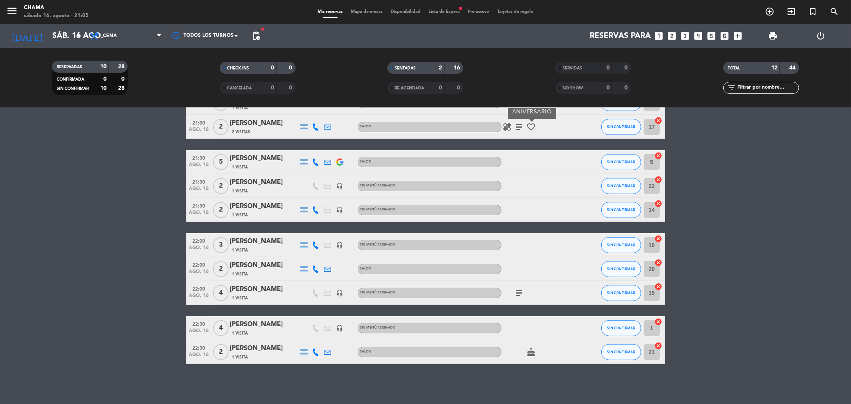
click at [651, 192] on input "22" at bounding box center [652, 186] width 16 height 16
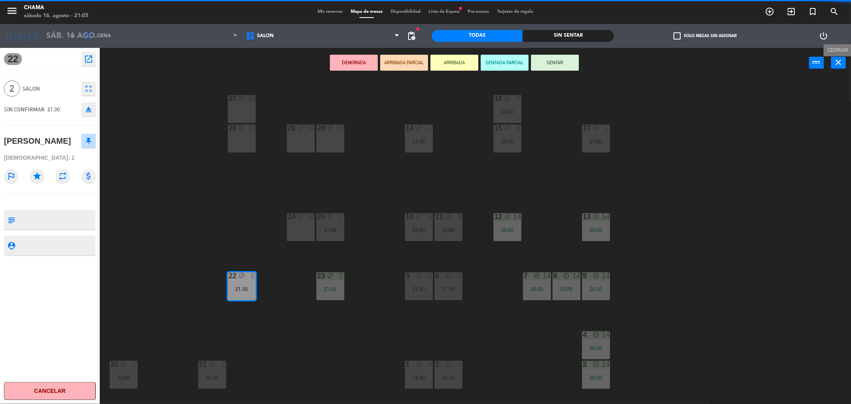
click at [766, 60] on icon "close" at bounding box center [839, 62] width 10 height 10
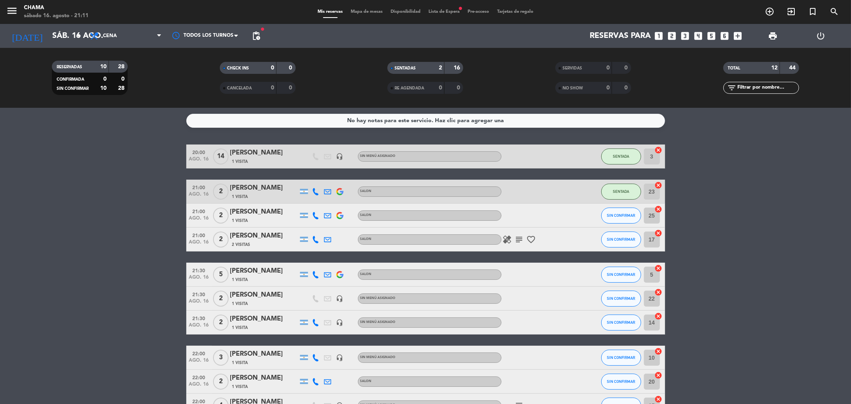
click at [659, 209] on icon "cancel" at bounding box center [659, 209] width 8 height 8
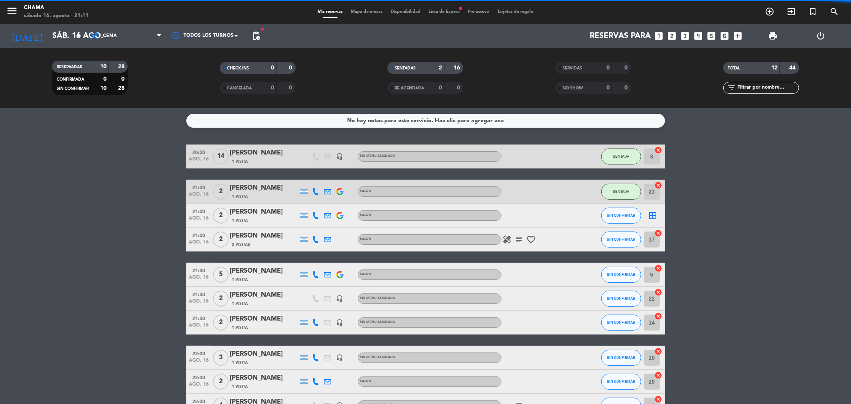
click at [653, 214] on icon "border_all" at bounding box center [654, 216] width 10 height 10
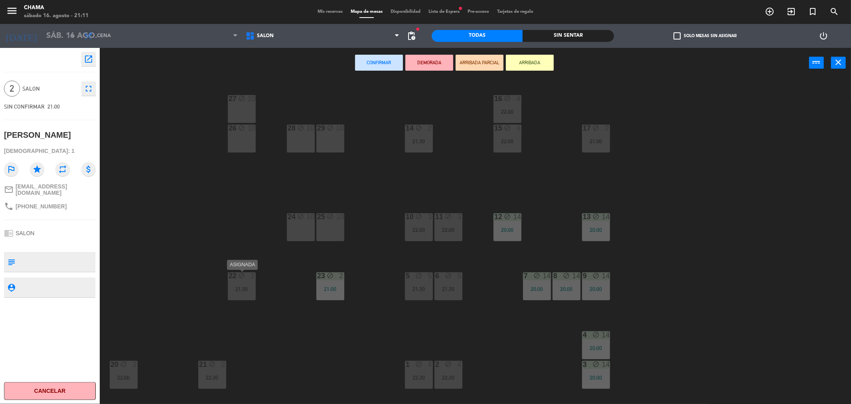
drag, startPoint x: 242, startPoint y: 288, endPoint x: 307, endPoint y: 229, distance: 87.9
click at [242, 288] on div "21:30" at bounding box center [242, 289] width 28 height 6
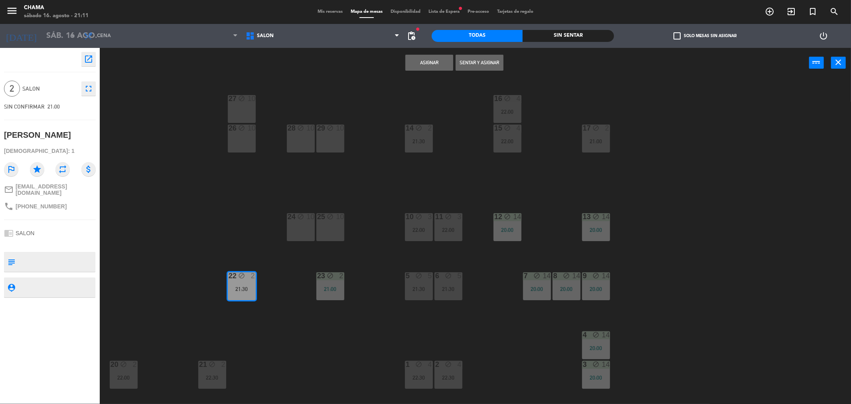
click at [433, 62] on button "Asignar" at bounding box center [430, 63] width 48 height 16
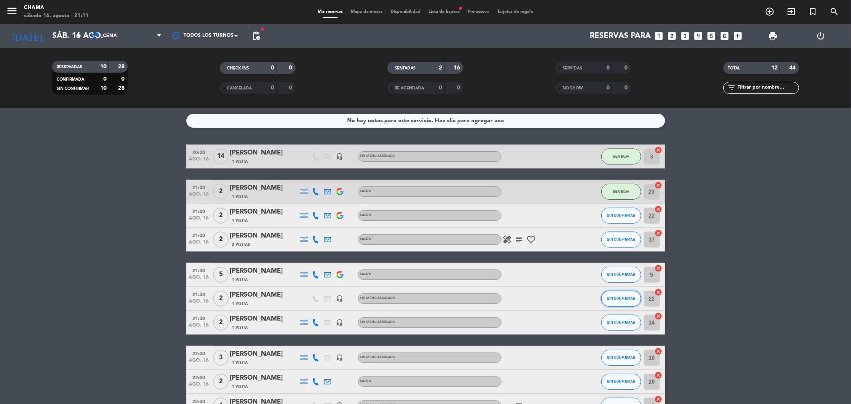
click at [611, 298] on span "SIN CONFIRMAR" at bounding box center [621, 298] width 28 height 4
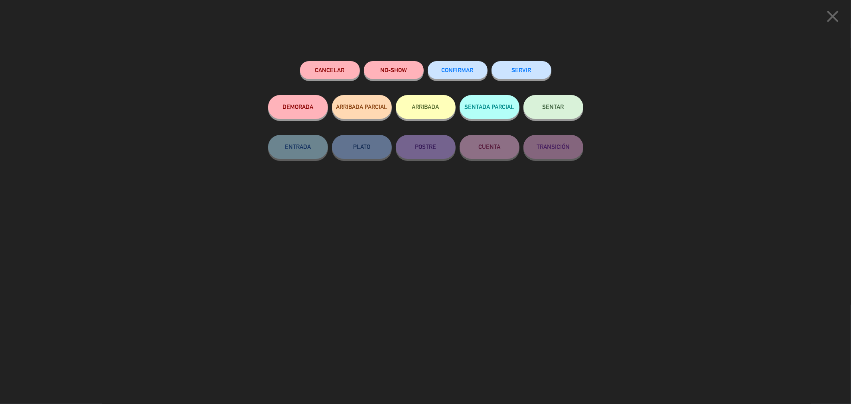
drag, startPoint x: 739, startPoint y: 185, endPoint x: 718, endPoint y: 178, distance: 22.7
click at [736, 185] on div "close Cancelar NO-SHOW CONFIRMAR SERVIR DEMORADA ARRIBADA PARCIAL ARRIBADA SENT…" at bounding box center [425, 202] width 851 height 404
click at [766, 14] on icon "close" at bounding box center [833, 16] width 20 height 20
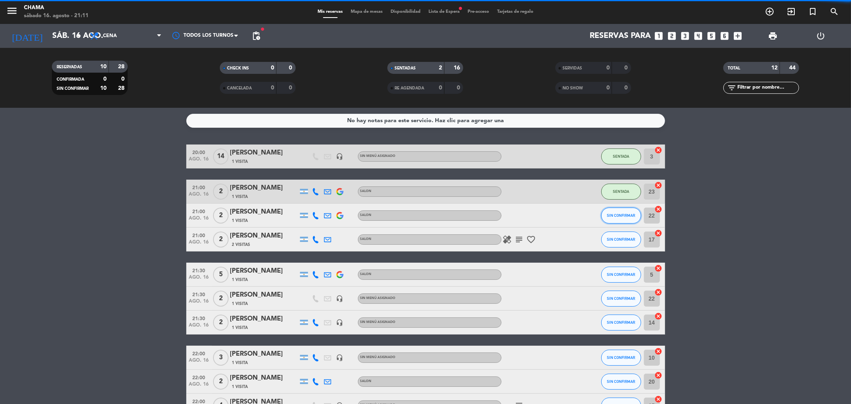
click at [620, 213] on span "SIN CONFIRMAR" at bounding box center [621, 215] width 28 height 4
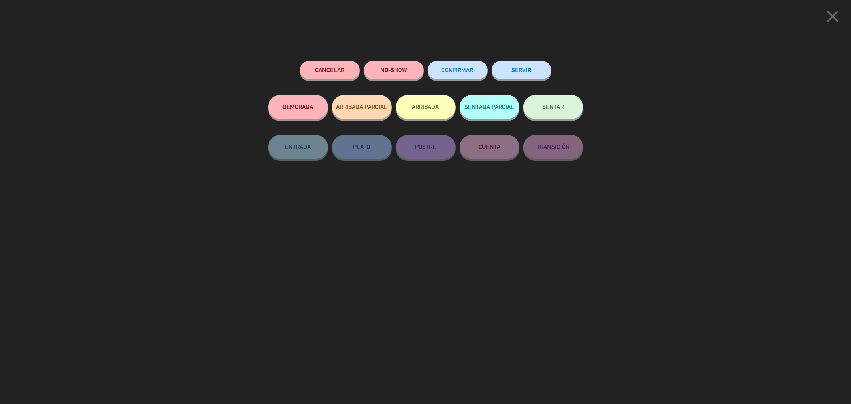
click at [553, 112] on button "SENTAR" at bounding box center [554, 107] width 60 height 24
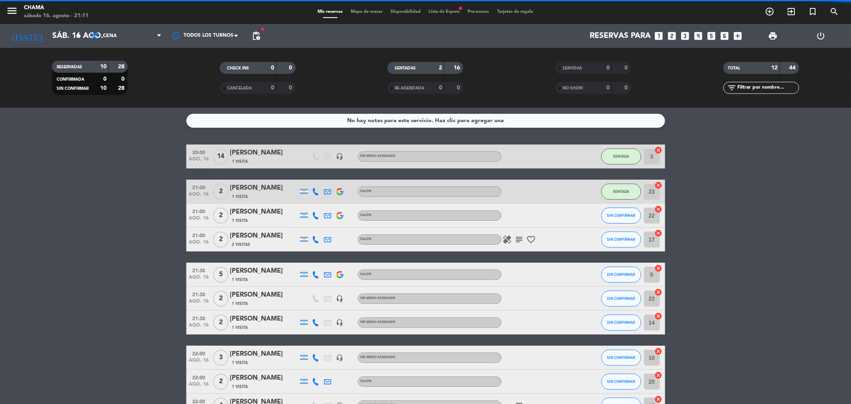
click at [448, 14] on div "Mis reservas Mapa de mesas Disponibilidad Lista de Espera fiber_manual_record P…" at bounding box center [426, 11] width 224 height 7
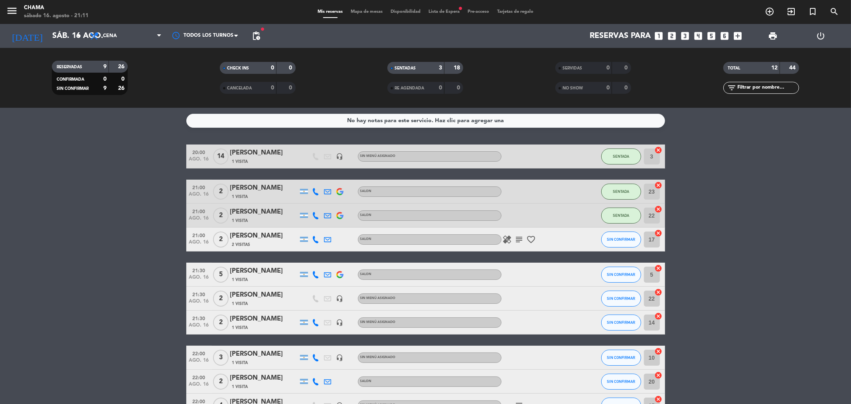
click at [446, 10] on span "Lista de Espera fiber_manual_record" at bounding box center [444, 12] width 39 height 4
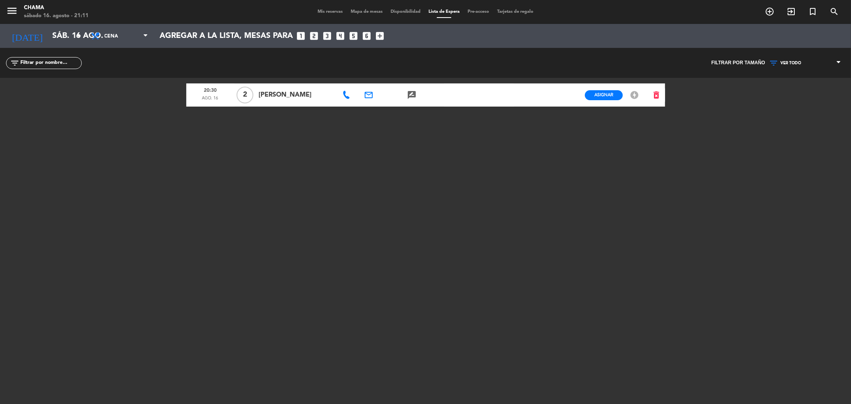
click at [324, 11] on span "Mis reservas" at bounding box center [330, 12] width 33 height 4
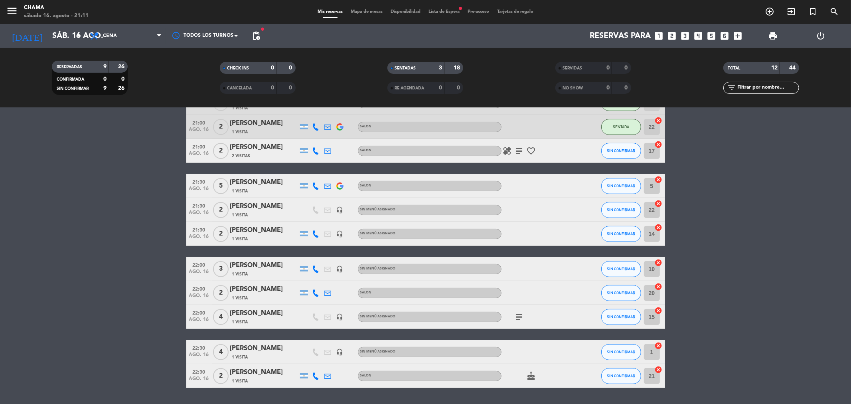
scroll to position [44, 0]
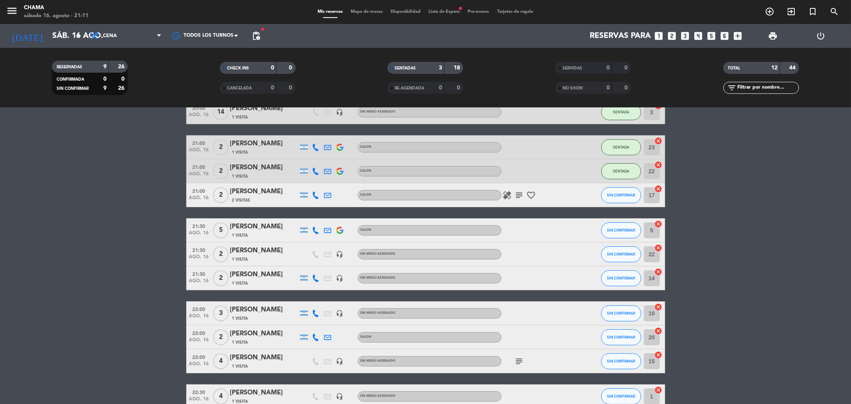
click at [521, 193] on icon "subject" at bounding box center [520, 195] width 10 height 10
click at [766, 208] on bookings-row "20:00 ago. 16 14 [PERSON_NAME] 1 Visita headset_mic Sin menú asignado SENTADA 3…" at bounding box center [425, 266] width 851 height 332
click at [631, 229] on span "SIN CONFIRMAR" at bounding box center [621, 230] width 28 height 4
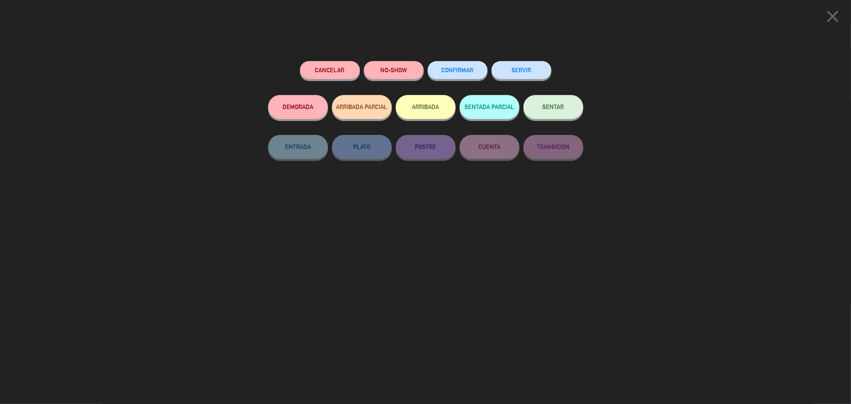
click at [557, 109] on span "SENTAR" at bounding box center [554, 106] width 22 height 7
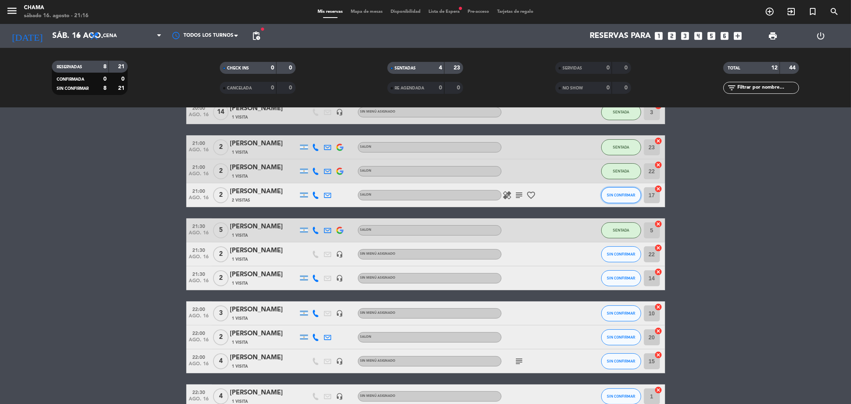
click at [625, 190] on button "SIN CONFIRMAR" at bounding box center [621, 195] width 40 height 16
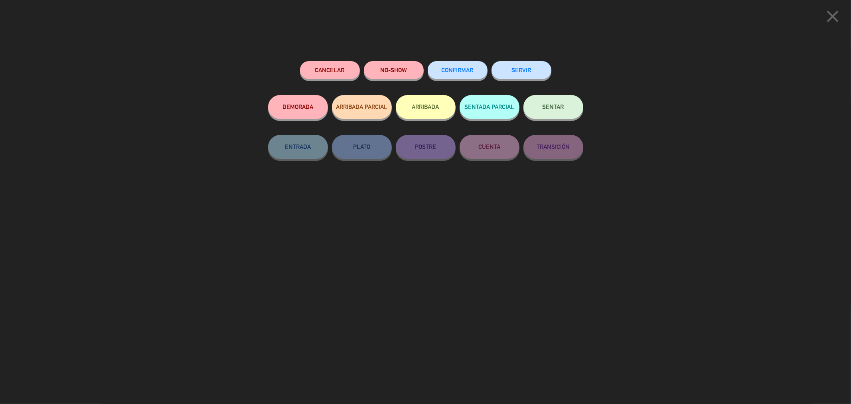
click at [552, 98] on button "SENTAR" at bounding box center [554, 107] width 60 height 24
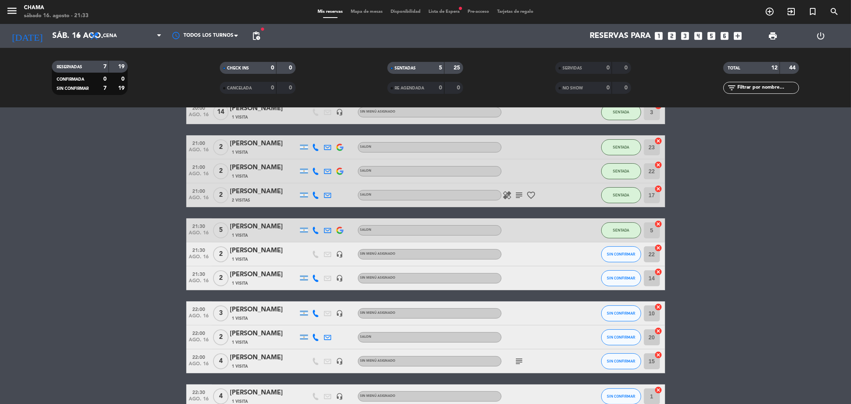
click at [520, 196] on icon "subject" at bounding box center [520, 195] width 10 height 10
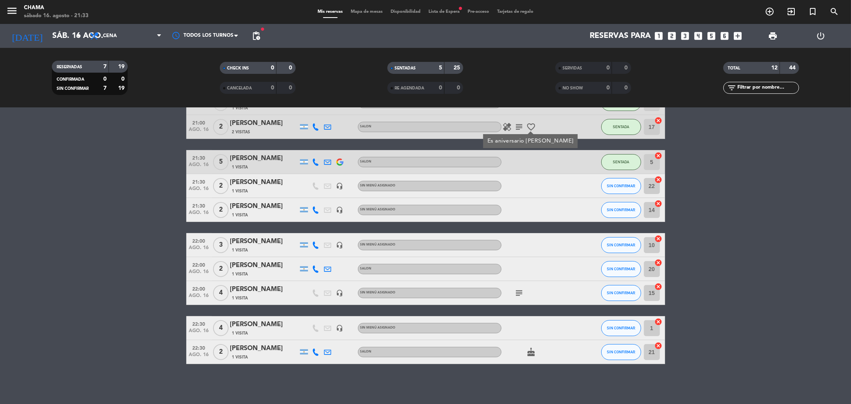
click at [520, 292] on icon "subject" at bounding box center [520, 293] width 10 height 10
click at [532, 349] on icon "cake" at bounding box center [532, 352] width 10 height 10
click at [730, 299] on bookings-row "20:00 ago. 16 14 [PERSON_NAME] 1 Visita headset_mic Sin menú asignado SENTADA 3…" at bounding box center [425, 198] width 851 height 332
click at [660, 202] on icon "cancel" at bounding box center [659, 204] width 8 height 8
click at [659, 180] on icon "cancel" at bounding box center [659, 180] width 8 height 8
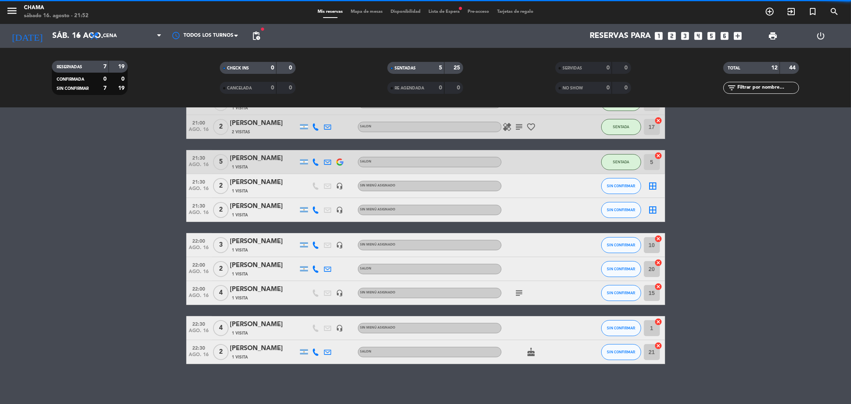
click at [651, 186] on icon "border_all" at bounding box center [654, 186] width 10 height 10
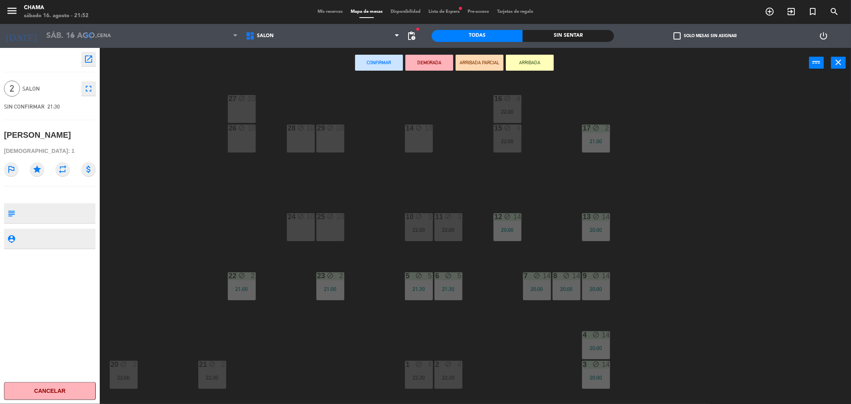
click at [431, 142] on div "14 block 10" at bounding box center [419, 139] width 28 height 28
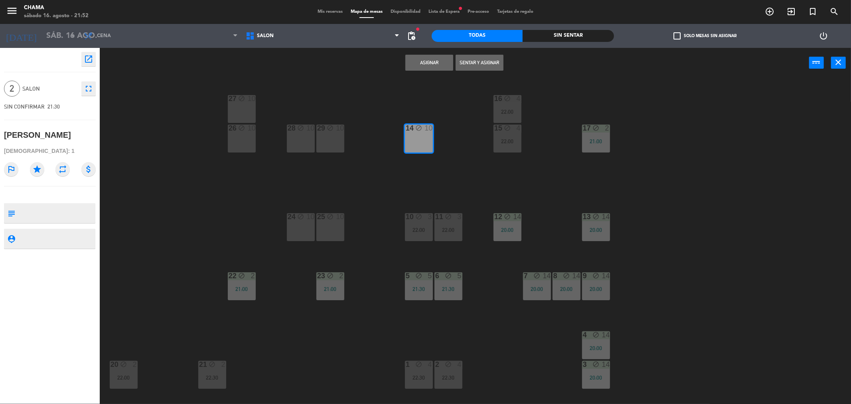
click at [433, 59] on button "Asignar" at bounding box center [430, 63] width 48 height 16
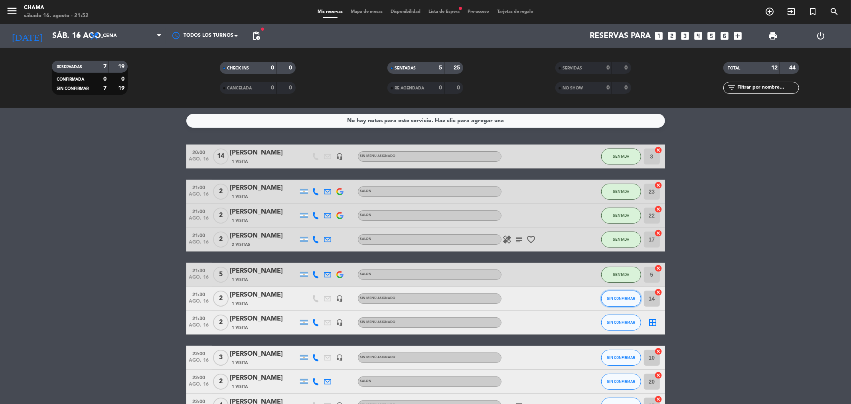
click at [627, 297] on span "SIN CONFIRMAR" at bounding box center [621, 298] width 28 height 4
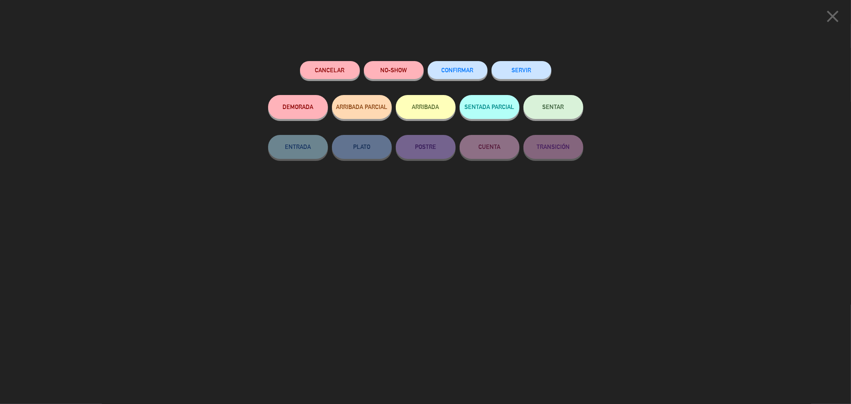
click at [546, 111] on button "SENTAR" at bounding box center [554, 107] width 60 height 24
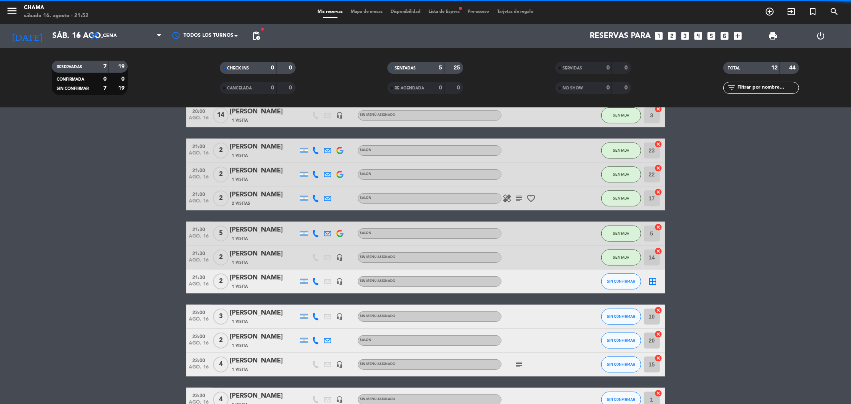
scroll to position [113, 0]
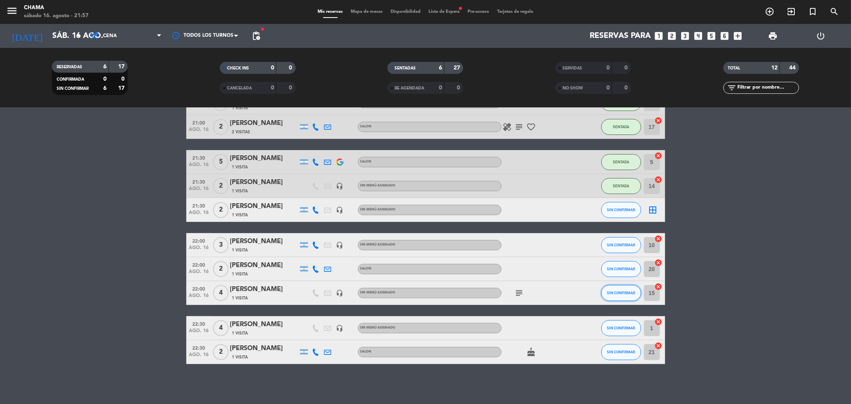
click at [631, 292] on span "SIN CONFIRMAR" at bounding box center [621, 293] width 28 height 4
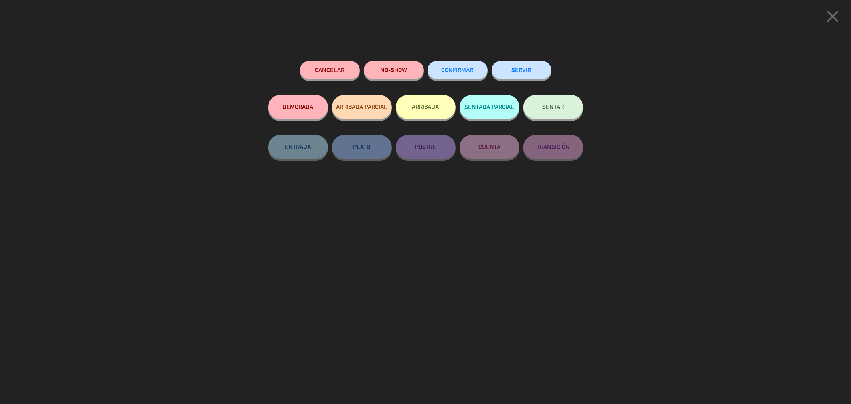
click at [540, 112] on button "SENTAR" at bounding box center [554, 107] width 60 height 24
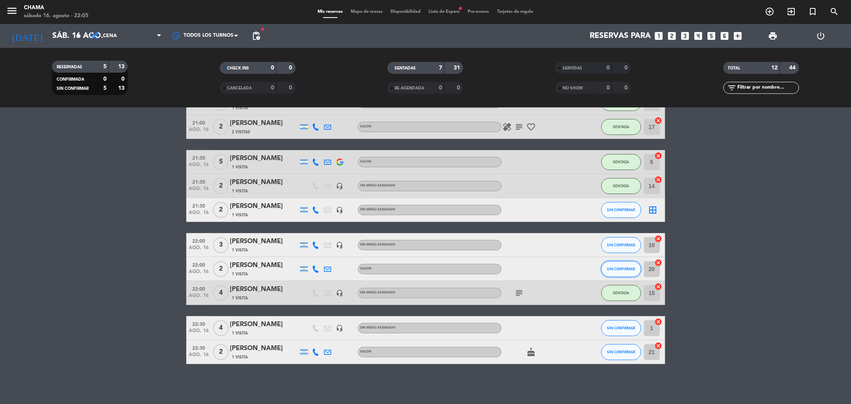
click at [619, 273] on button "SIN CONFIRMAR" at bounding box center [621, 269] width 40 height 16
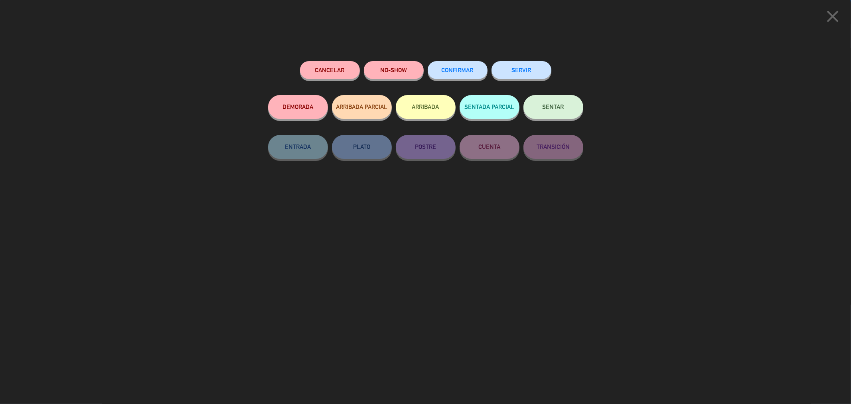
click at [550, 106] on span "SENTAR" at bounding box center [554, 106] width 22 height 7
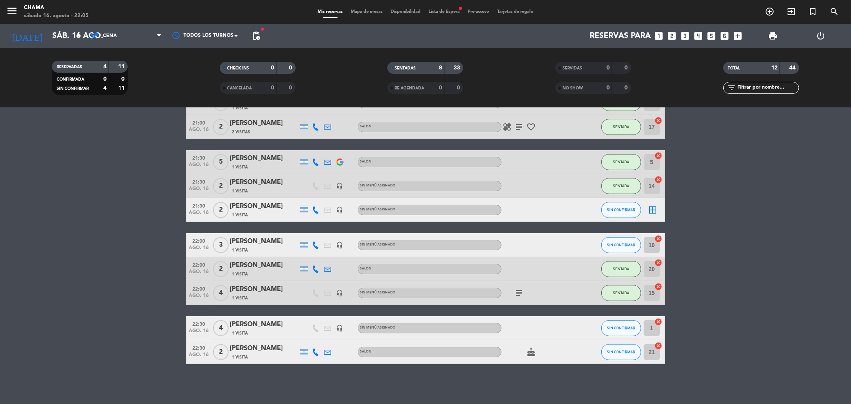
click at [522, 299] on div "subject" at bounding box center [538, 293] width 72 height 24
click at [516, 295] on icon "subject" at bounding box center [520, 293] width 10 height 10
click at [696, 271] on bookings-row "20:00 ago. 16 14 [PERSON_NAME] 1 Visita headset_mic Sin menú asignado SENTADA 3…" at bounding box center [425, 198] width 851 height 332
click at [631, 247] on button "SIN CONFIRMAR" at bounding box center [621, 245] width 40 height 16
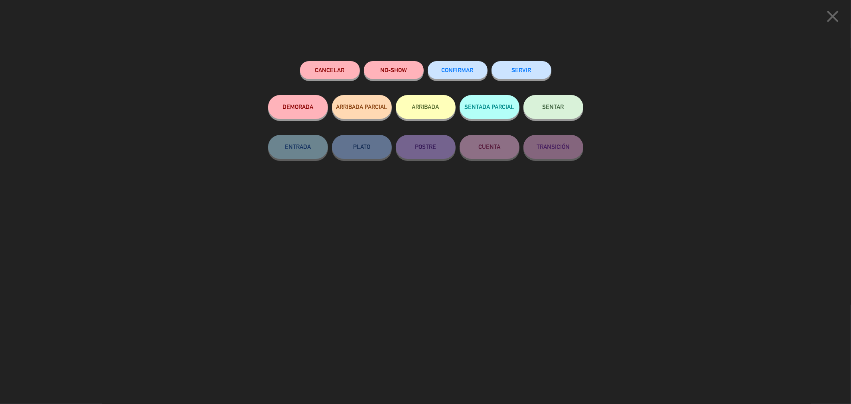
click at [544, 108] on span "SENTAR" at bounding box center [554, 106] width 22 height 7
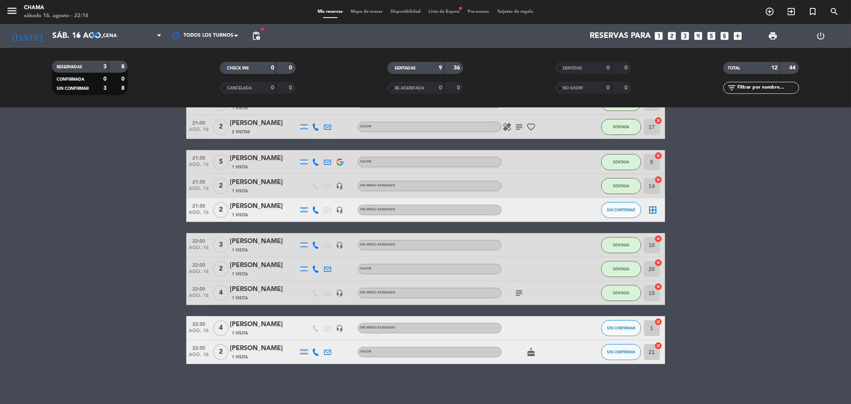
click at [516, 292] on icon "subject" at bounding box center [520, 293] width 10 height 10
click at [750, 275] on bookings-row "20:00 ago. 16 14 [PERSON_NAME] 1 Visita headset_mic Sin menú asignado SENTADA 3…" at bounding box center [425, 198] width 851 height 332
click at [621, 329] on span "SIN CONFIRMAR" at bounding box center [621, 328] width 28 height 4
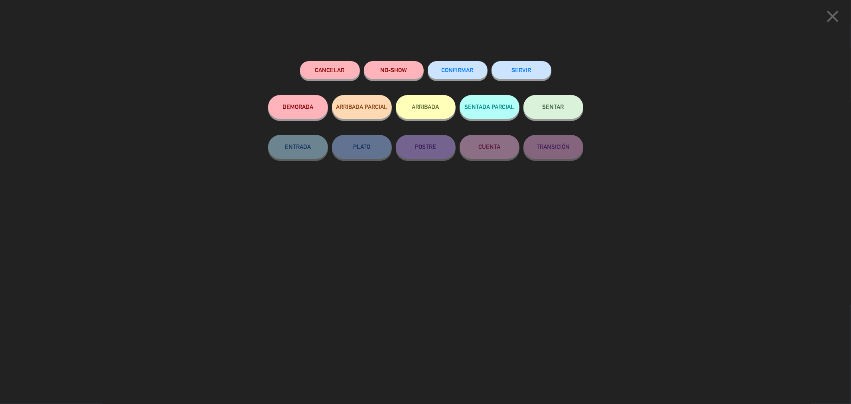
click at [537, 109] on button "SENTAR" at bounding box center [554, 107] width 60 height 24
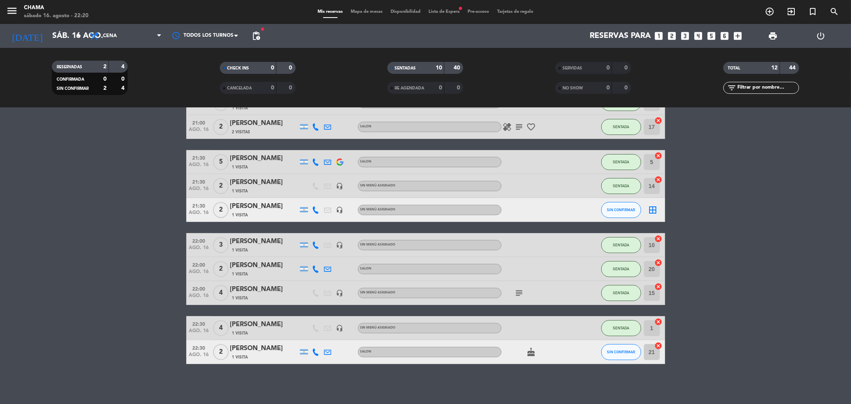
click at [447, 12] on span "Lista de Espera fiber_manual_record" at bounding box center [444, 12] width 39 height 4
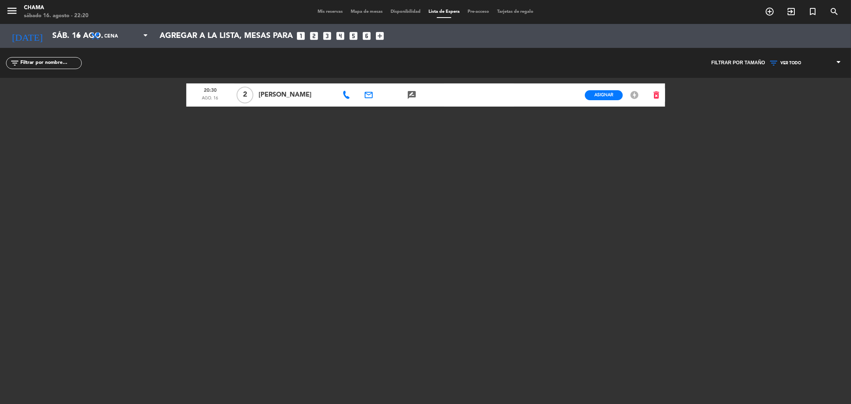
click at [327, 6] on div "menu CHAMA sábado 16. agosto - 22:20 Mis reservas Mapa de mesas Disponibilidad …" at bounding box center [425, 12] width 851 height 24
click at [326, 9] on div "Mis reservas Mapa de mesas Disponibilidad Lista de Espera Pre-acceso Tarjetas d…" at bounding box center [426, 11] width 224 height 7
click at [326, 11] on span "Mis reservas" at bounding box center [330, 12] width 33 height 4
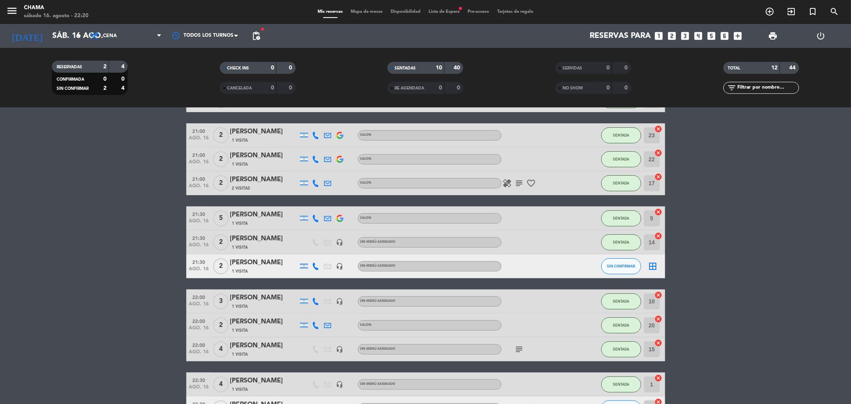
scroll to position [113, 0]
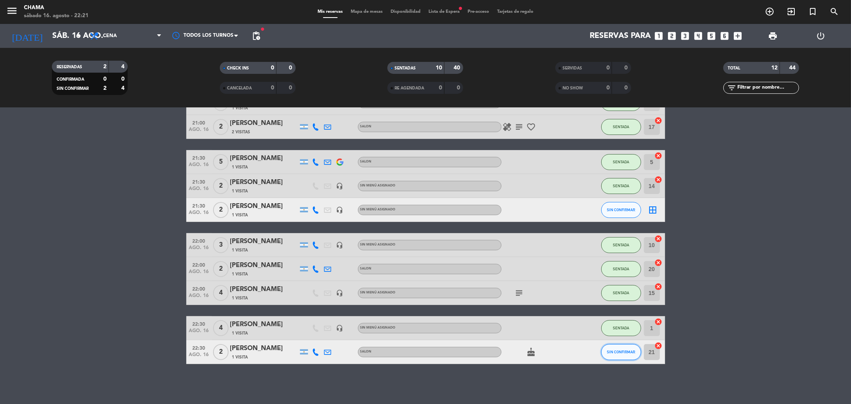
click at [633, 350] on span "SIN CONFIRMAR" at bounding box center [621, 352] width 28 height 4
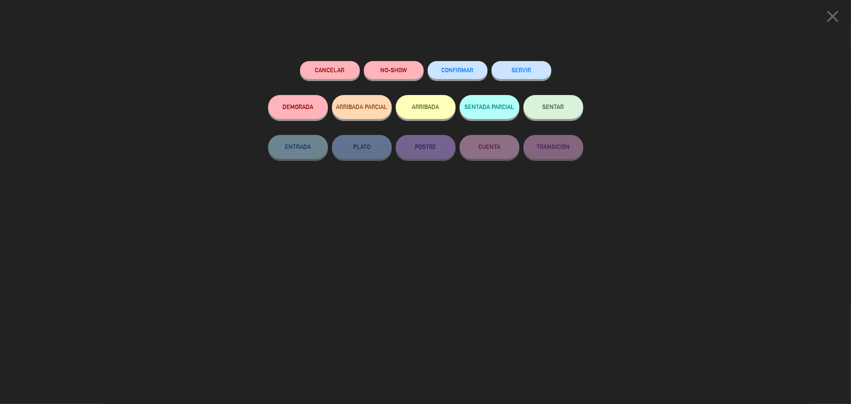
click at [555, 113] on button "SENTAR" at bounding box center [554, 107] width 60 height 24
